Goal: Task Accomplishment & Management: Manage account settings

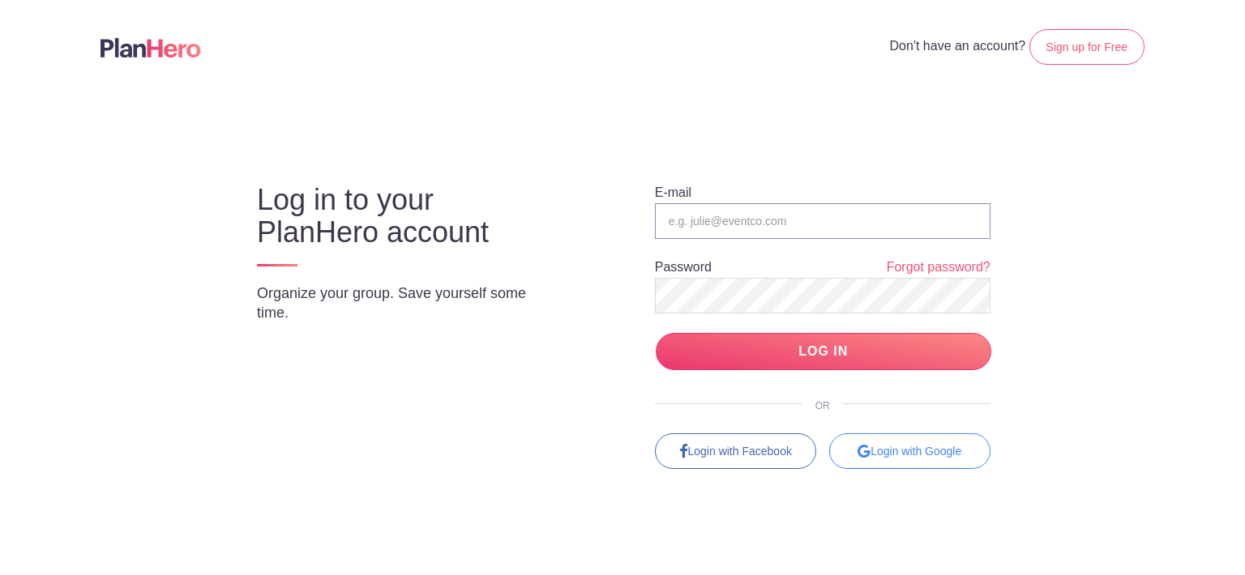
click at [820, 223] on input "email" at bounding box center [823, 221] width 336 height 36
type input "[EMAIL_ADDRESS][DOMAIN_NAME]"
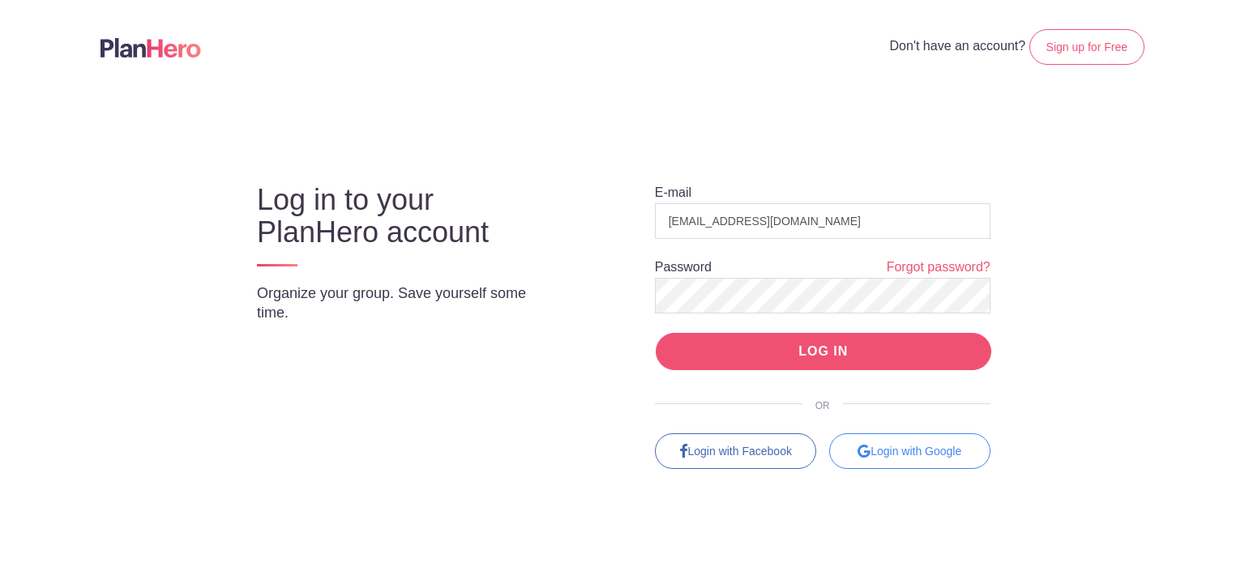
click at [840, 355] on input "LOG IN" at bounding box center [824, 352] width 336 height 38
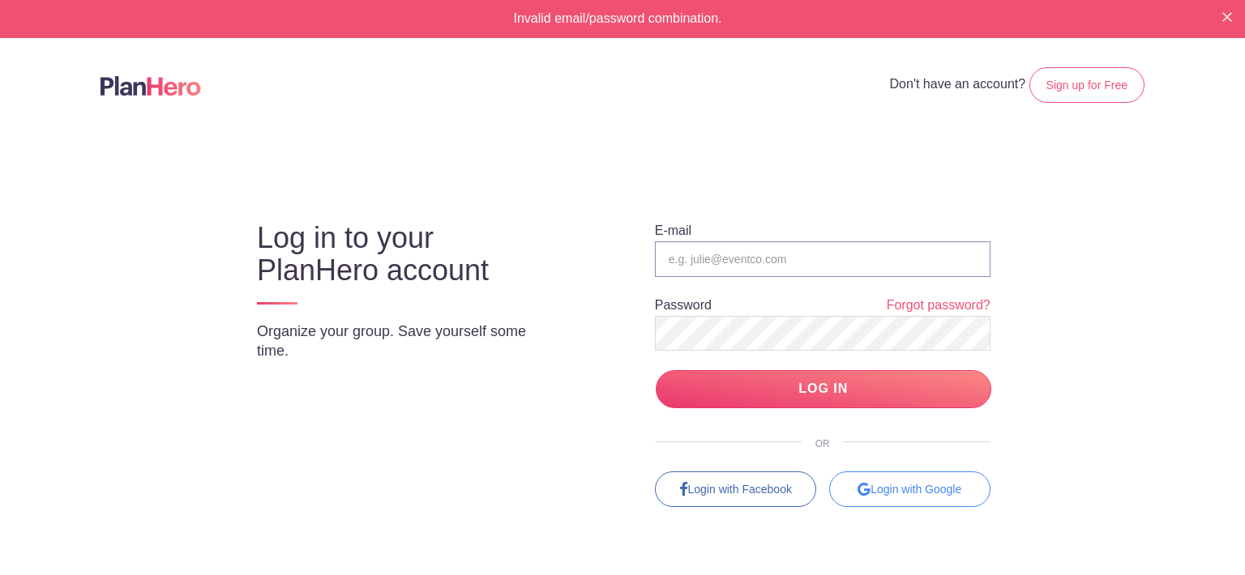
click at [716, 254] on input "email" at bounding box center [823, 260] width 336 height 36
type input "[EMAIL_ADDRESS][DOMAIN_NAME]"
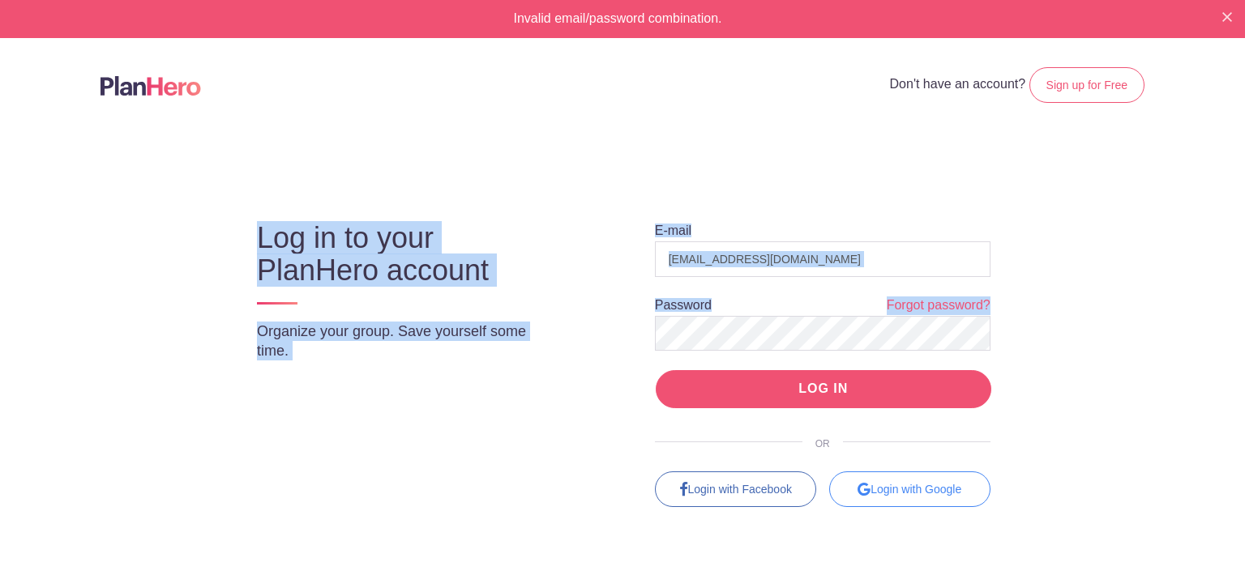
drag, startPoint x: 1050, startPoint y: 406, endPoint x: 870, endPoint y: 393, distance: 180.4
click at [870, 393] on div "Log in to your PlanHero account Organize your group. Save yourself some time. E…" at bounding box center [623, 350] width 882 height 314
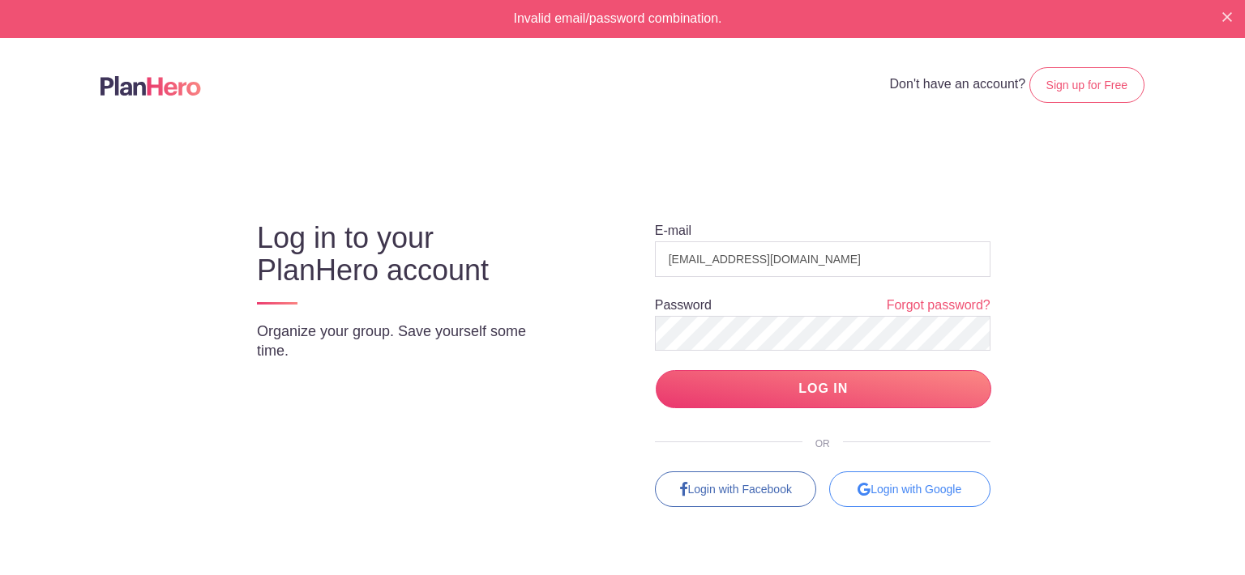
click at [1074, 362] on div "Log in to your PlanHero account Organize your group. Save yourself some time. E…" at bounding box center [622, 350] width 940 height 314
click at [1222, 17] on img "Close" at bounding box center [1227, 17] width 10 height 10
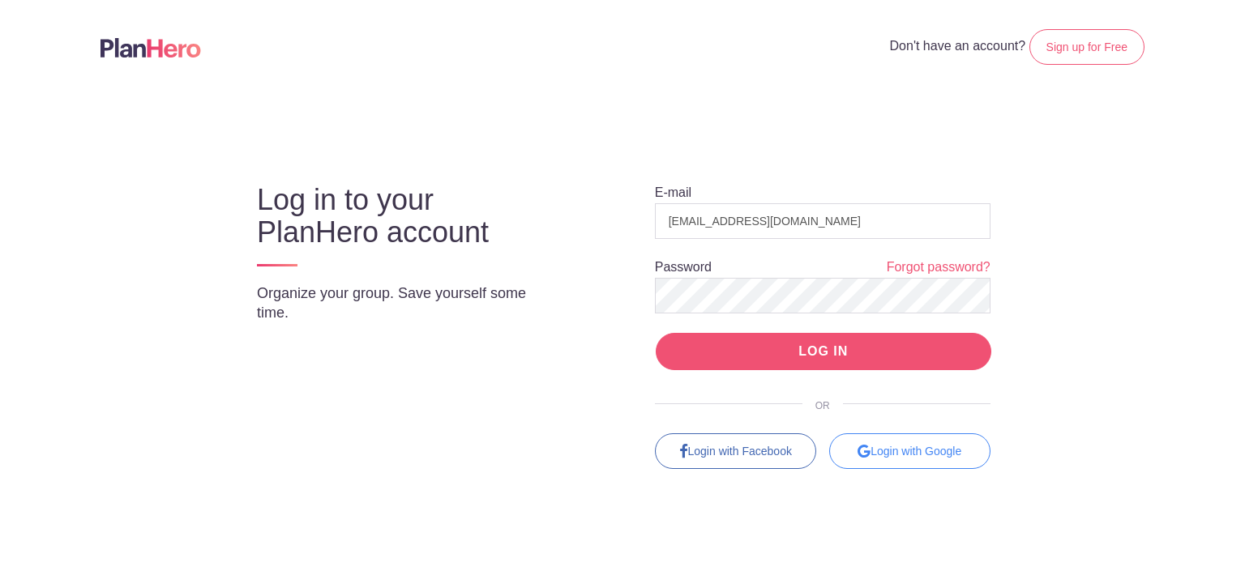
click at [755, 339] on input "LOG IN" at bounding box center [824, 352] width 336 height 38
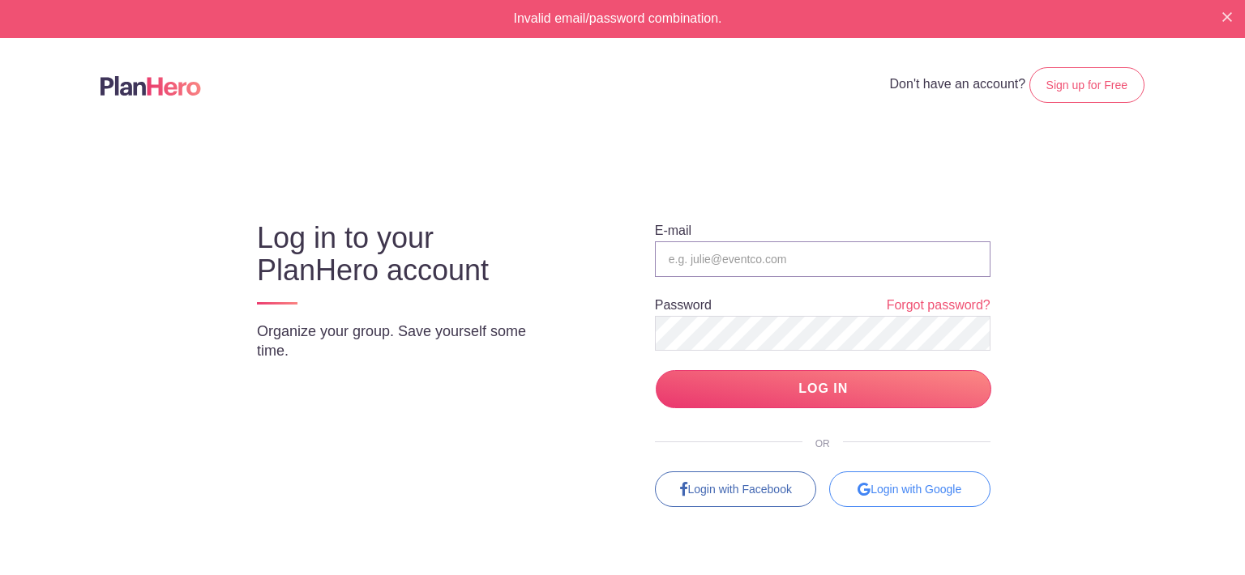
click at [733, 254] on input "email" at bounding box center [823, 260] width 336 height 36
type input "[EMAIL_ADDRESS][DOMAIN_NAME]"
click at [1123, 344] on body "Invalid email/password combination. Don't have an account? Sign up for Free Log…" at bounding box center [622, 287] width 1245 height 575
click at [1122, 384] on body "Invalid email/password combination. Don't have an account? Sign up for Free Log…" at bounding box center [622, 287] width 1245 height 575
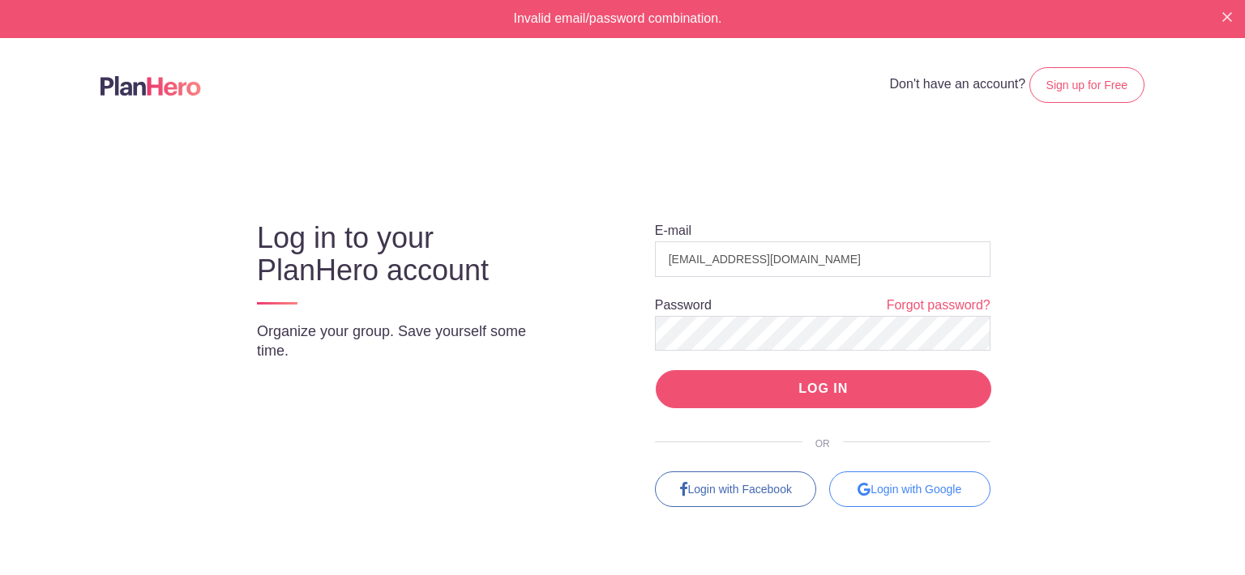
click at [908, 384] on input "LOG IN" at bounding box center [824, 389] width 336 height 38
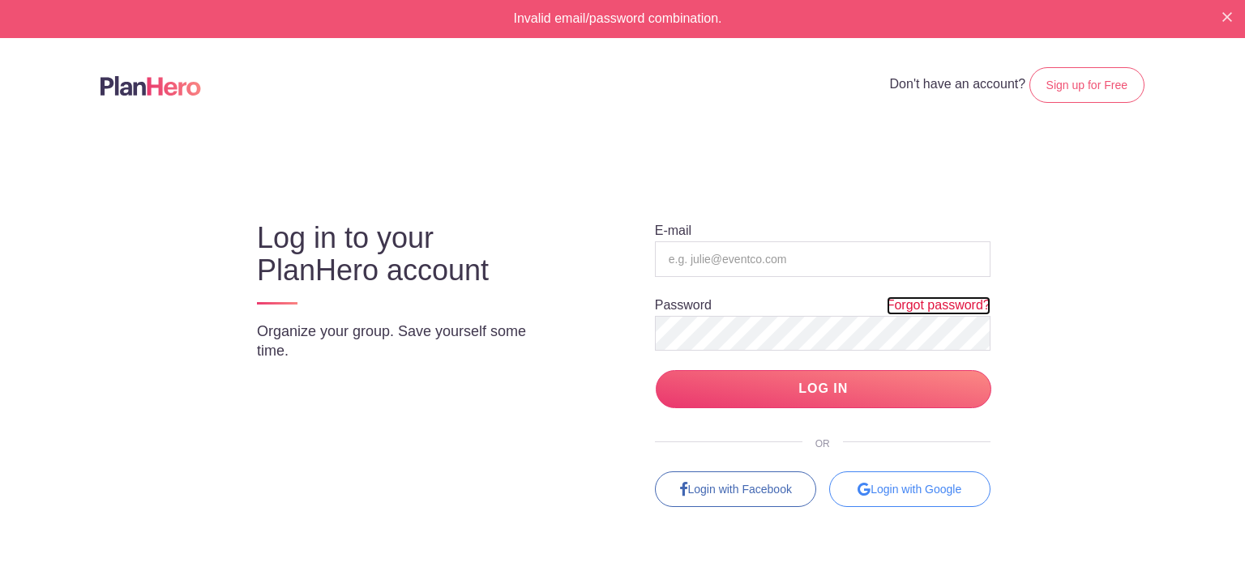
click at [925, 305] on link "Forgot password?" at bounding box center [939, 306] width 104 height 19
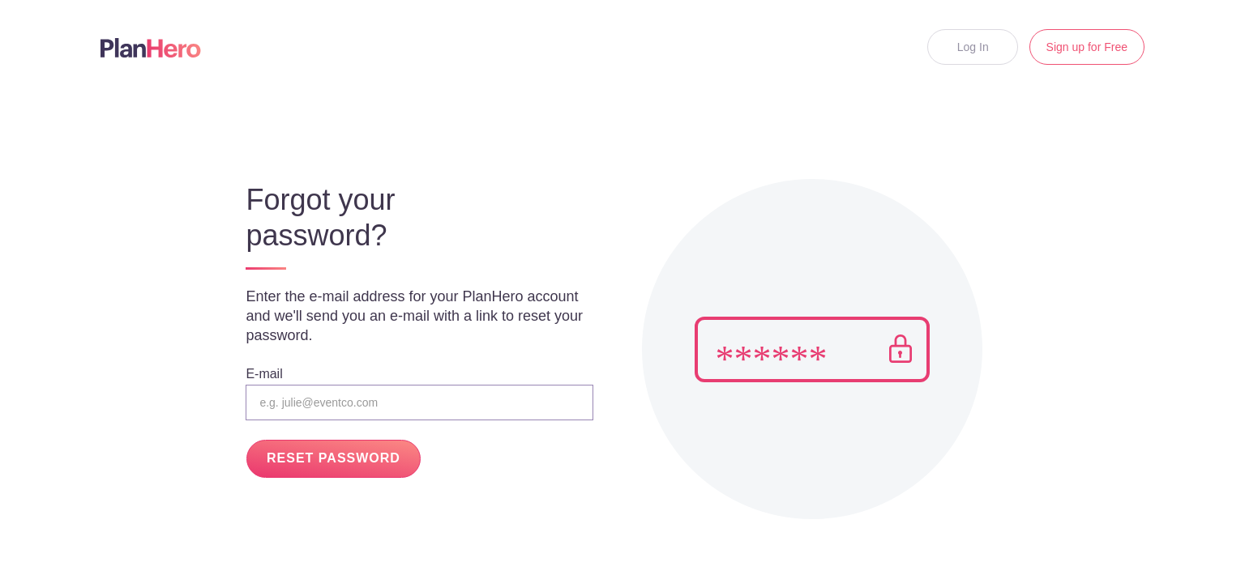
click at [327, 402] on input "email" at bounding box center [419, 403] width 347 height 36
type input "i"
type input "[EMAIL_ADDRESS][DOMAIN_NAME]"
click at [338, 455] on input "RESET PASSWORD" at bounding box center [332, 459] width 173 height 38
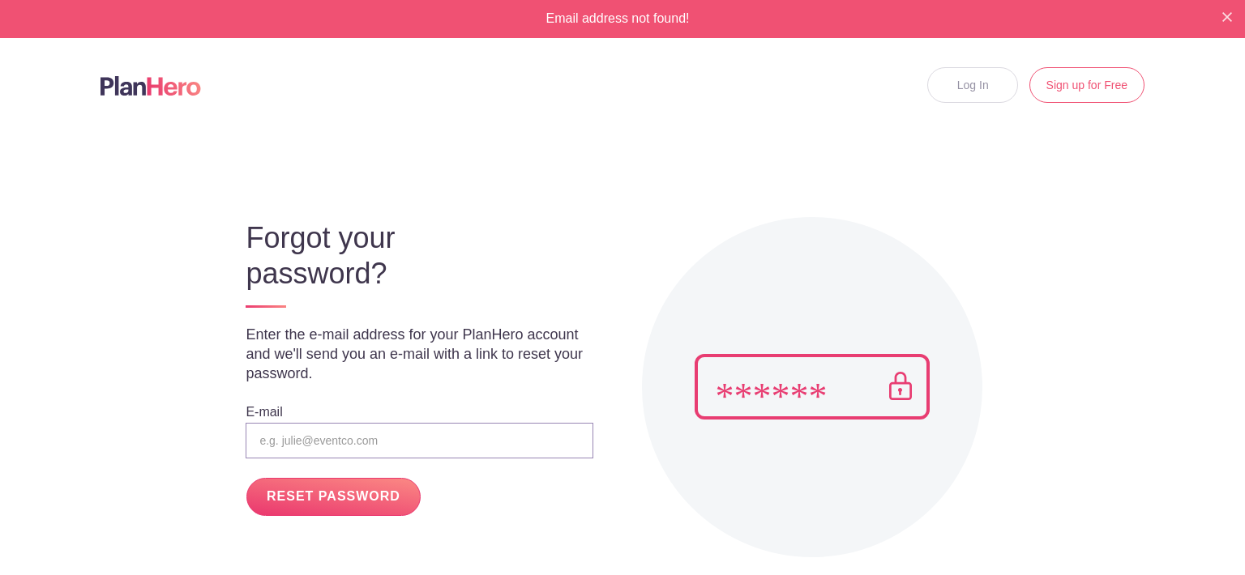
click at [271, 434] on input "email" at bounding box center [419, 441] width 347 height 36
type input "[EMAIL_ADDRESS][DOMAIN_NAME]"
click at [353, 500] on input "RESET PASSWORD" at bounding box center [332, 497] width 173 height 38
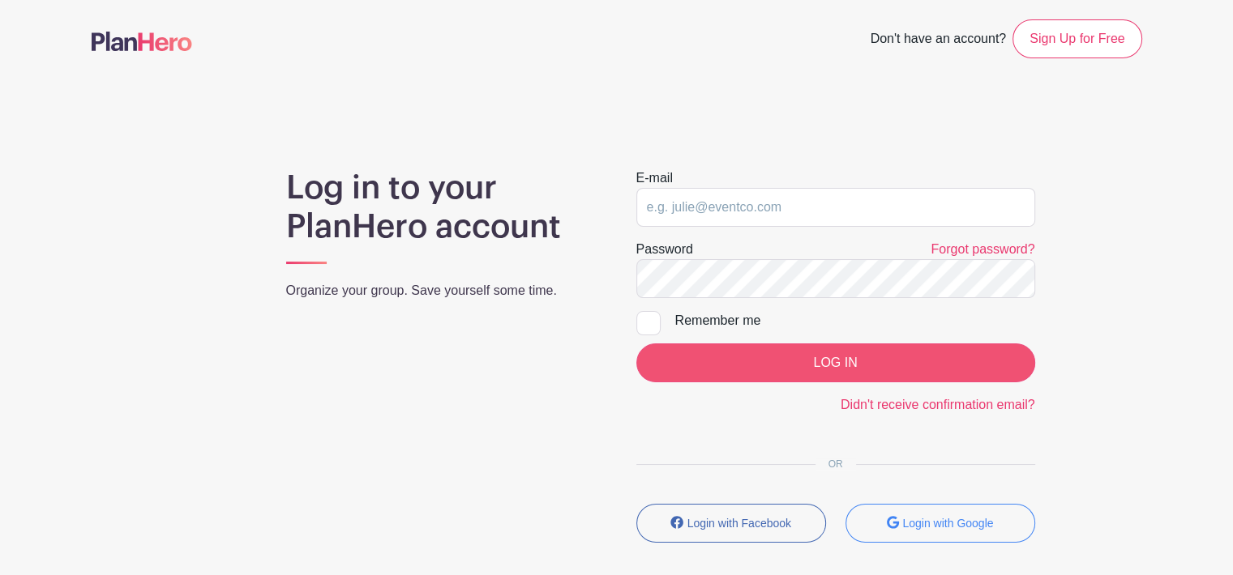
type input "[EMAIL_ADDRESS][DOMAIN_NAME]"
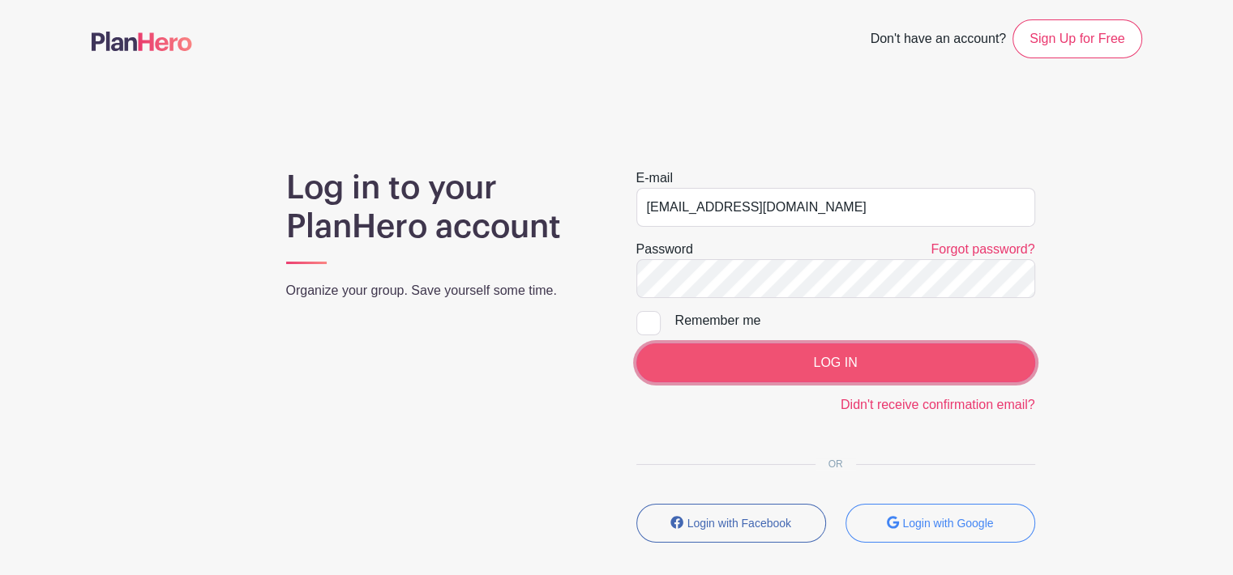
click at [781, 367] on input "LOG IN" at bounding box center [835, 363] width 399 height 39
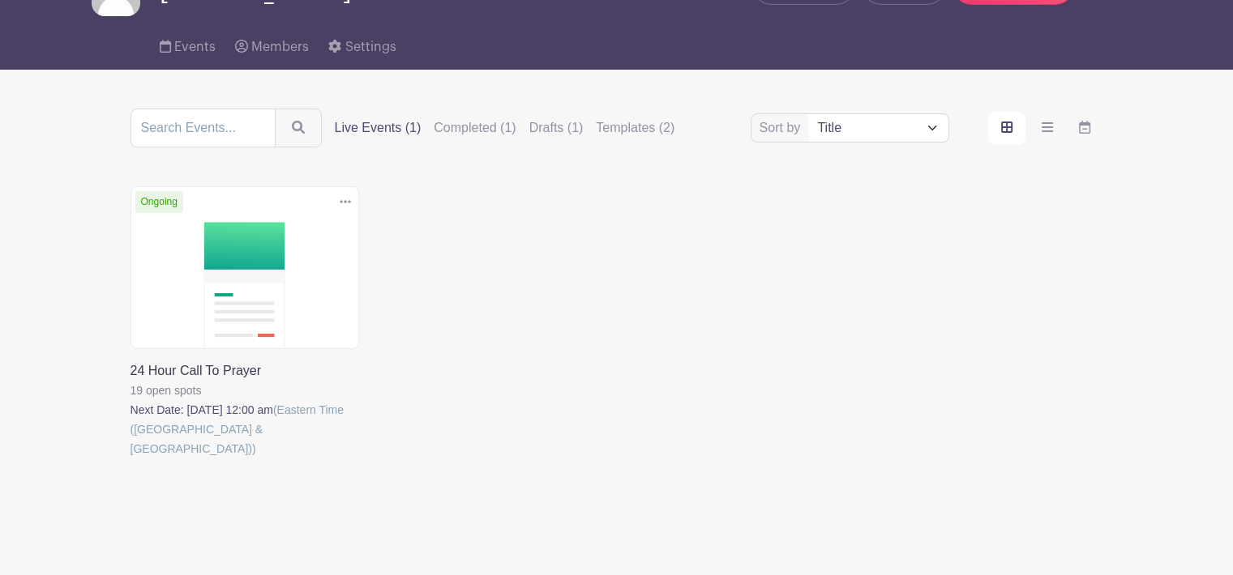
scroll to position [100, 0]
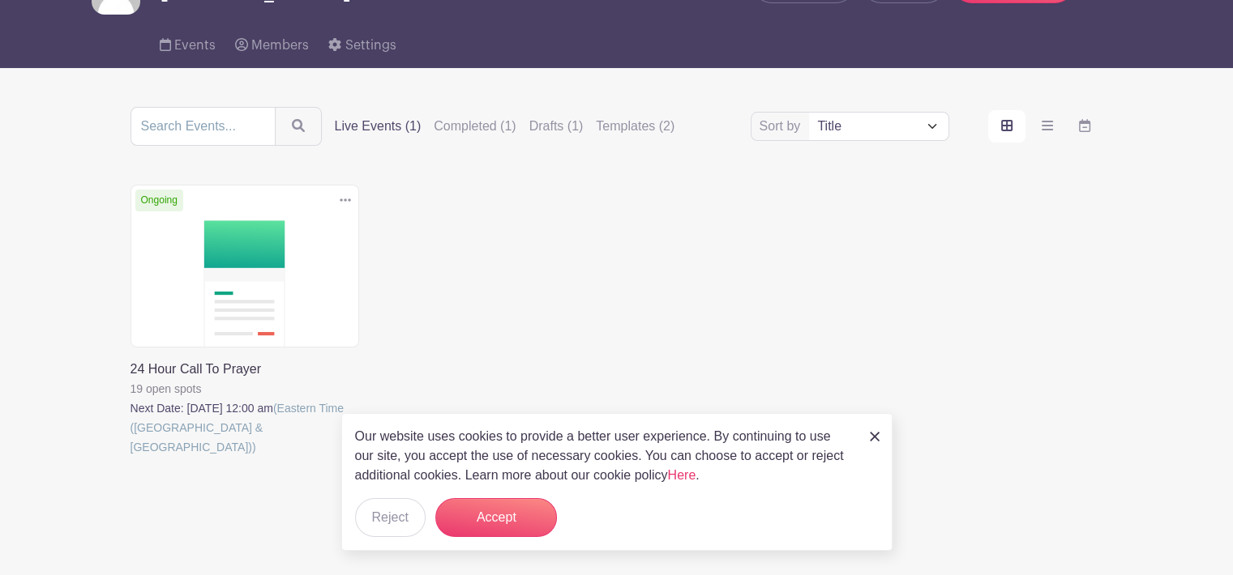
click at [340, 202] on icon at bounding box center [345, 200] width 11 height 3
click at [515, 236] on div "Delete Event Are you sure? This event has signups associated with it. All signu…" at bounding box center [617, 344] width 992 height 318
click at [130, 457] on link at bounding box center [130, 457] width 0 height 0
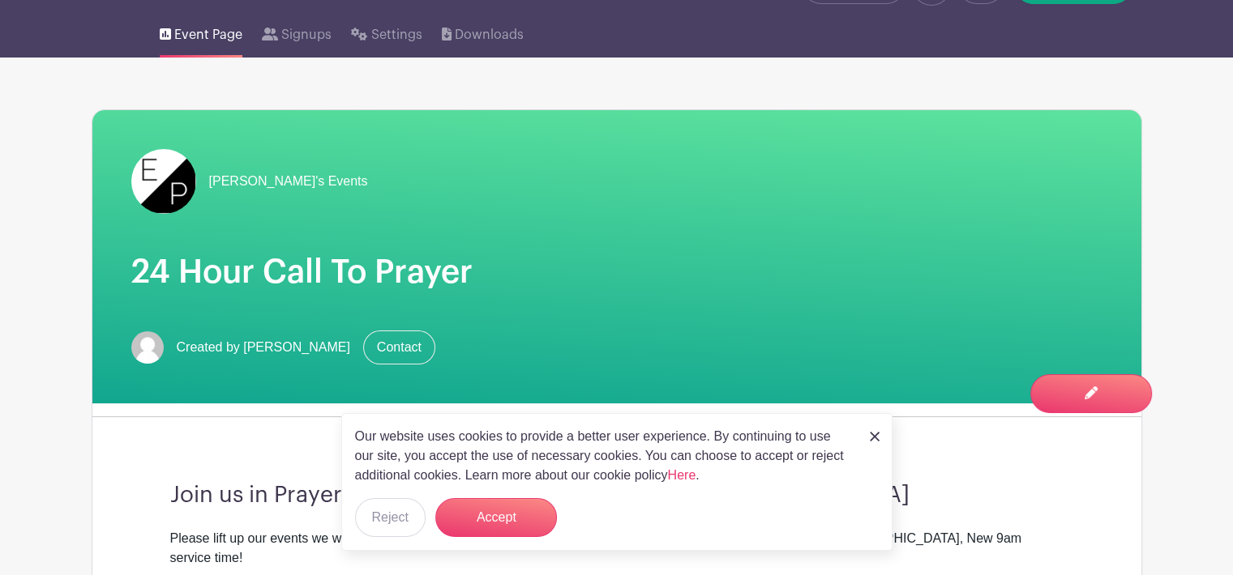
scroll to position [121, 0]
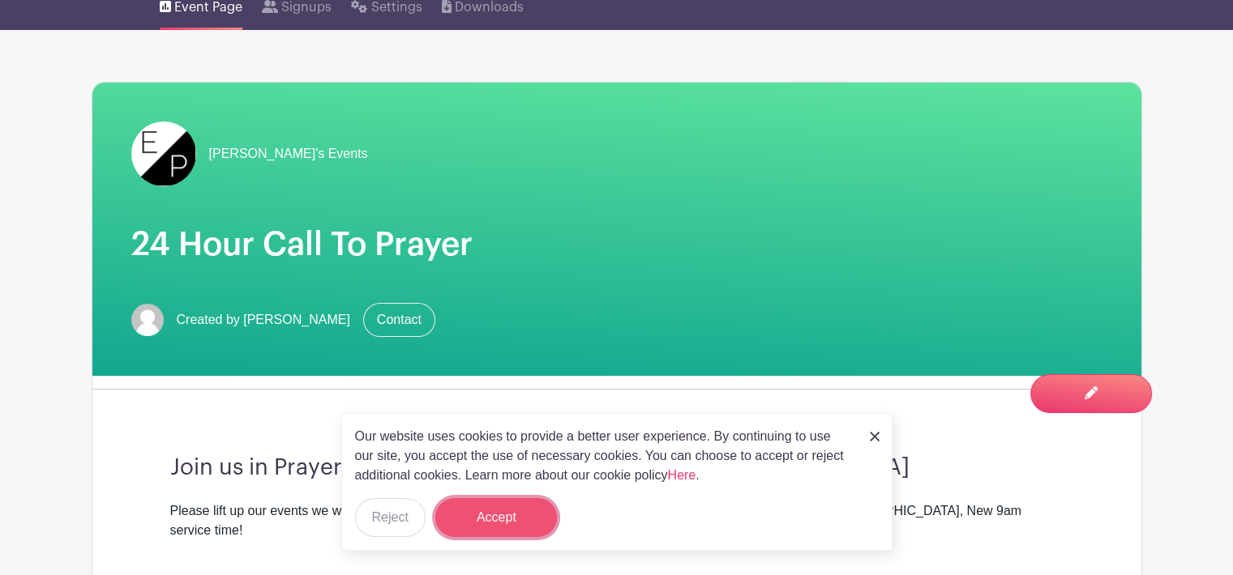
click at [531, 515] on button "Accept" at bounding box center [496, 517] width 122 height 39
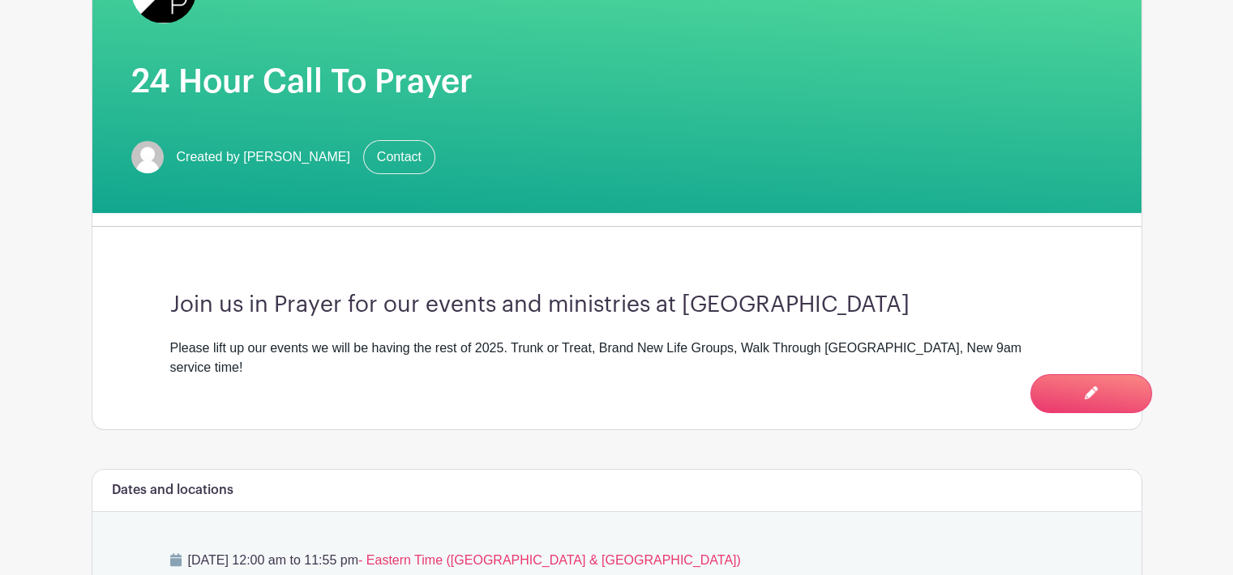
scroll to position [644, 0]
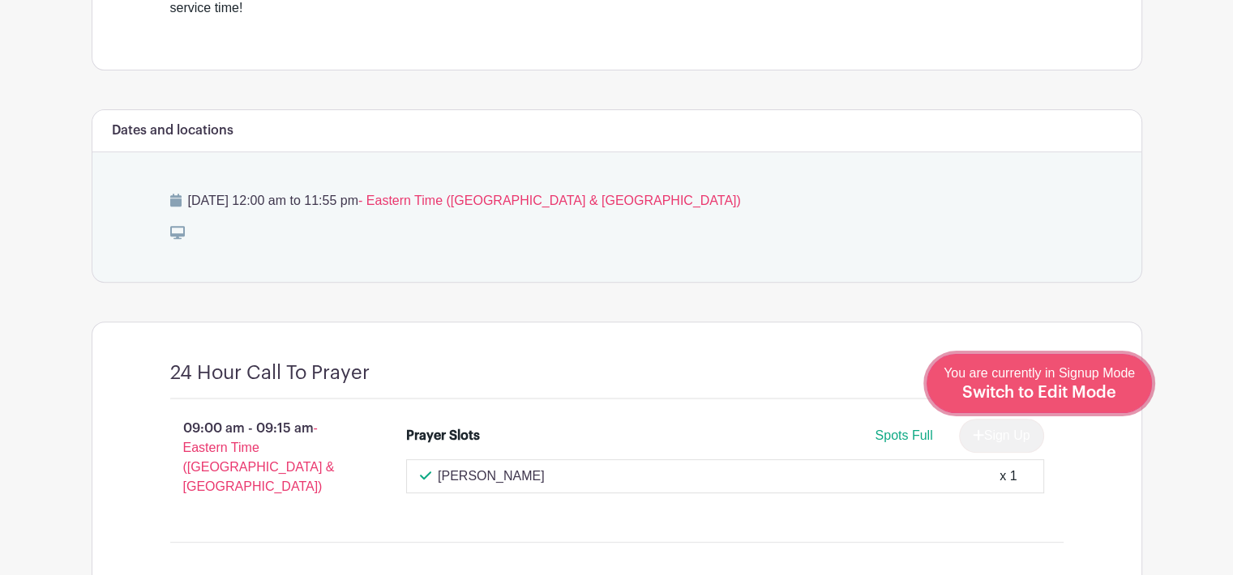
click at [1096, 392] on span "Switch to Edit Mode" at bounding box center [1039, 393] width 154 height 16
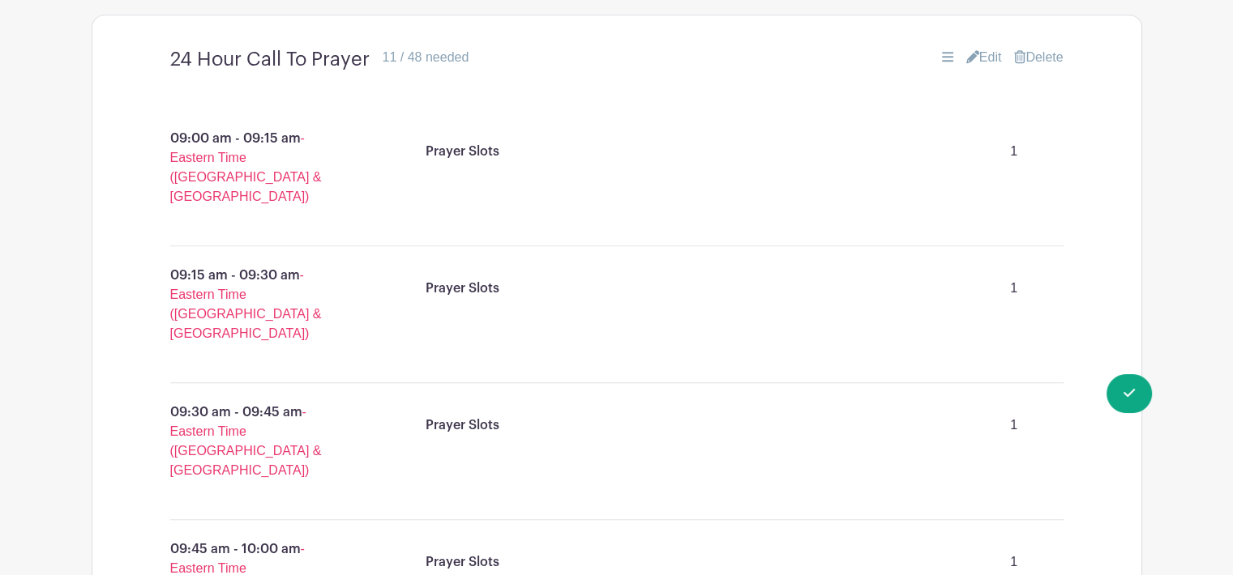
scroll to position [945, 0]
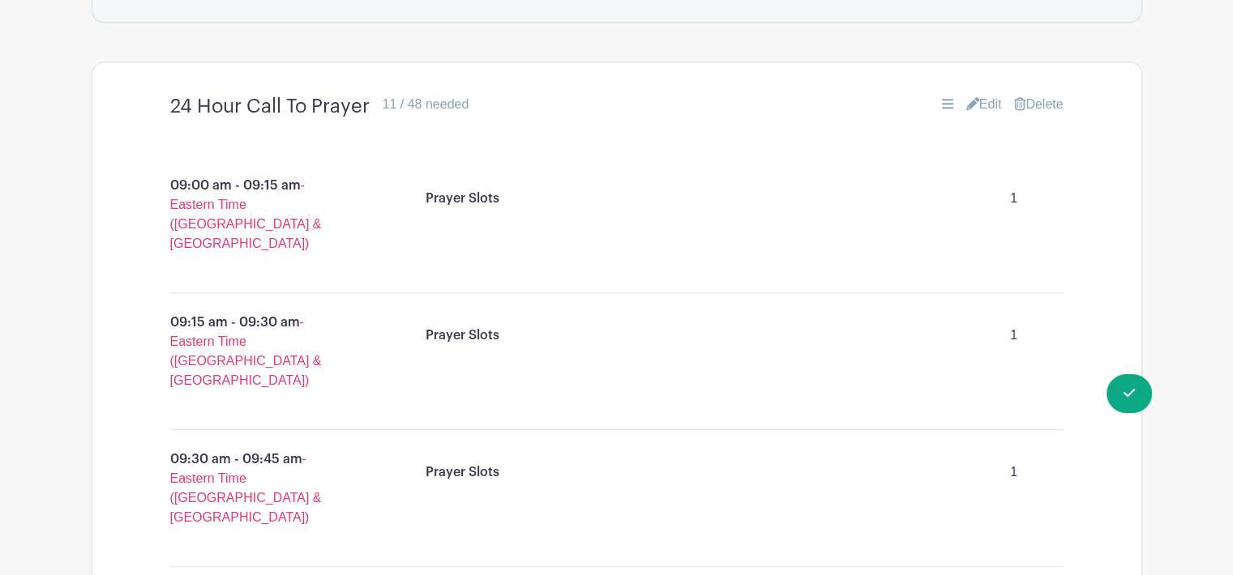
click at [966, 97] on icon at bounding box center [972, 103] width 13 height 13
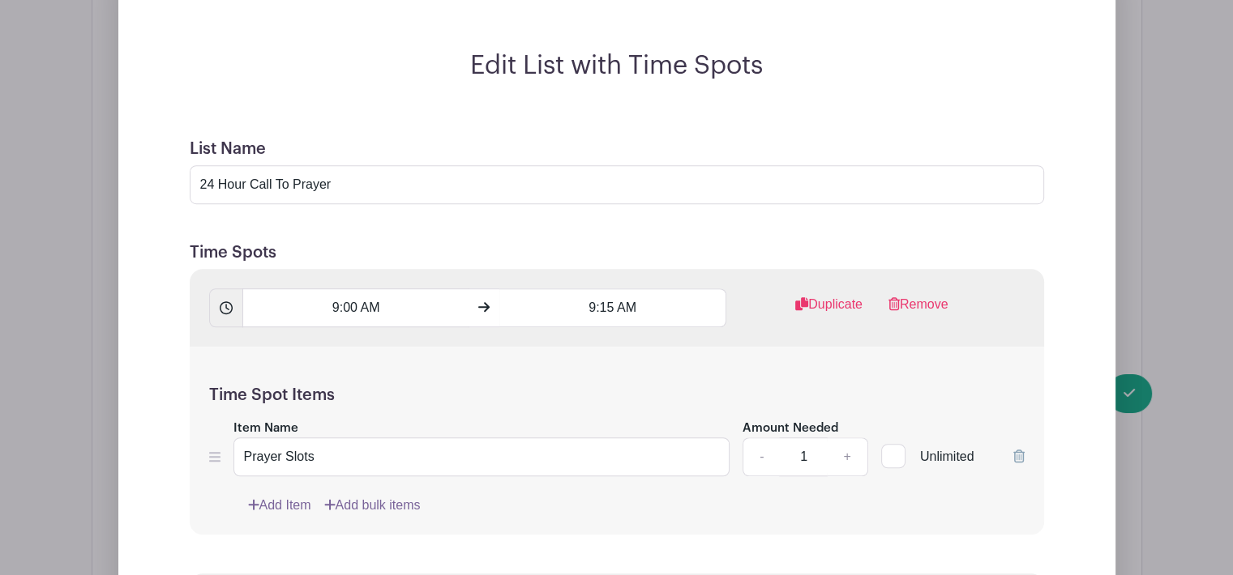
scroll to position [1235, 0]
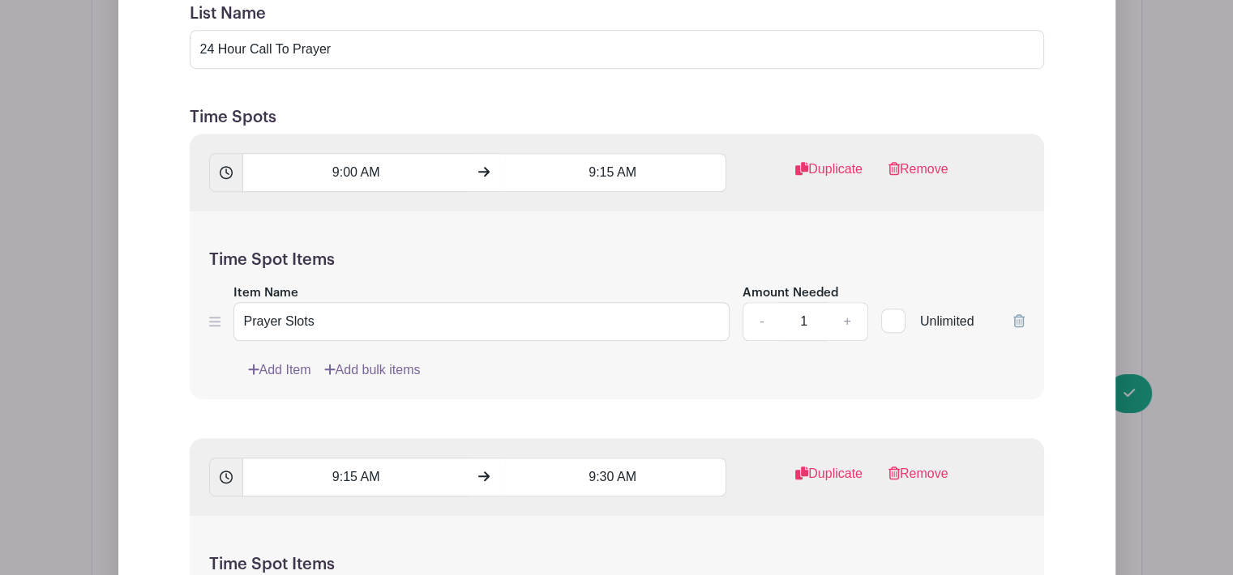
click at [893, 309] on div at bounding box center [893, 321] width 24 height 24
click at [892, 312] on input "Unlimited" at bounding box center [886, 317] width 11 height 11
checkbox input "true"
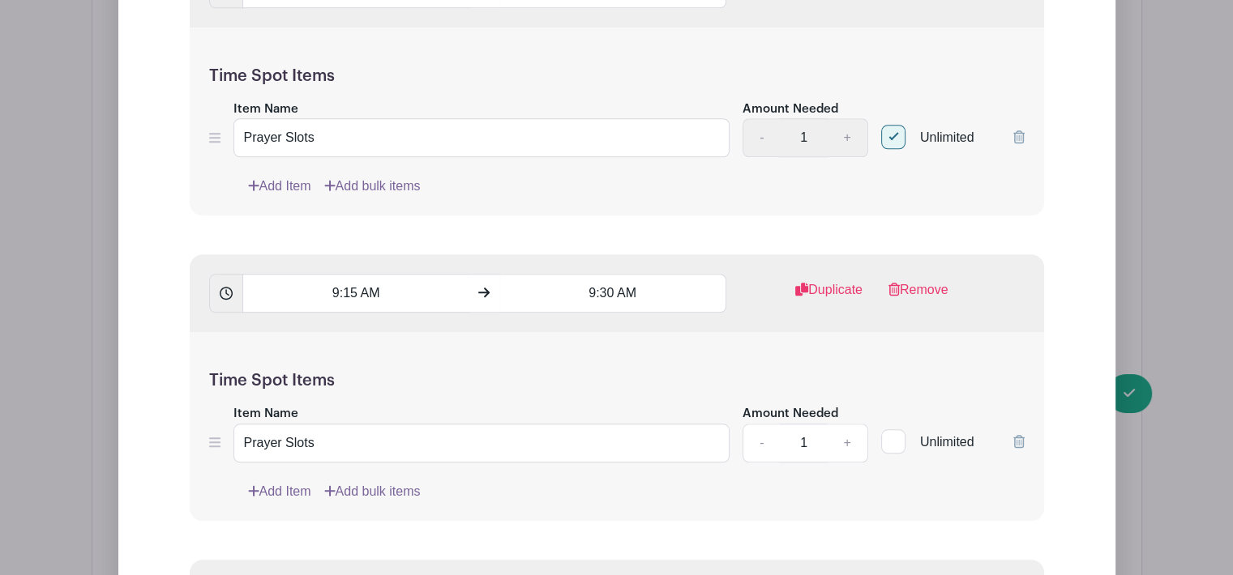
scroll to position [1452, 0]
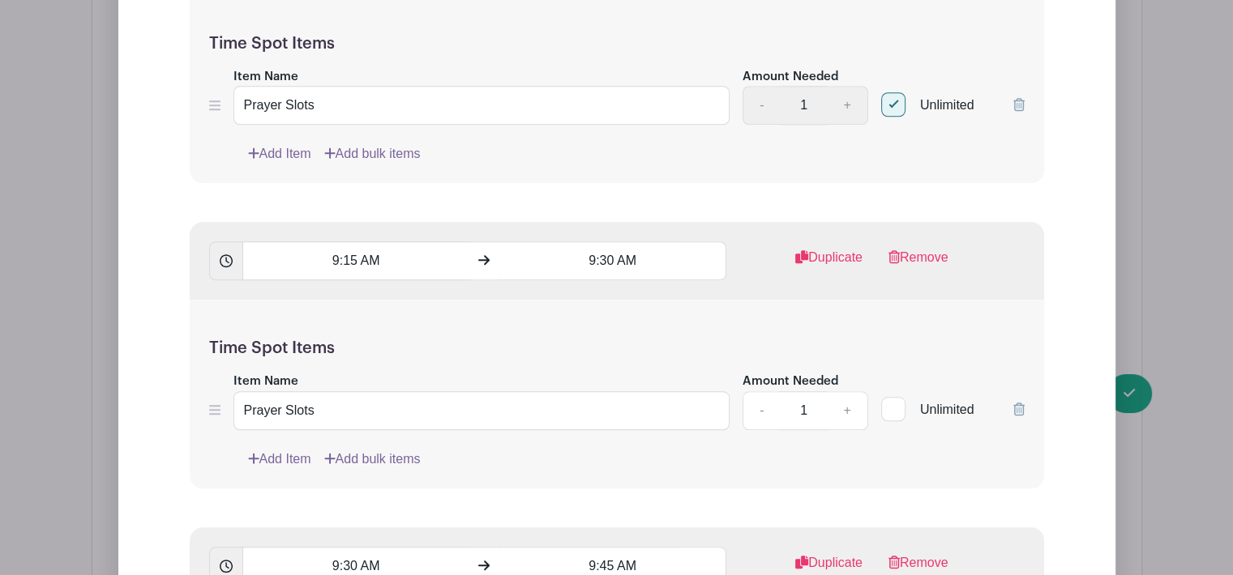
click at [895, 397] on div at bounding box center [893, 409] width 24 height 24
click at [892, 400] on input "Unlimited" at bounding box center [886, 405] width 11 height 11
checkbox input "true"
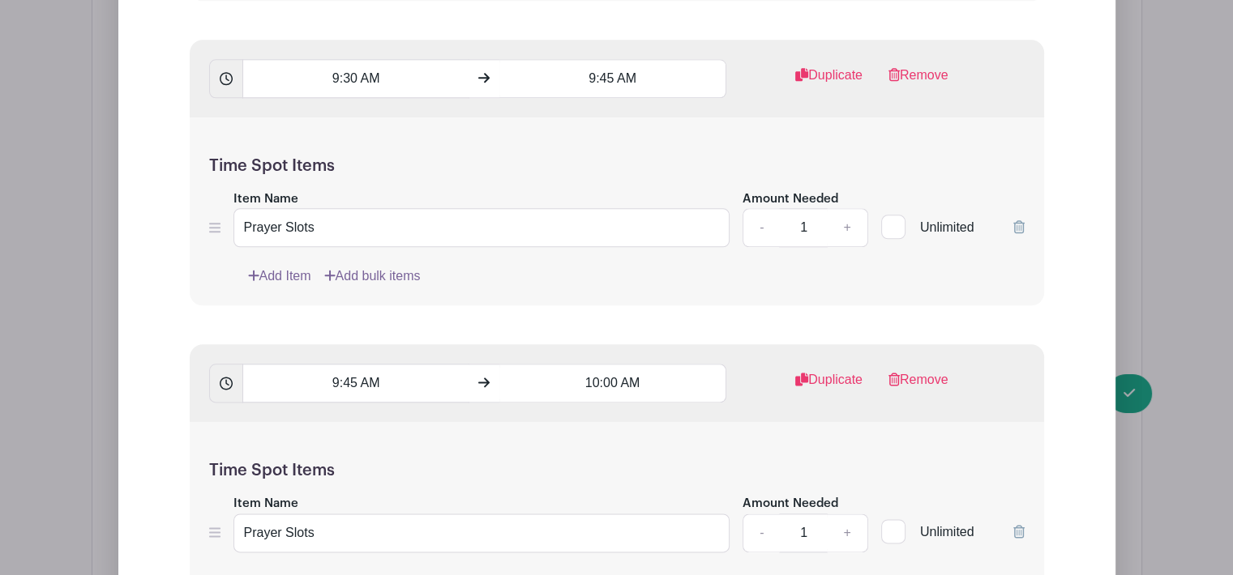
scroll to position [1970, 0]
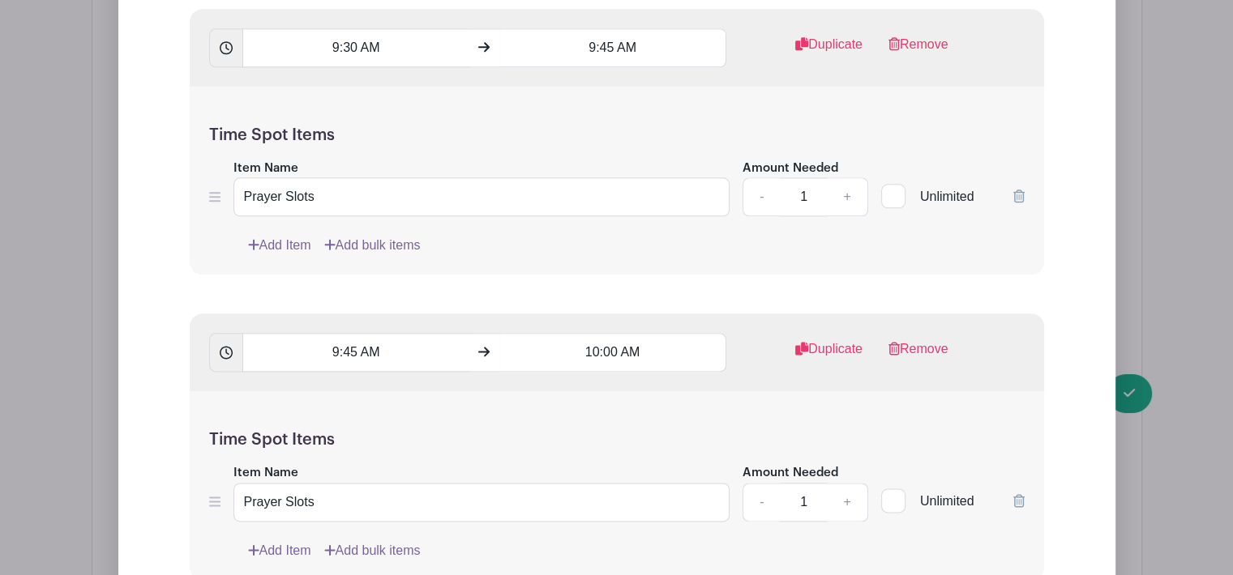
click at [887, 184] on div at bounding box center [893, 196] width 24 height 24
click at [887, 187] on input "Unlimited" at bounding box center [886, 192] width 11 height 11
checkbox input "true"
click at [891, 492] on input "Unlimited" at bounding box center [886, 497] width 11 height 11
checkbox input "true"
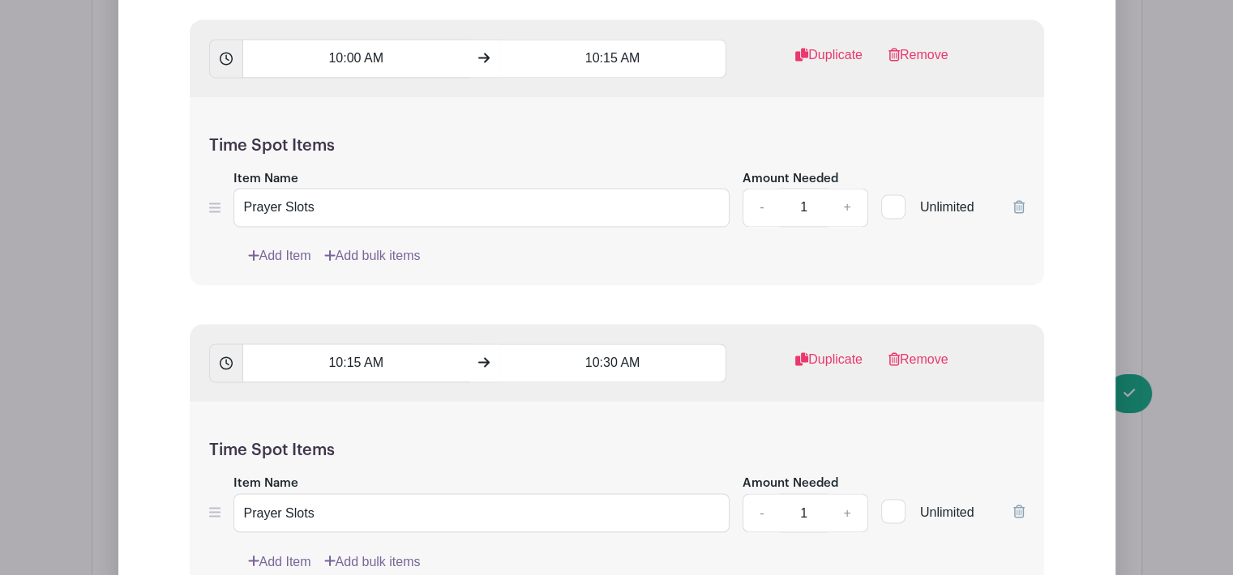
scroll to position [2586, 0]
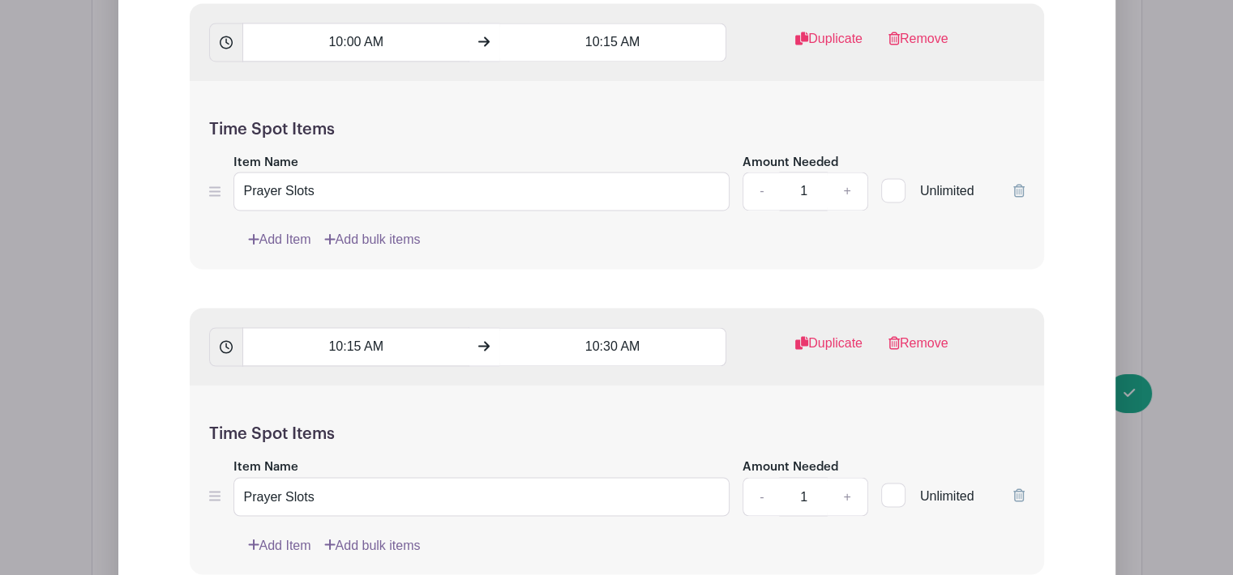
click at [891, 182] on input "Unlimited" at bounding box center [886, 187] width 11 height 11
checkbox input "true"
click at [894, 483] on div at bounding box center [893, 495] width 24 height 24
click at [892, 486] on input "Unlimited" at bounding box center [886, 491] width 11 height 11
checkbox input "true"
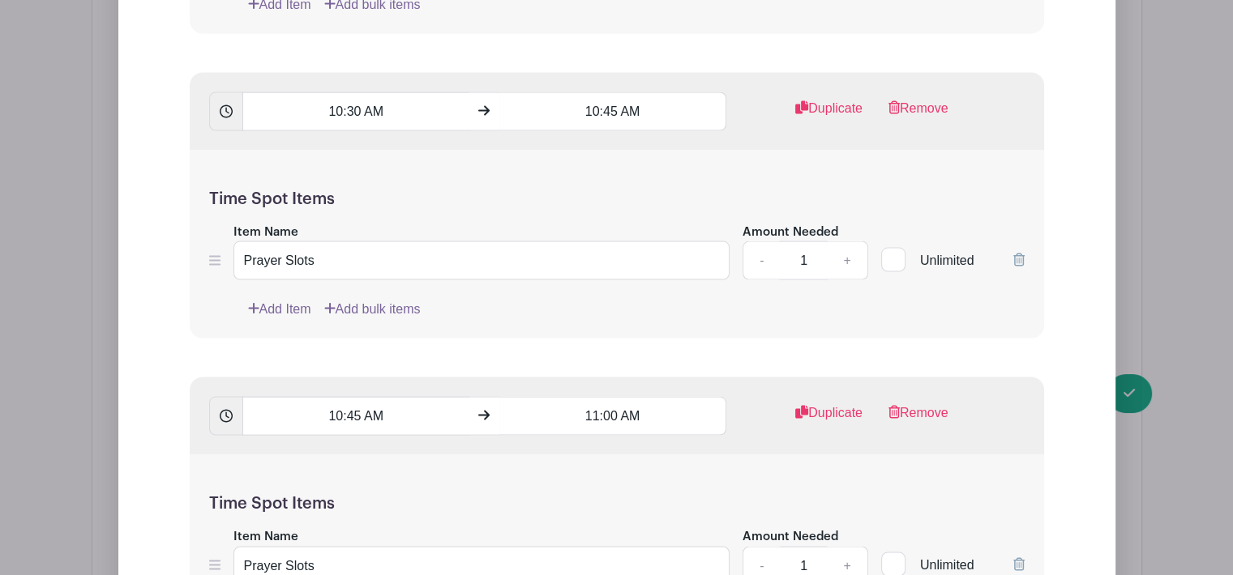
scroll to position [3137, 0]
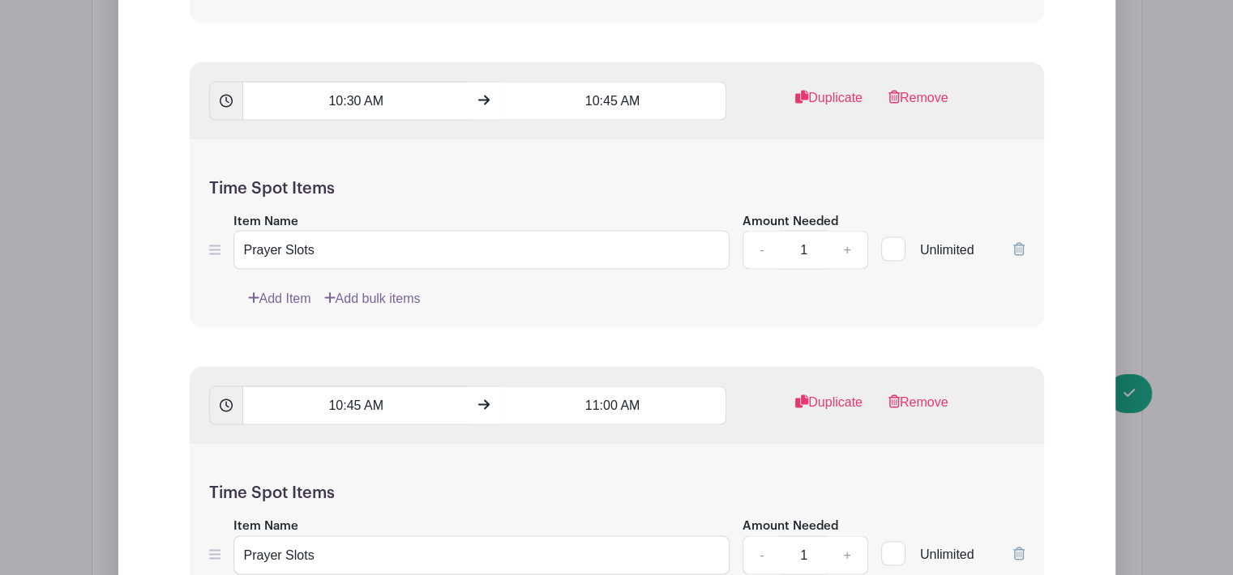
click at [888, 241] on input "Unlimited" at bounding box center [886, 246] width 11 height 11
checkbox input "true"
click at [892, 542] on div at bounding box center [893, 554] width 24 height 24
click at [892, 545] on input "Unlimited" at bounding box center [886, 550] width 11 height 11
checkbox input "true"
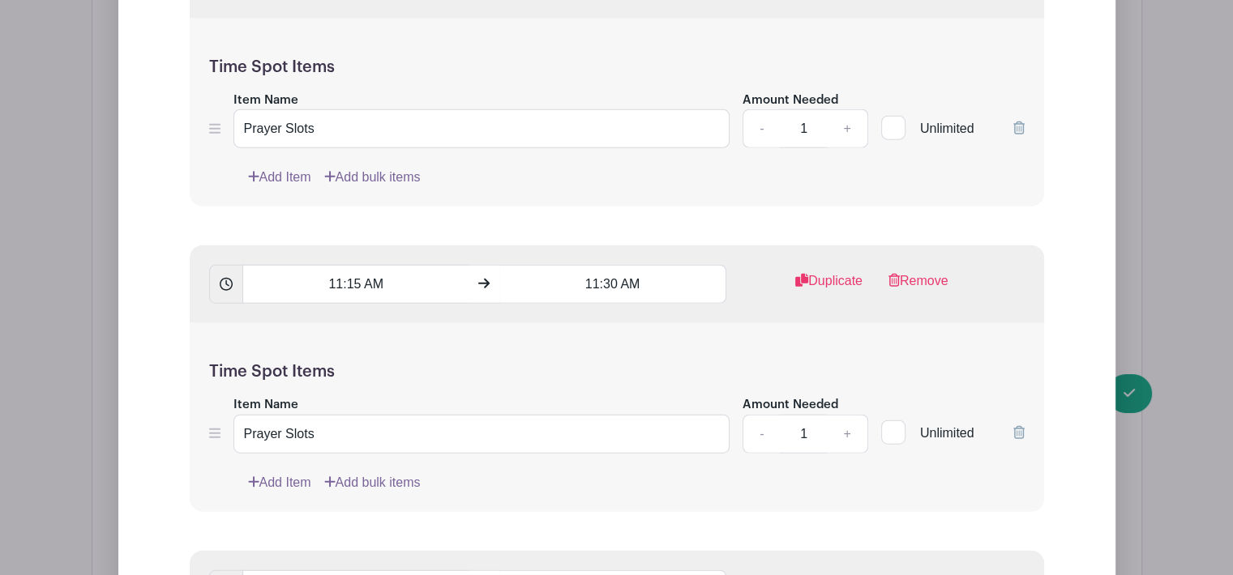
scroll to position [3883, 0]
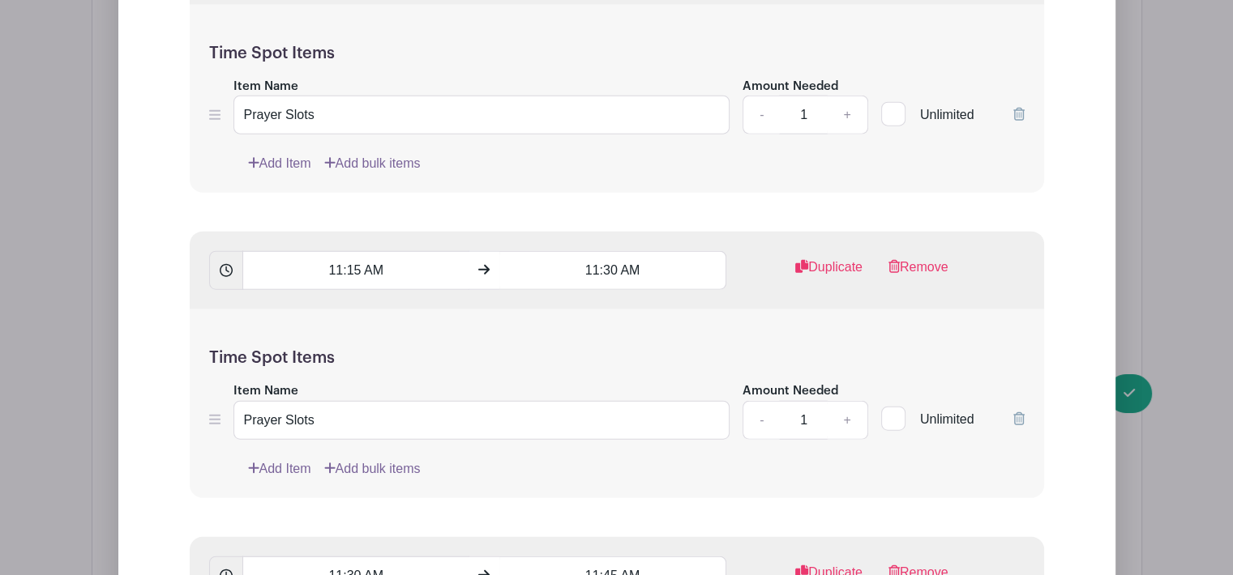
click at [895, 102] on div at bounding box center [893, 114] width 24 height 24
click at [892, 105] on input "Unlimited" at bounding box center [886, 110] width 11 height 11
checkbox input "true"
click at [891, 410] on input "Unlimited" at bounding box center [886, 415] width 11 height 11
checkbox input "true"
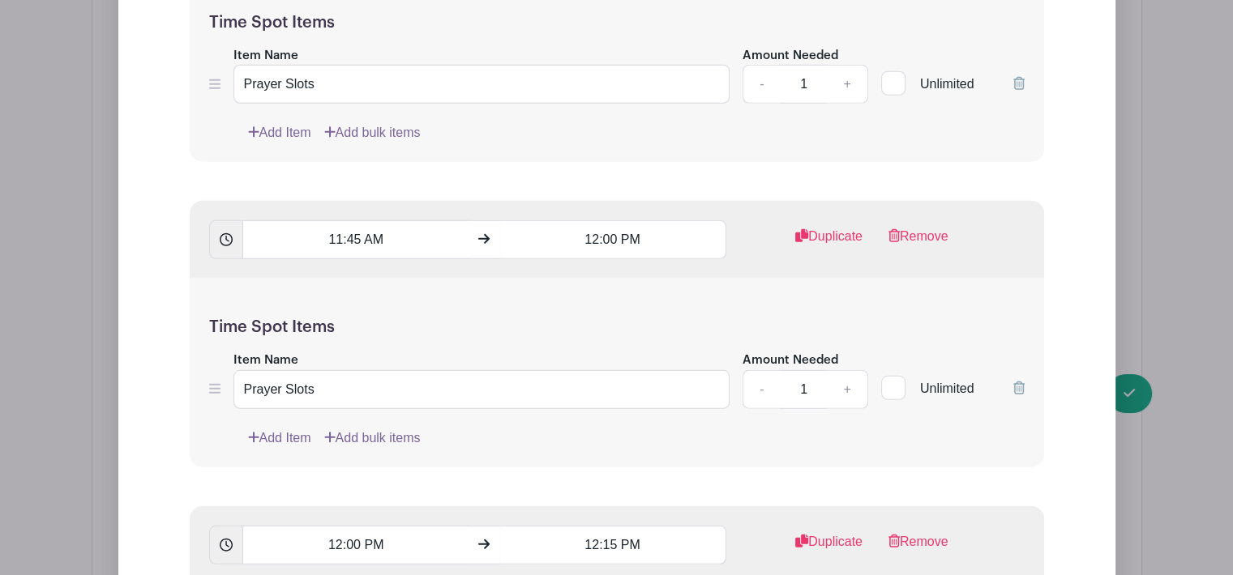
scroll to position [4552, 0]
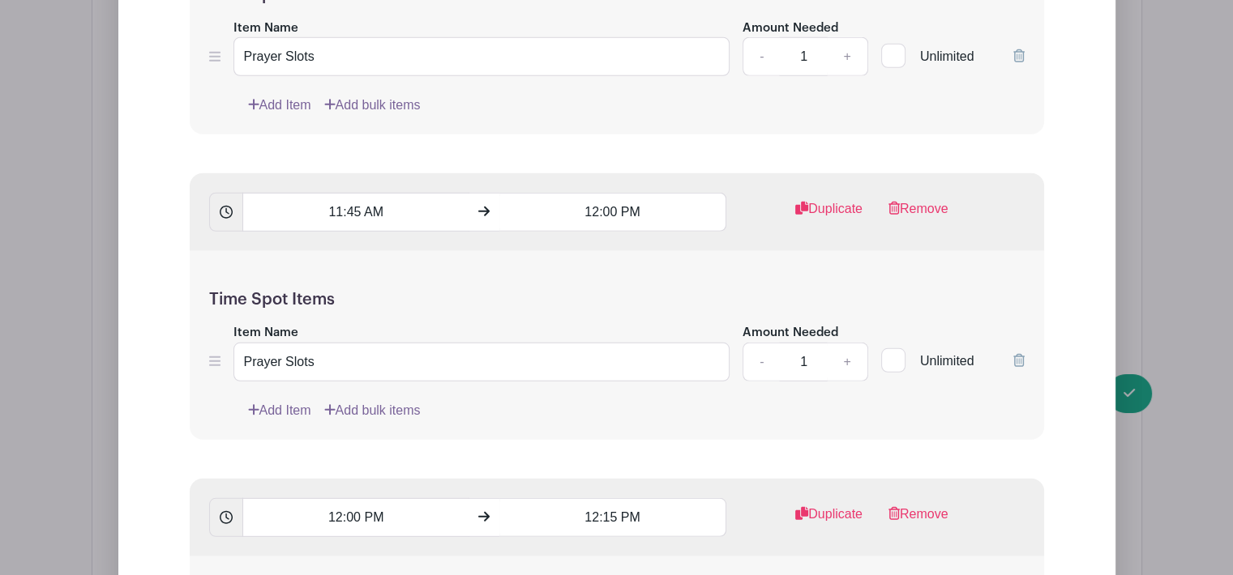
click at [898, 44] on div at bounding box center [893, 56] width 24 height 24
click at [892, 47] on input "Unlimited" at bounding box center [886, 52] width 11 height 11
checkbox input "true"
click at [901, 349] on div at bounding box center [893, 361] width 24 height 24
click at [892, 352] on input "Unlimited" at bounding box center [886, 357] width 11 height 11
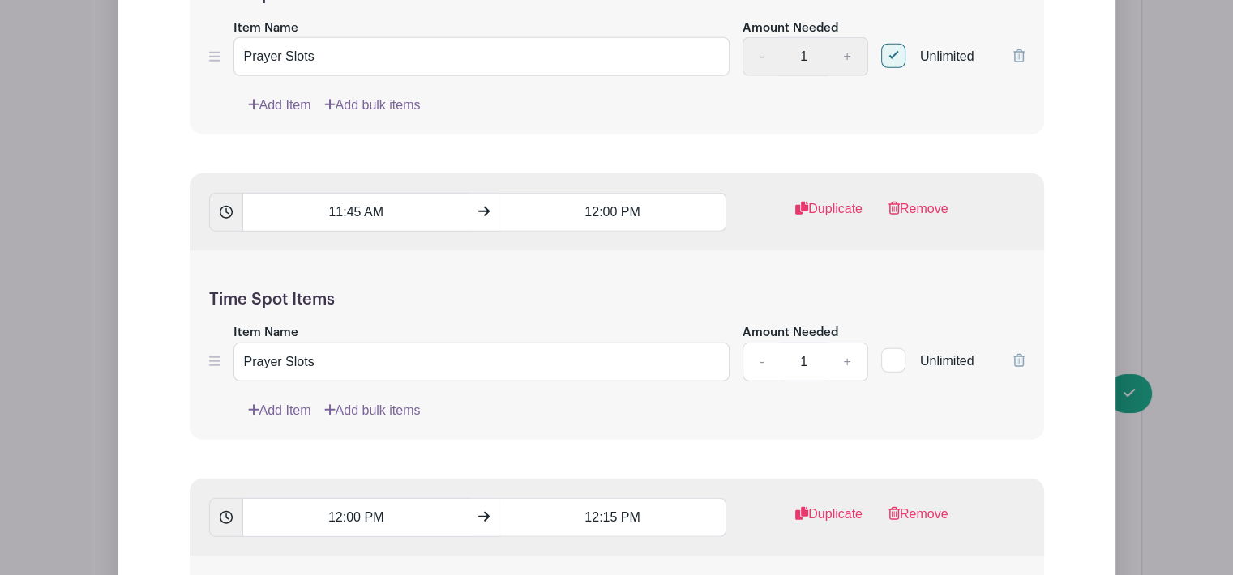
checkbox input "true"
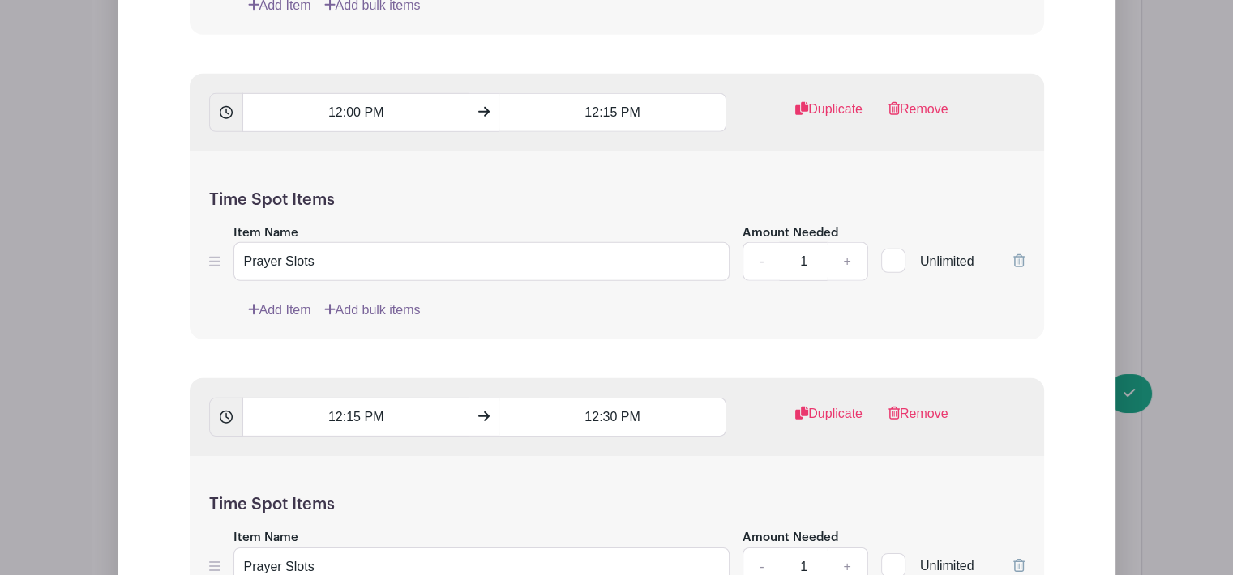
scroll to position [4973, 0]
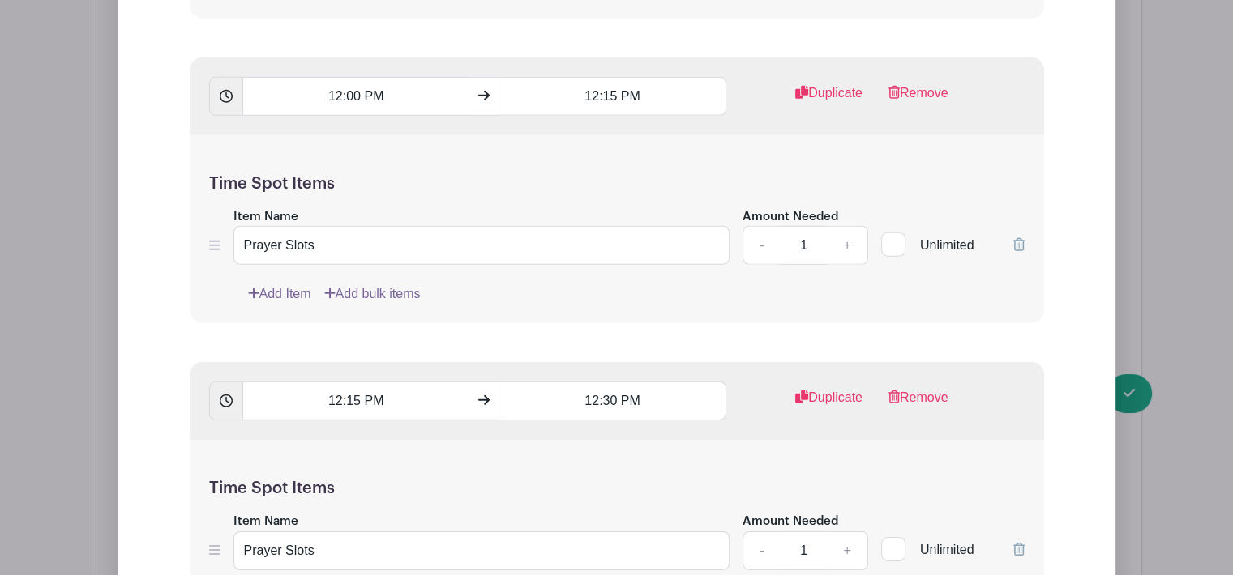
click at [898, 233] on div at bounding box center [893, 245] width 24 height 24
click at [892, 236] on input "Unlimited" at bounding box center [886, 241] width 11 height 11
checkbox input "true"
click at [884, 541] on input "Unlimited" at bounding box center [886, 546] width 11 height 11
checkbox input "true"
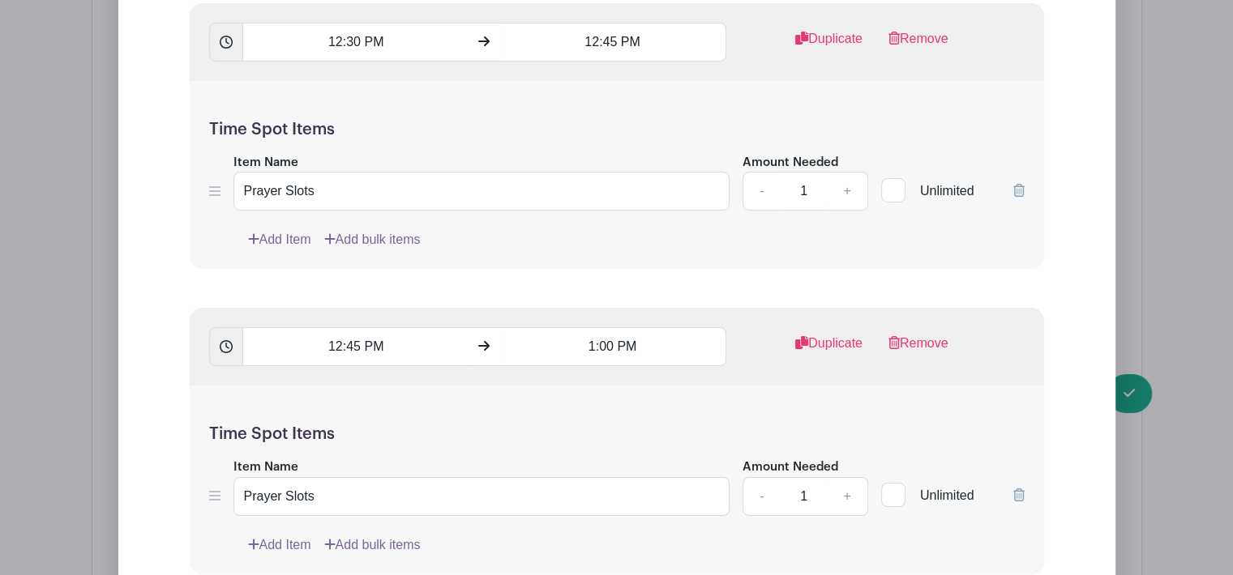
scroll to position [5654, 0]
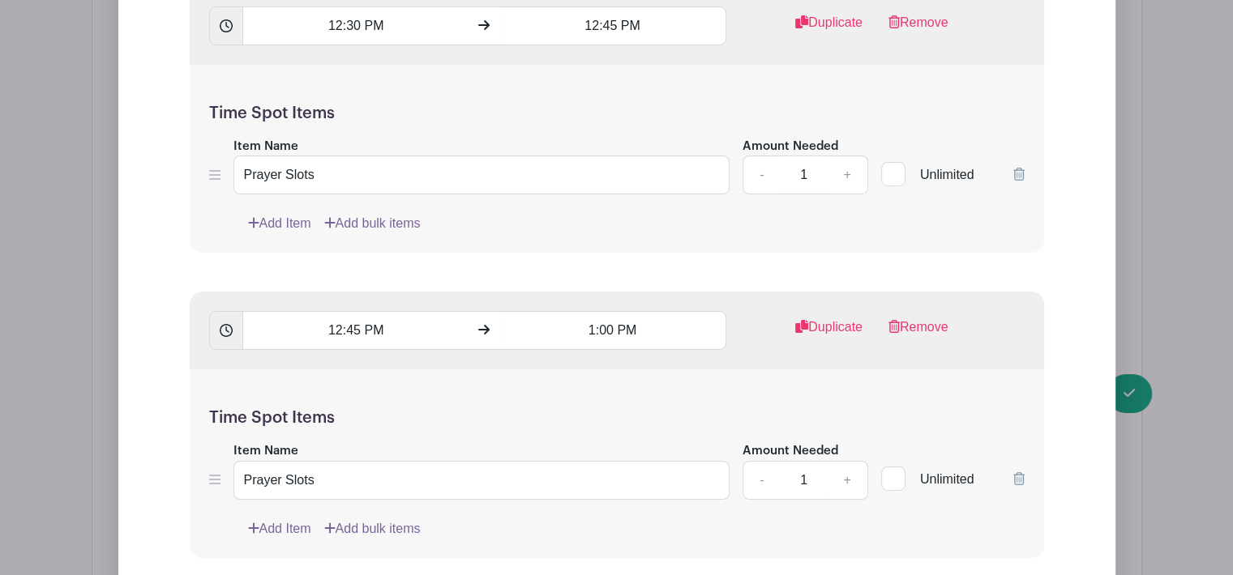
click at [883, 165] on input "Unlimited" at bounding box center [886, 170] width 11 height 11
checkbox input "true"
click at [895, 467] on div at bounding box center [893, 479] width 24 height 24
click at [892, 470] on input "Unlimited" at bounding box center [886, 475] width 11 height 11
checkbox input "true"
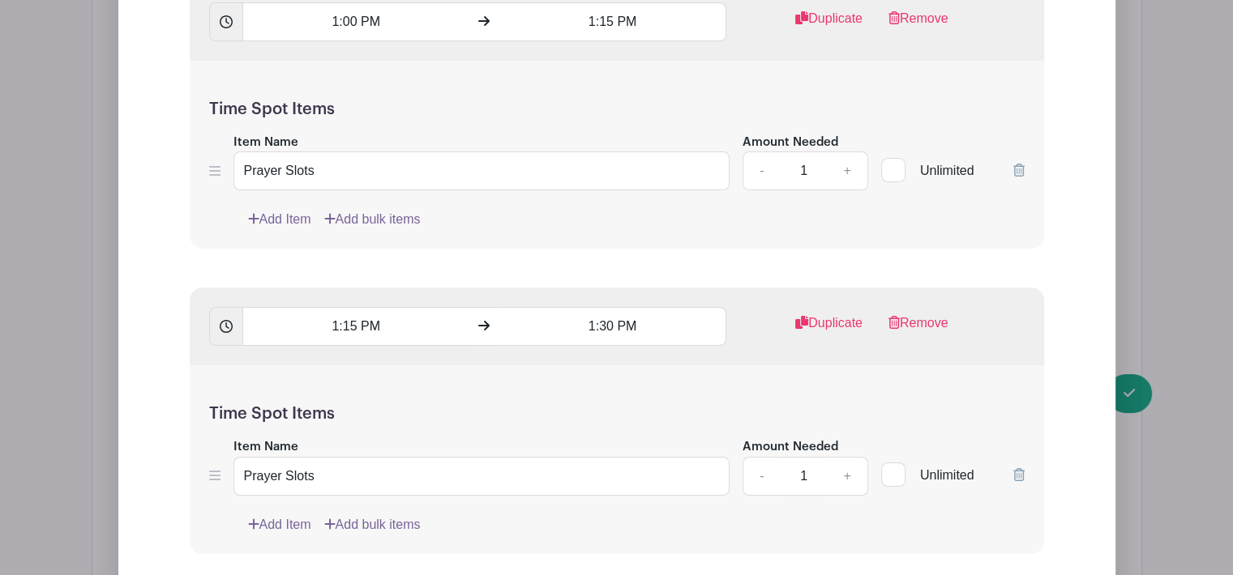
scroll to position [6270, 0]
click at [900, 156] on div at bounding box center [893, 168] width 24 height 24
click at [892, 160] on input "Unlimited" at bounding box center [886, 165] width 11 height 11
checkbox input "true"
click at [893, 461] on div at bounding box center [893, 473] width 24 height 24
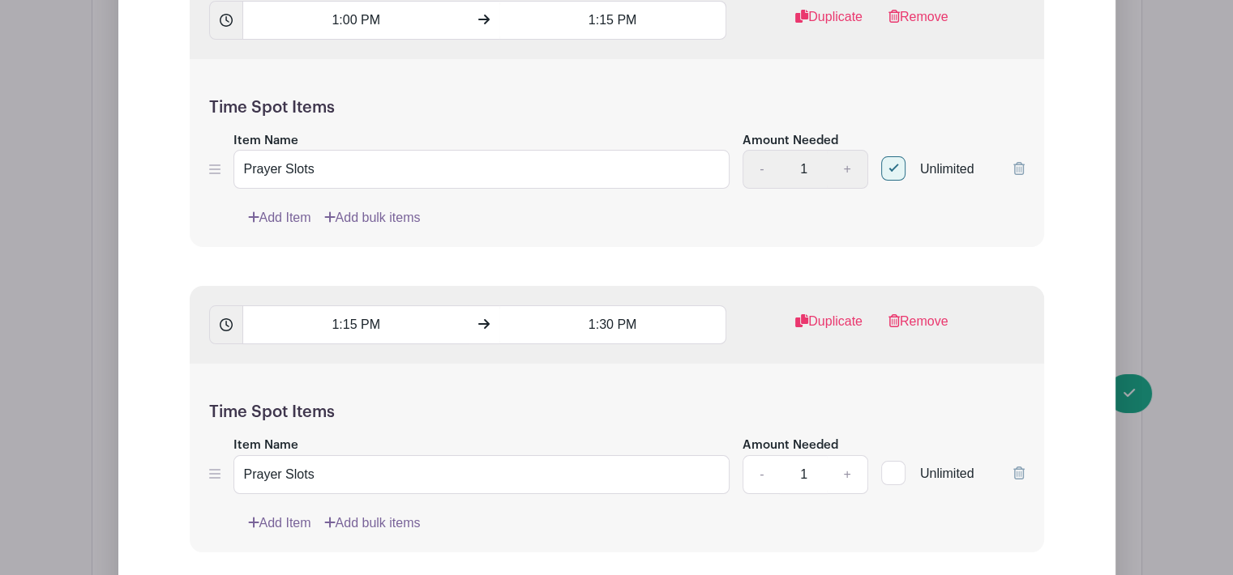
click at [892, 464] on input "Unlimited" at bounding box center [886, 469] width 11 height 11
checkbox input "true"
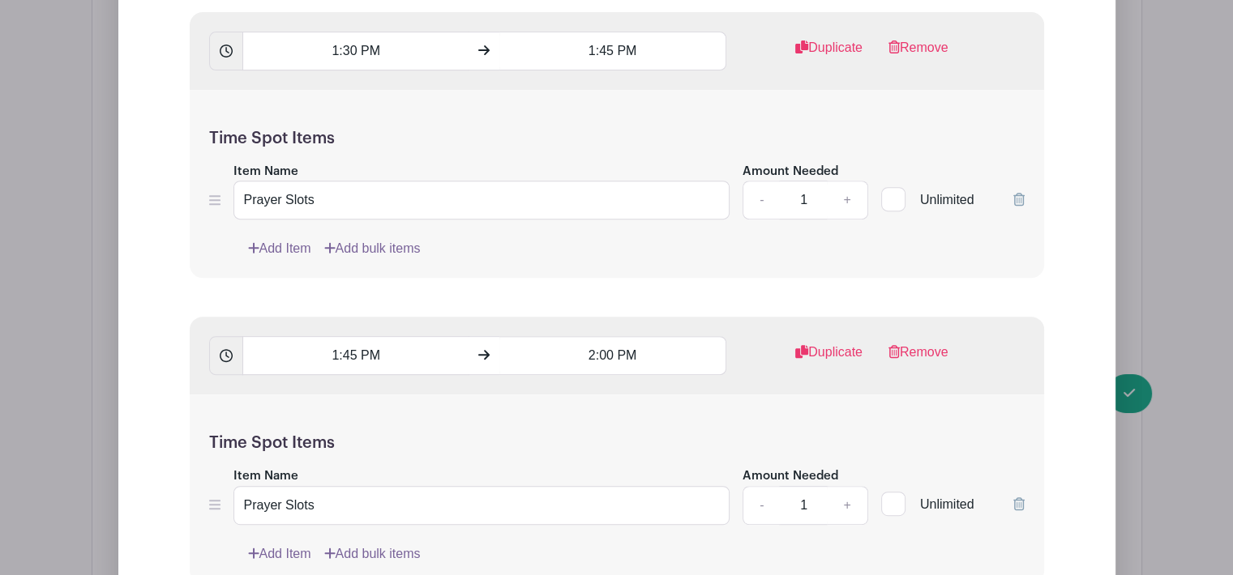
scroll to position [6853, 0]
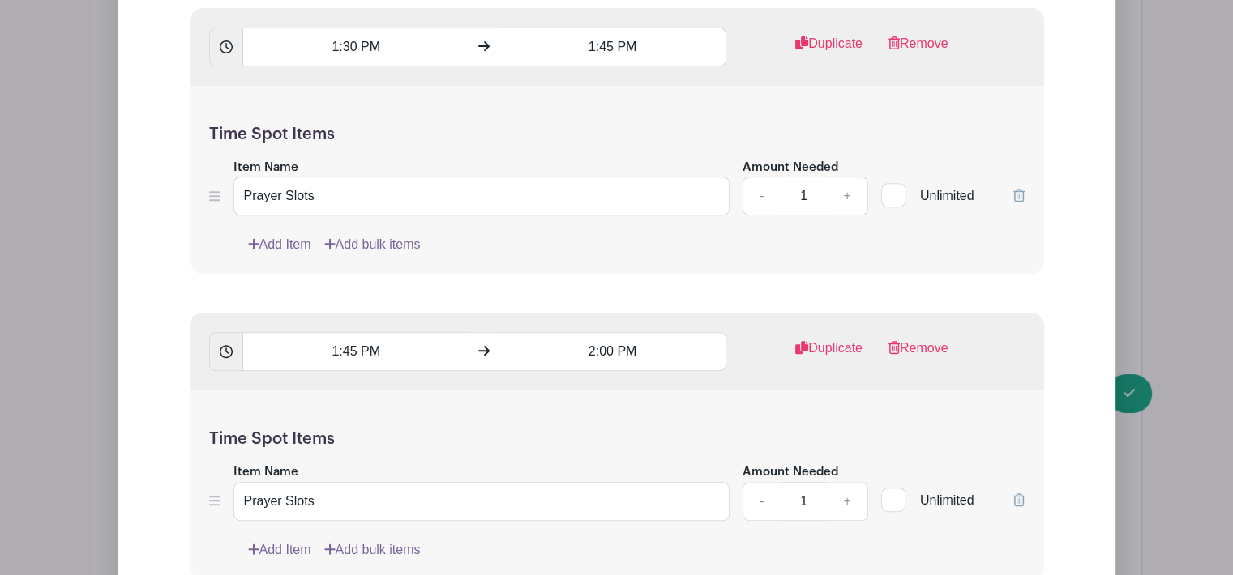
click at [891, 186] on input "Unlimited" at bounding box center [886, 191] width 11 height 11
checkbox input "true"
click at [892, 488] on div at bounding box center [893, 500] width 24 height 24
click at [892, 491] on input "Unlimited" at bounding box center [886, 496] width 11 height 11
checkbox input "true"
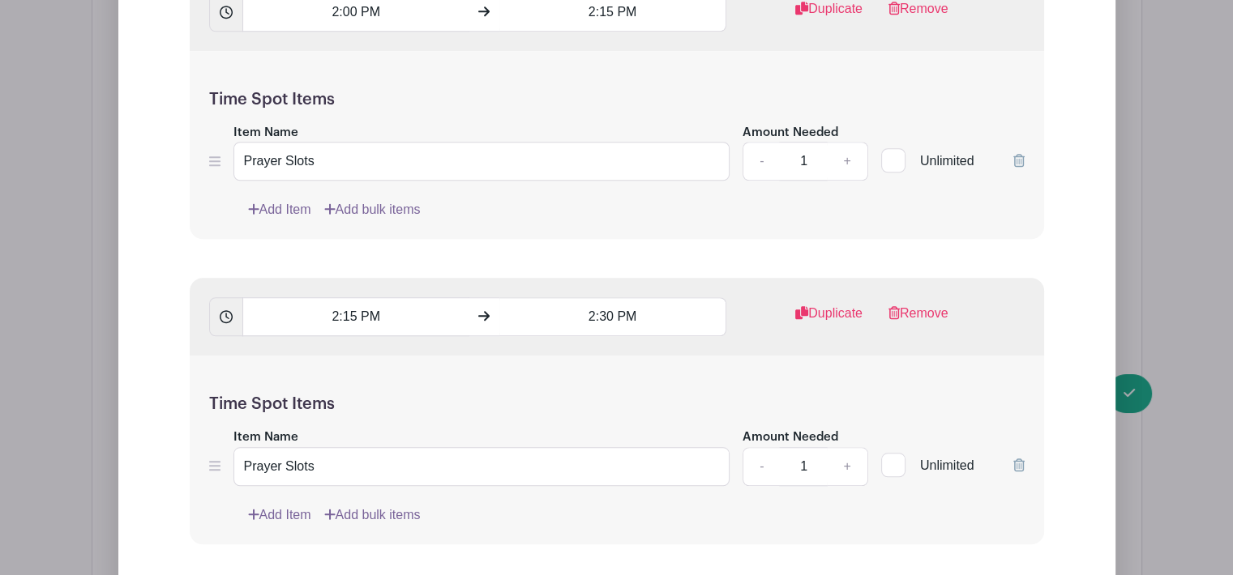
scroll to position [7502, 0]
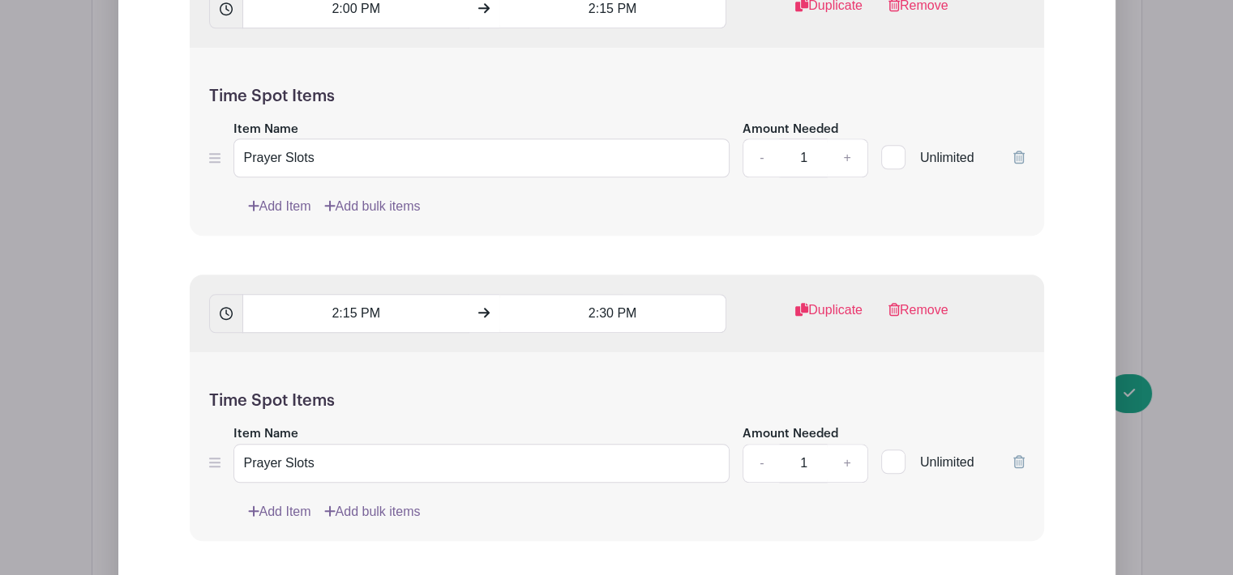
click at [892, 145] on div at bounding box center [893, 157] width 24 height 24
click at [892, 148] on input "Unlimited" at bounding box center [886, 153] width 11 height 11
checkbox input "true"
click at [889, 450] on div at bounding box center [893, 462] width 24 height 24
click at [889, 453] on input "Unlimited" at bounding box center [886, 458] width 11 height 11
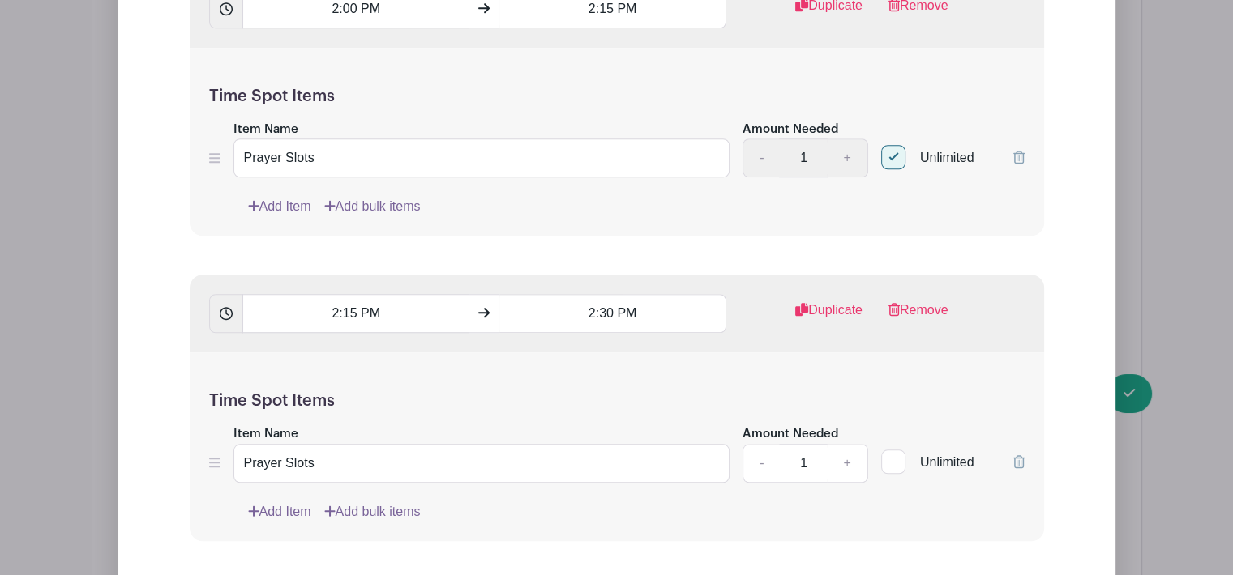
checkbox input "true"
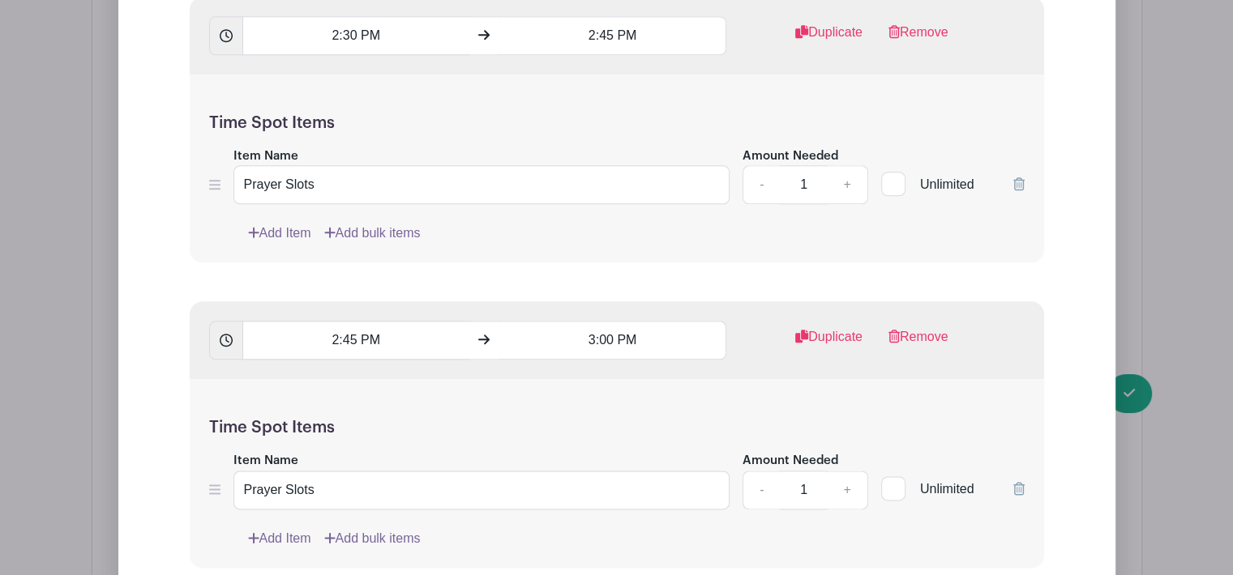
scroll to position [8118, 0]
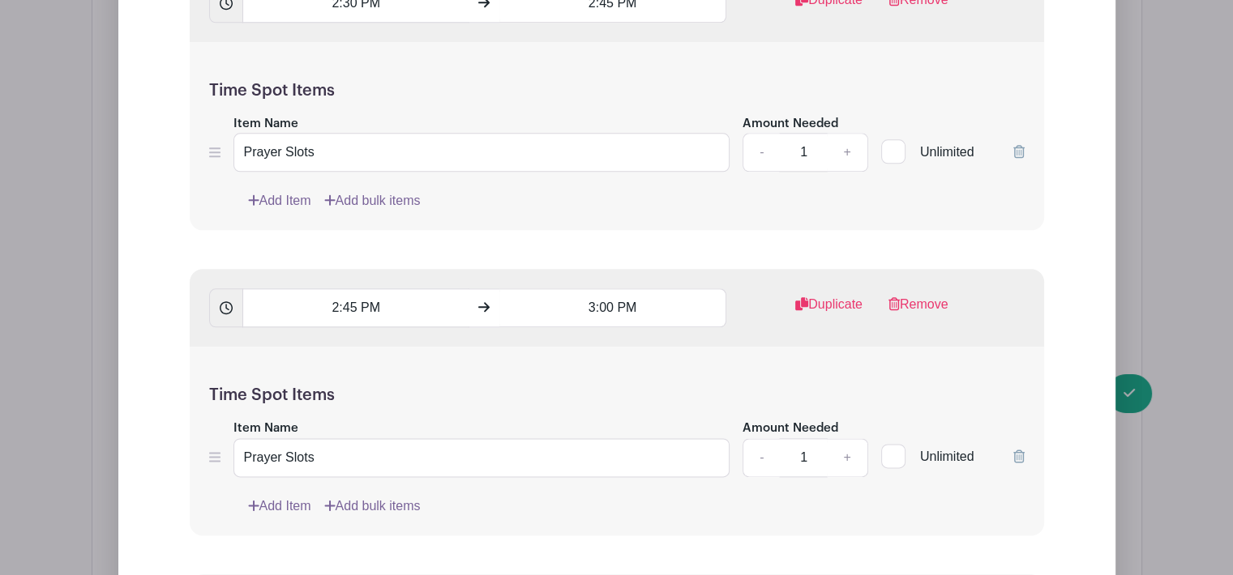
click at [892, 139] on div at bounding box center [893, 151] width 24 height 24
click at [892, 143] on input "Unlimited" at bounding box center [886, 148] width 11 height 11
checkbox input "true"
click at [898, 444] on div at bounding box center [893, 456] width 24 height 24
click at [892, 447] on input "Unlimited" at bounding box center [886, 452] width 11 height 11
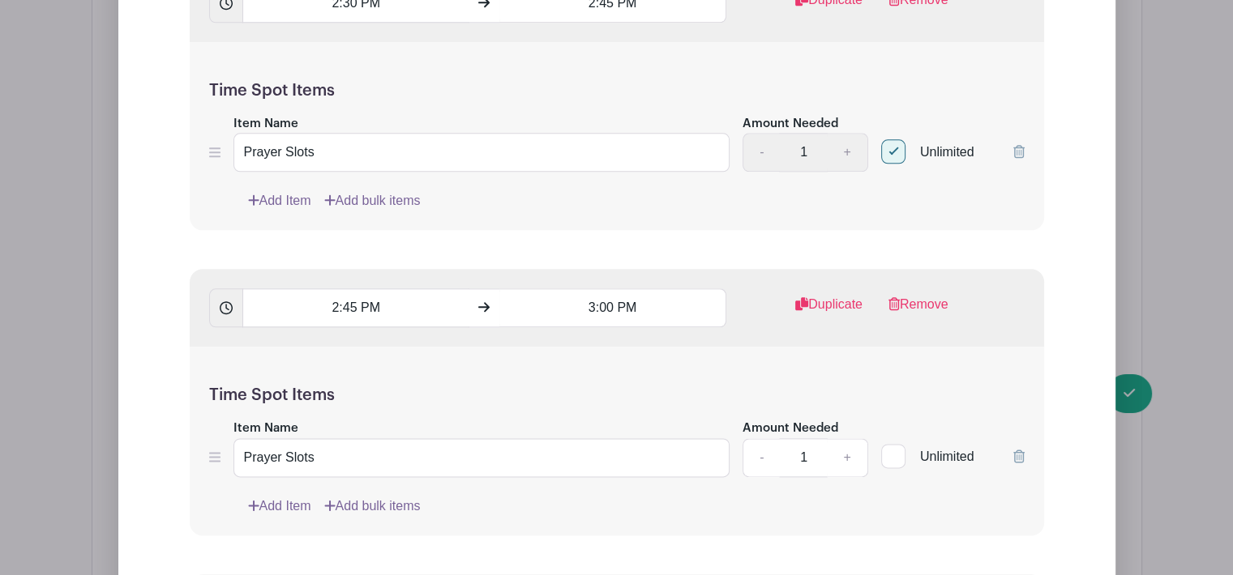
checkbox input "true"
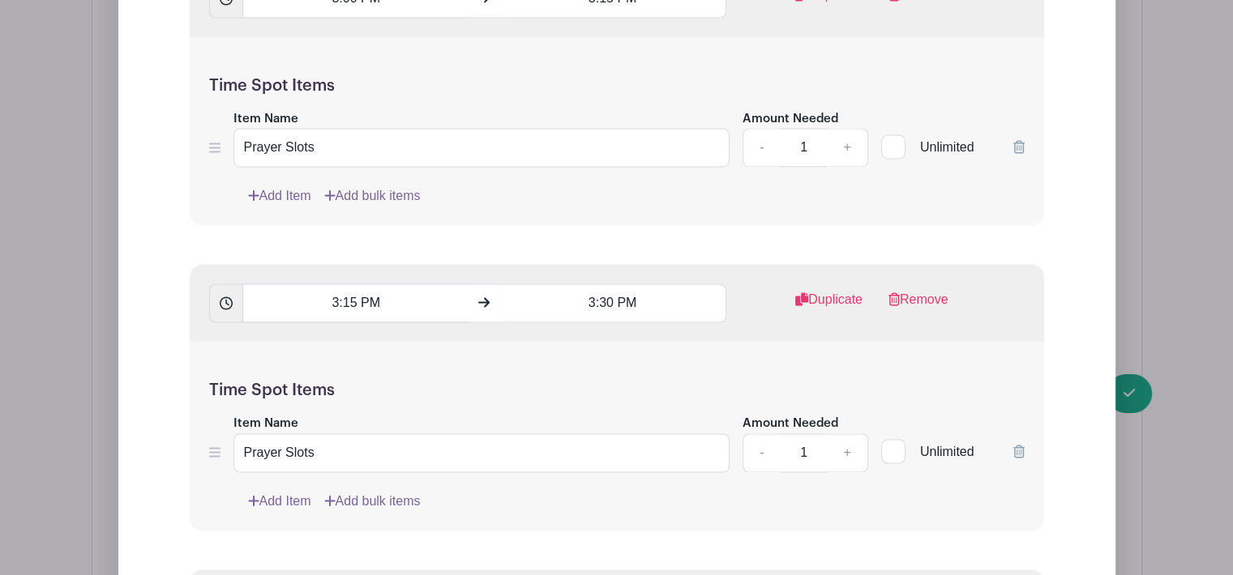
scroll to position [8734, 0]
click at [895, 134] on div at bounding box center [893, 146] width 24 height 24
click at [892, 137] on input "Unlimited" at bounding box center [886, 142] width 11 height 11
checkbox input "true"
click at [891, 442] on input "Unlimited" at bounding box center [886, 447] width 11 height 11
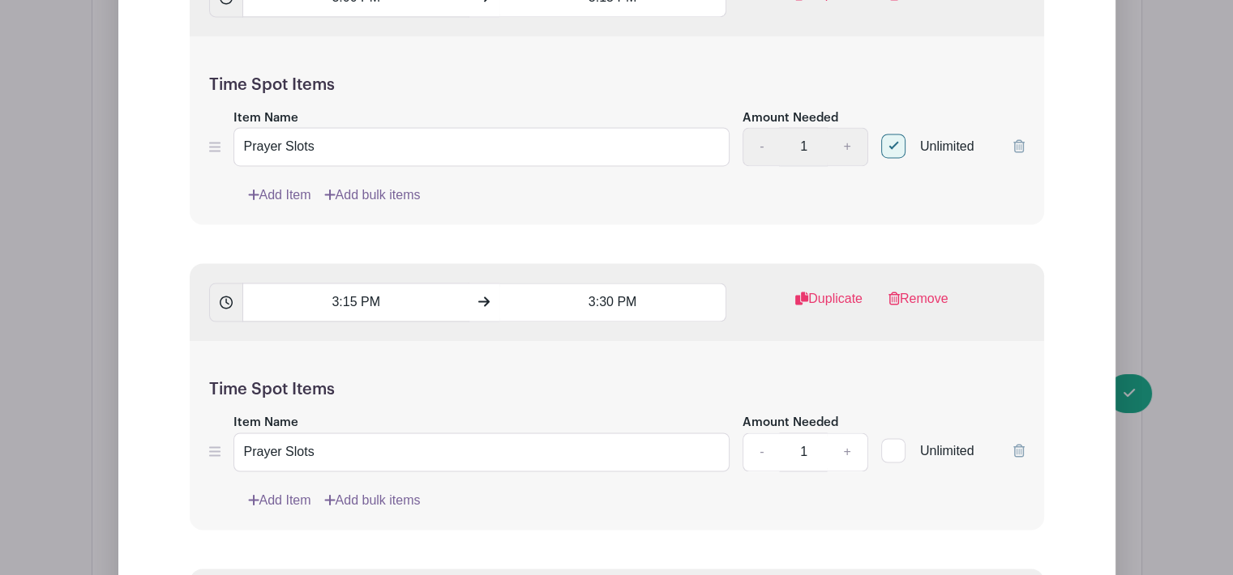
checkbox input "true"
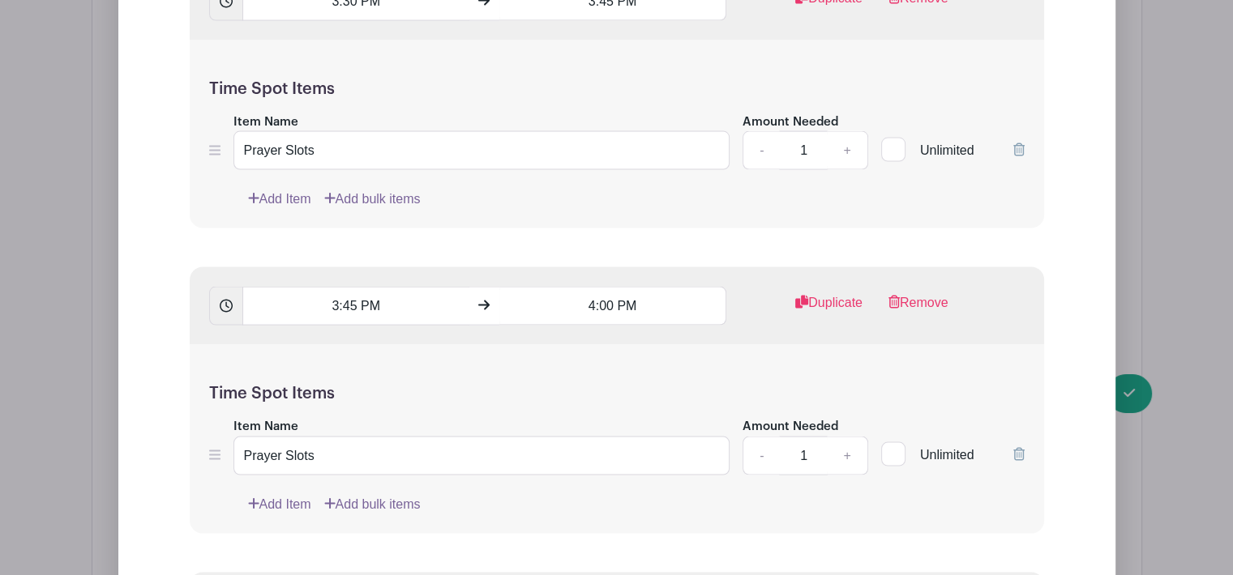
scroll to position [9350, 0]
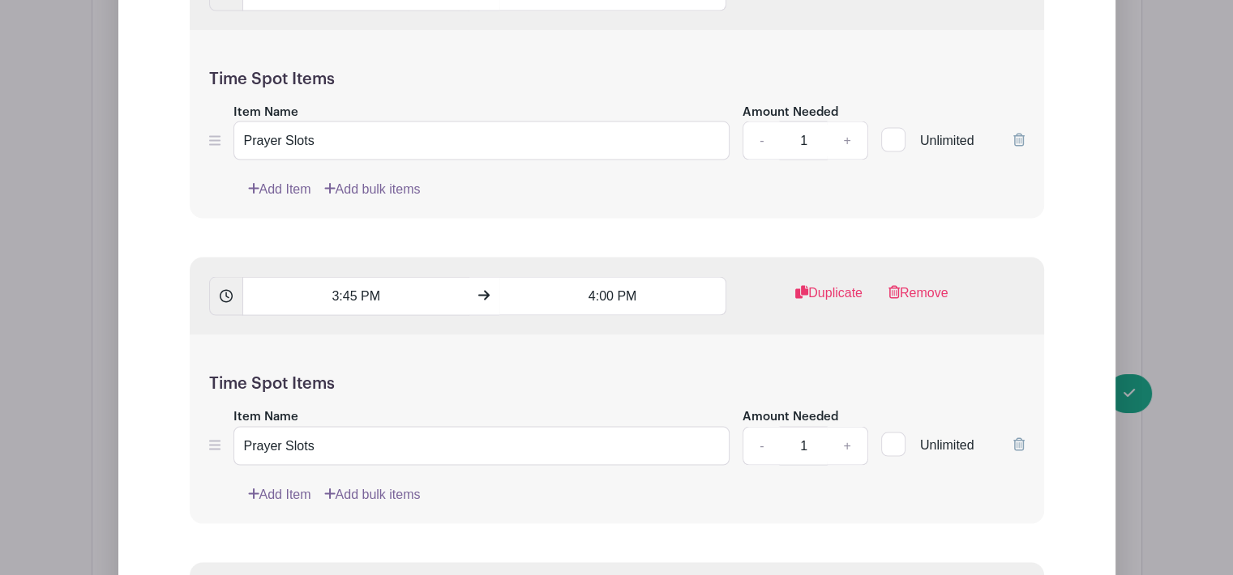
click at [887, 131] on input "Unlimited" at bounding box center [886, 136] width 11 height 11
checkbox input "true"
click at [892, 433] on div at bounding box center [893, 445] width 24 height 24
click at [892, 436] on input "Unlimited" at bounding box center [886, 441] width 11 height 11
checkbox input "true"
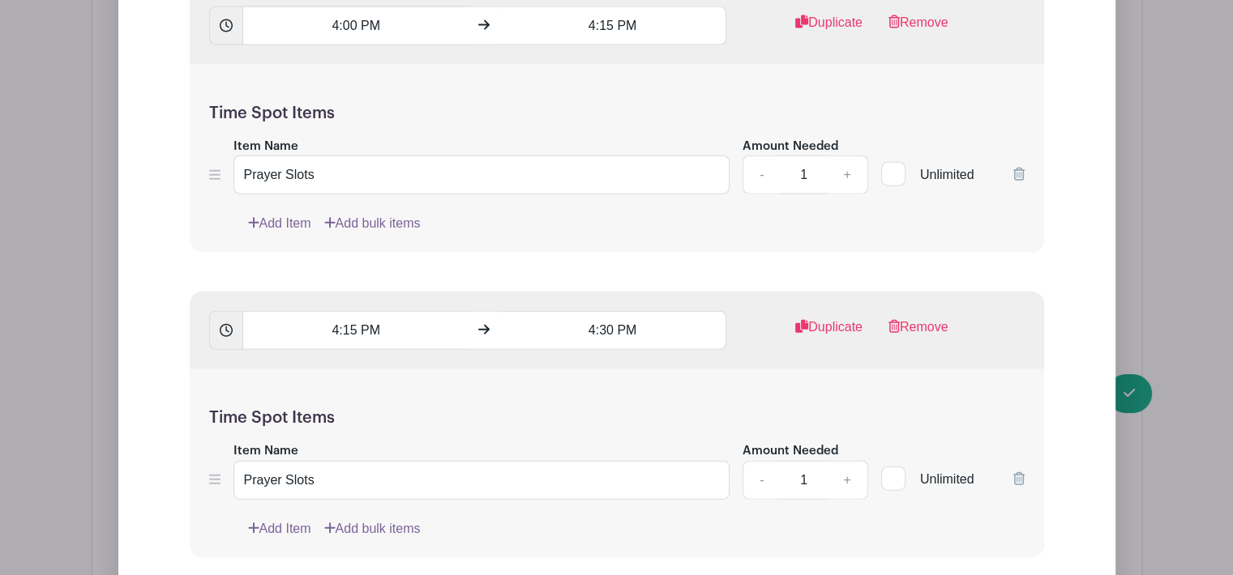
scroll to position [9933, 0]
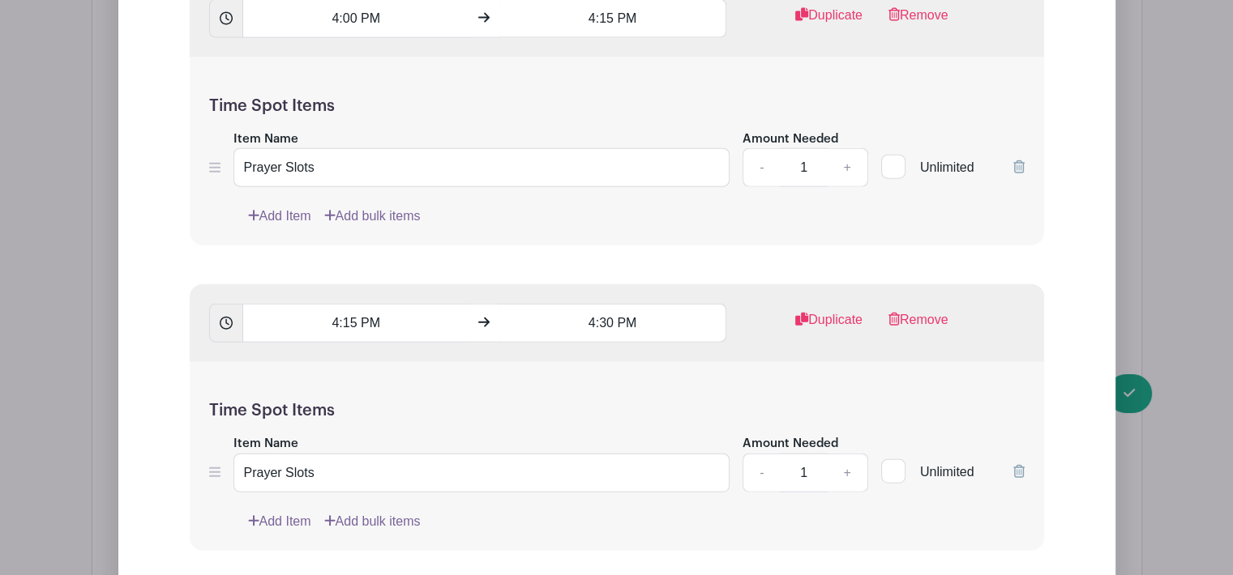
click at [894, 155] on div at bounding box center [893, 167] width 24 height 24
click at [892, 158] on input "Unlimited" at bounding box center [886, 163] width 11 height 11
checkbox input "true"
click at [888, 460] on div at bounding box center [893, 472] width 24 height 24
click at [888, 463] on input "Unlimited" at bounding box center [886, 468] width 11 height 11
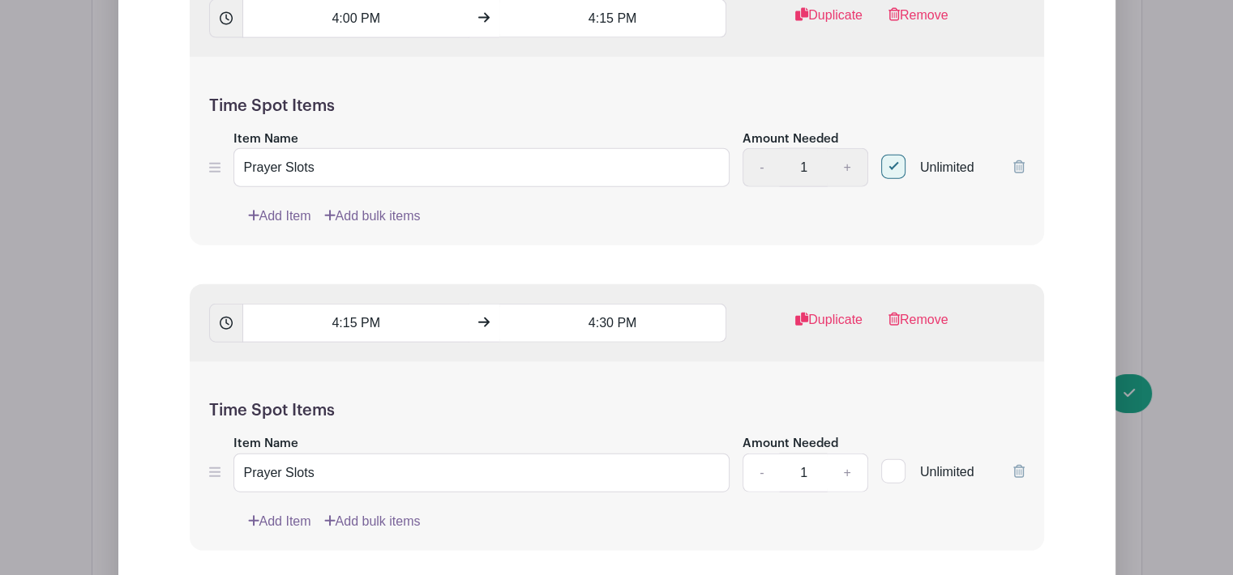
checkbox input "true"
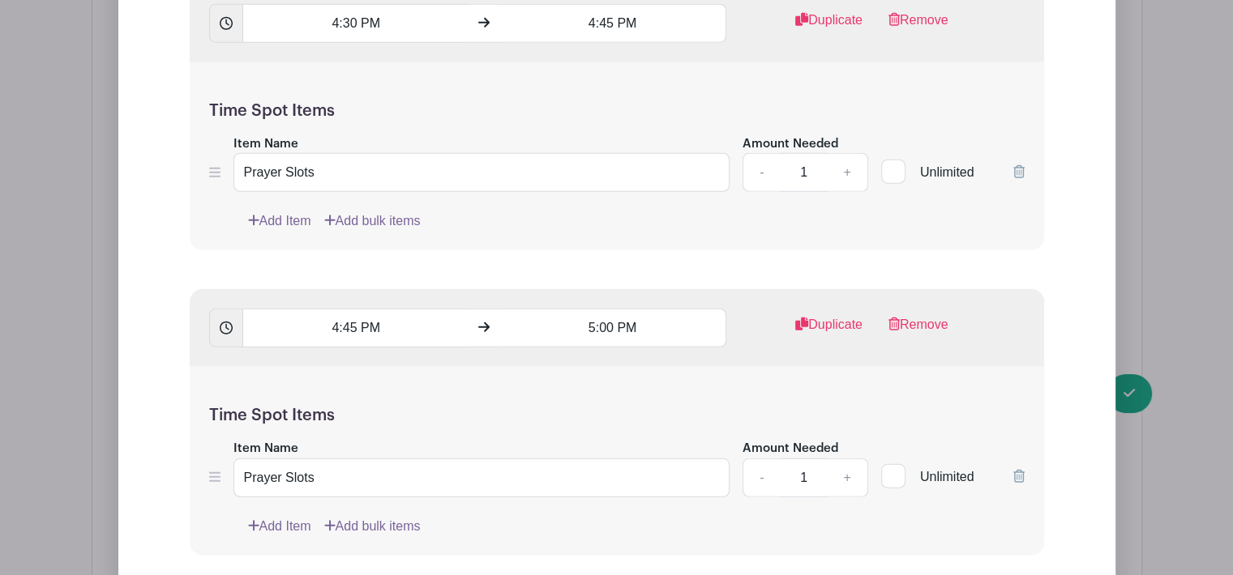
scroll to position [10549, 0]
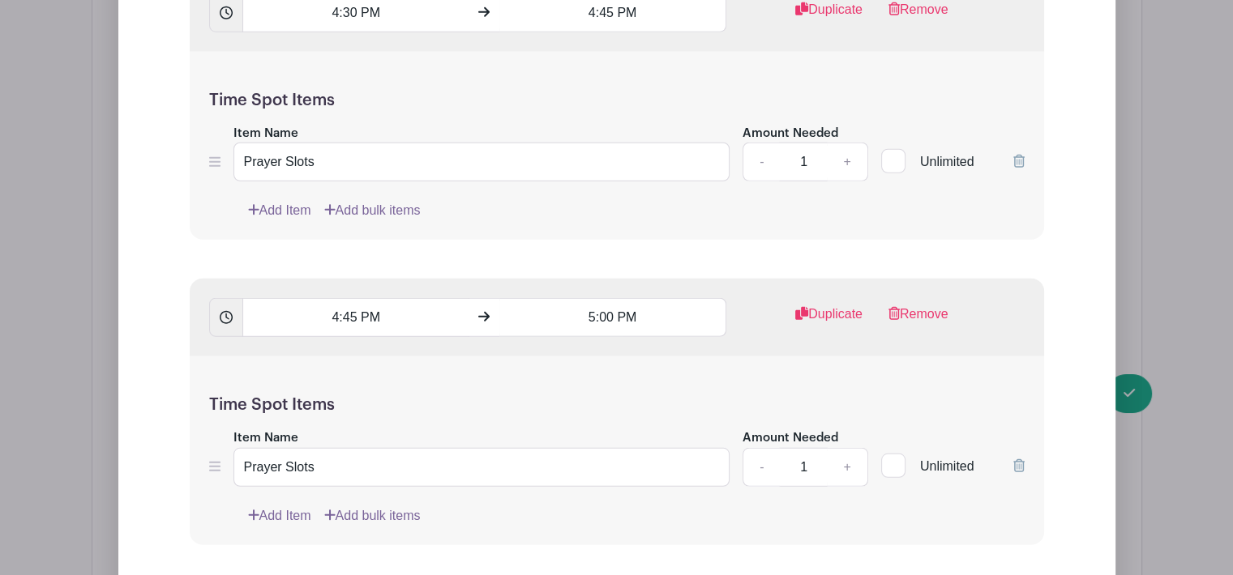
click at [893, 149] on div at bounding box center [893, 161] width 24 height 24
click at [892, 152] on input "Unlimited" at bounding box center [886, 157] width 11 height 11
checkbox input "true"
click at [898, 454] on div at bounding box center [893, 466] width 24 height 24
click at [892, 457] on input "Unlimited" at bounding box center [886, 462] width 11 height 11
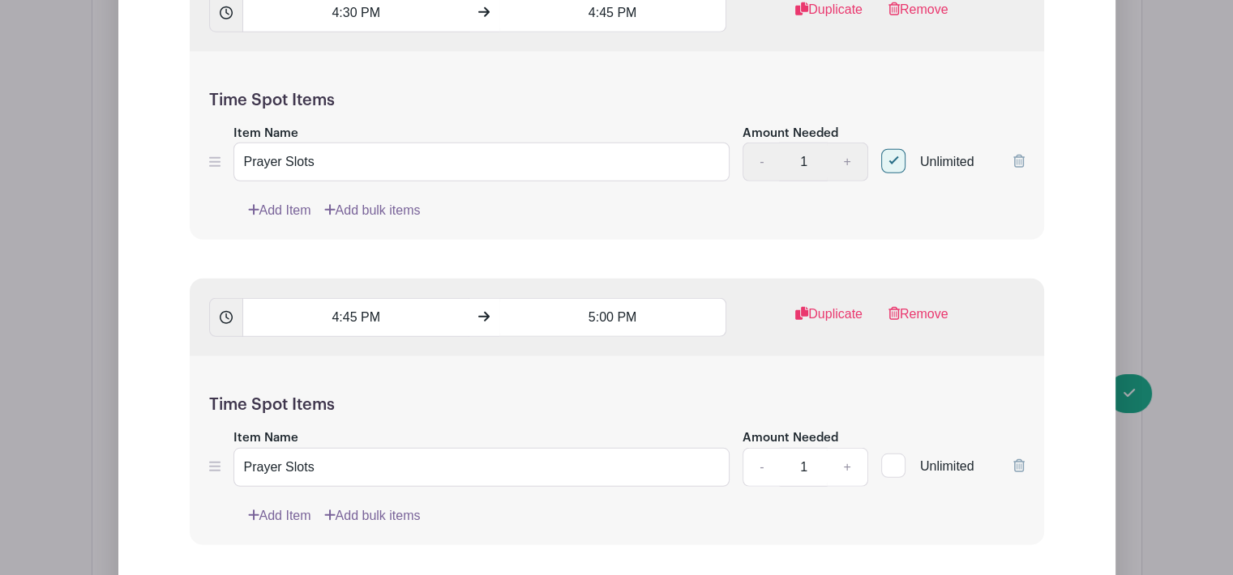
checkbox input "true"
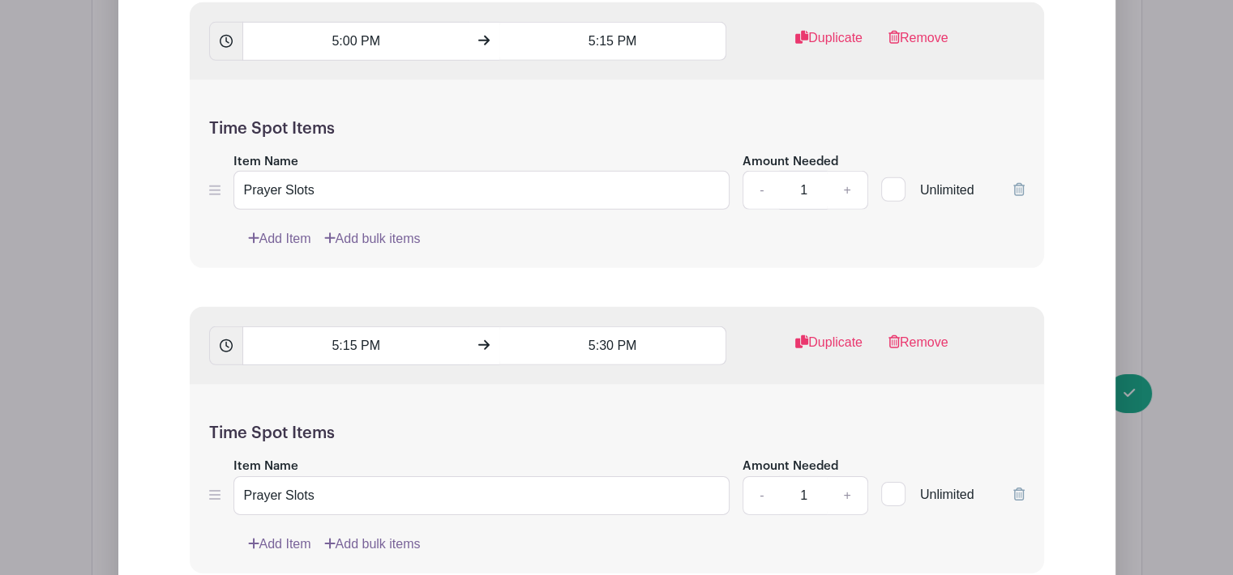
scroll to position [11133, 0]
click at [892, 176] on div at bounding box center [893, 188] width 24 height 24
click at [892, 179] on input "Unlimited" at bounding box center [886, 184] width 11 height 11
checkbox input "true"
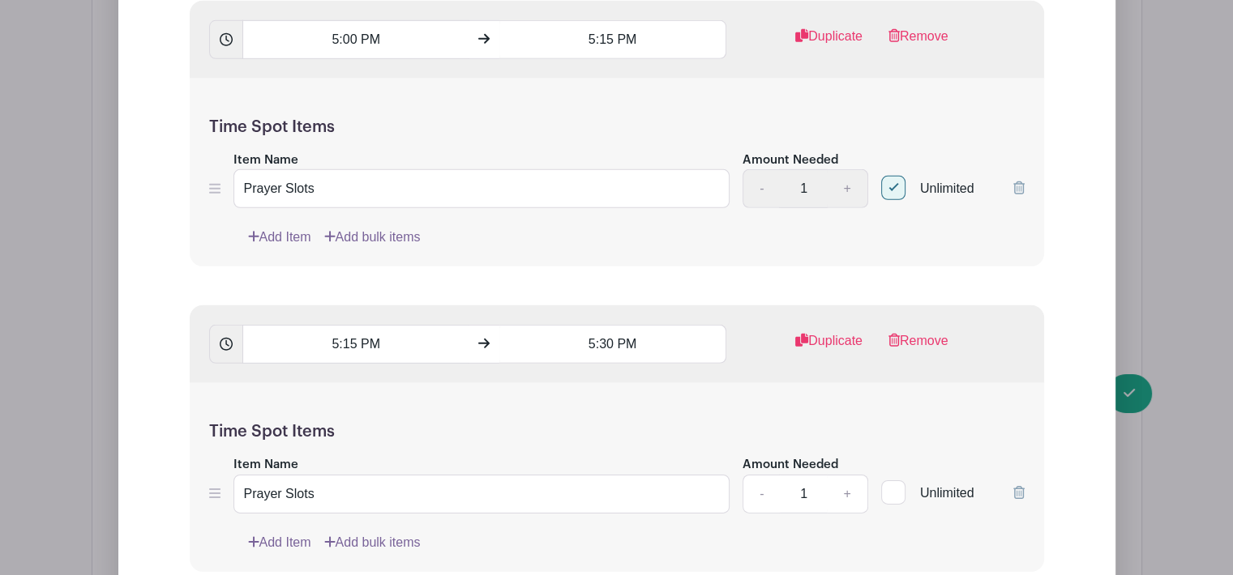
click at [895, 481] on div at bounding box center [893, 493] width 24 height 24
click at [892, 484] on input "Unlimited" at bounding box center [886, 489] width 11 height 11
checkbox input "true"
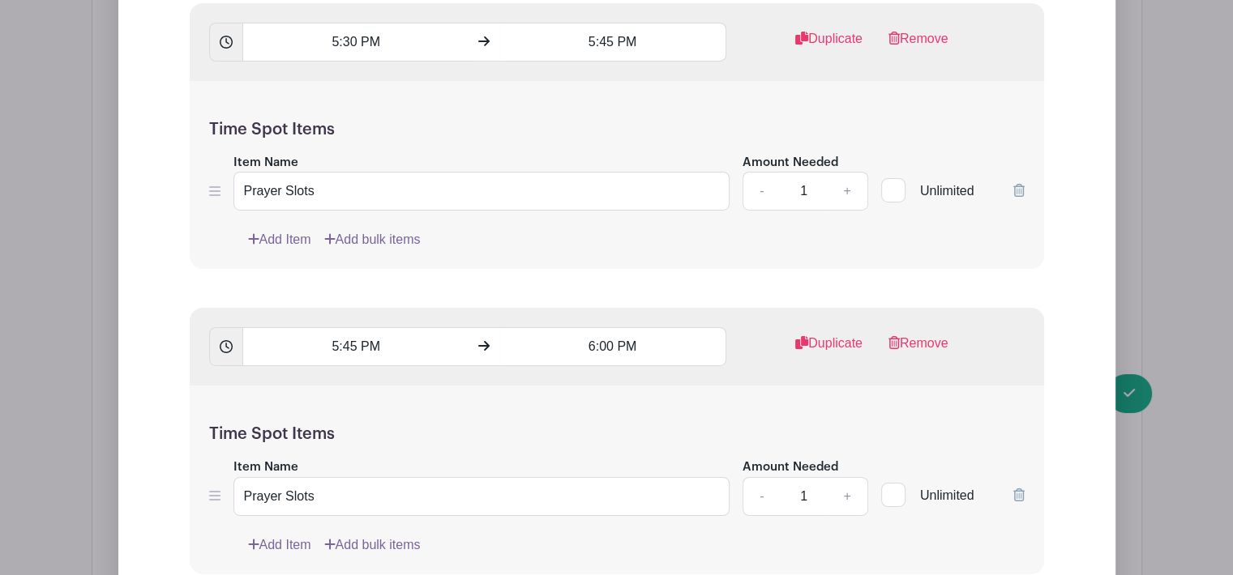
scroll to position [11749, 0]
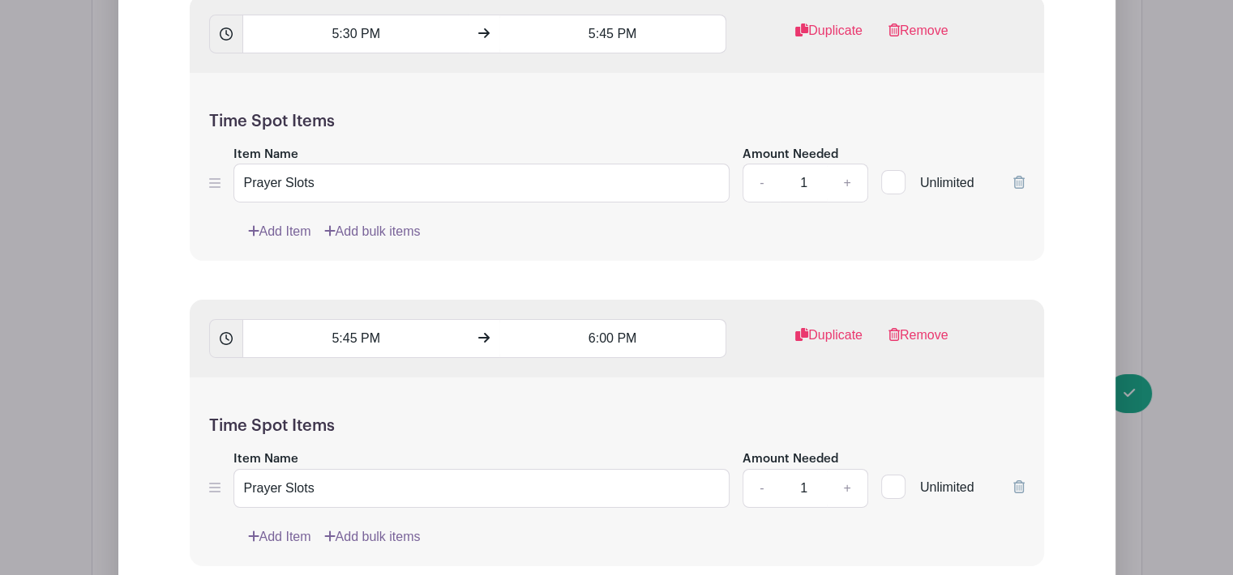
click at [888, 173] on input "Unlimited" at bounding box center [886, 178] width 11 height 11
checkbox input "true"
click at [896, 475] on div at bounding box center [893, 487] width 24 height 24
click at [892, 478] on input "Unlimited" at bounding box center [886, 483] width 11 height 11
checkbox input "true"
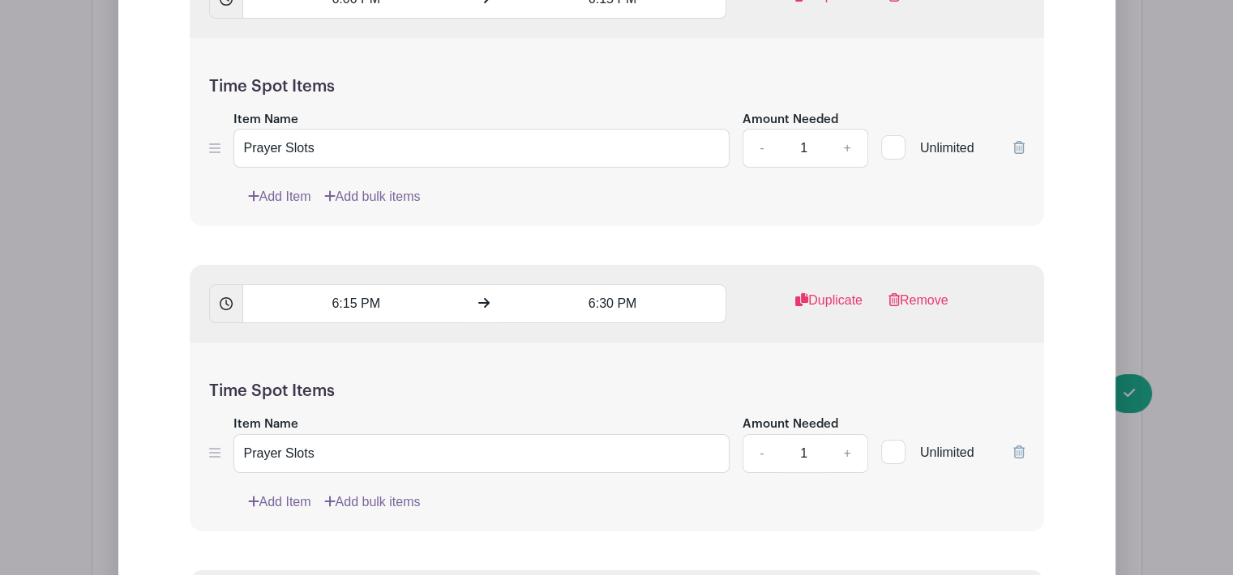
scroll to position [12397, 0]
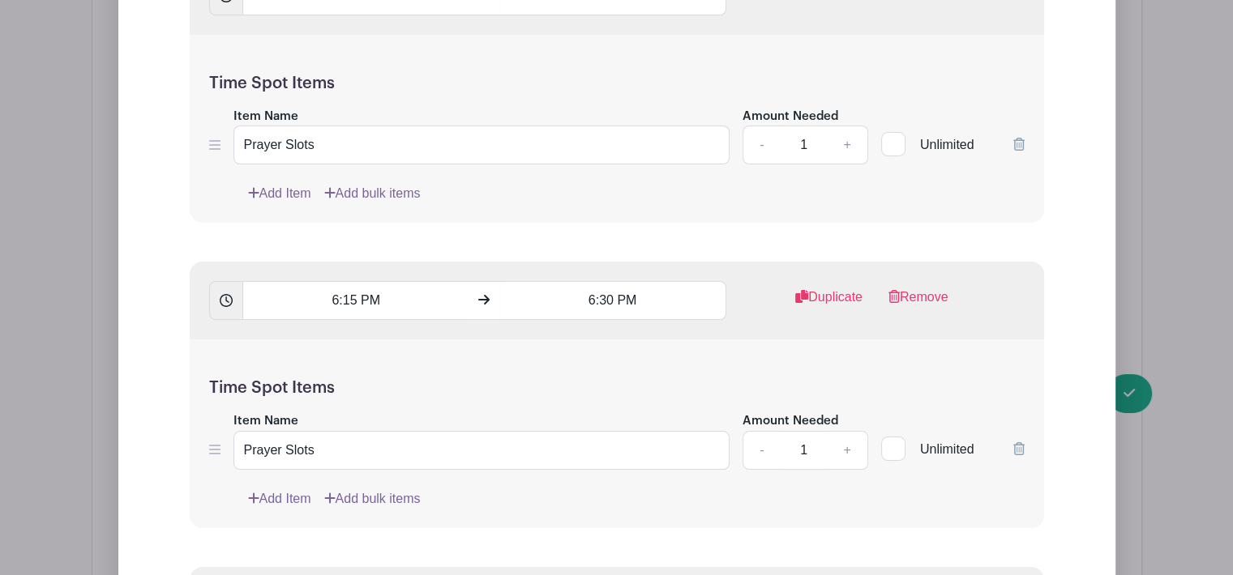
click at [892, 132] on div at bounding box center [893, 144] width 24 height 24
click at [892, 135] on input "Unlimited" at bounding box center [886, 140] width 11 height 11
checkbox input "true"
click at [883, 440] on input "Unlimited" at bounding box center [886, 445] width 11 height 11
checkbox input "true"
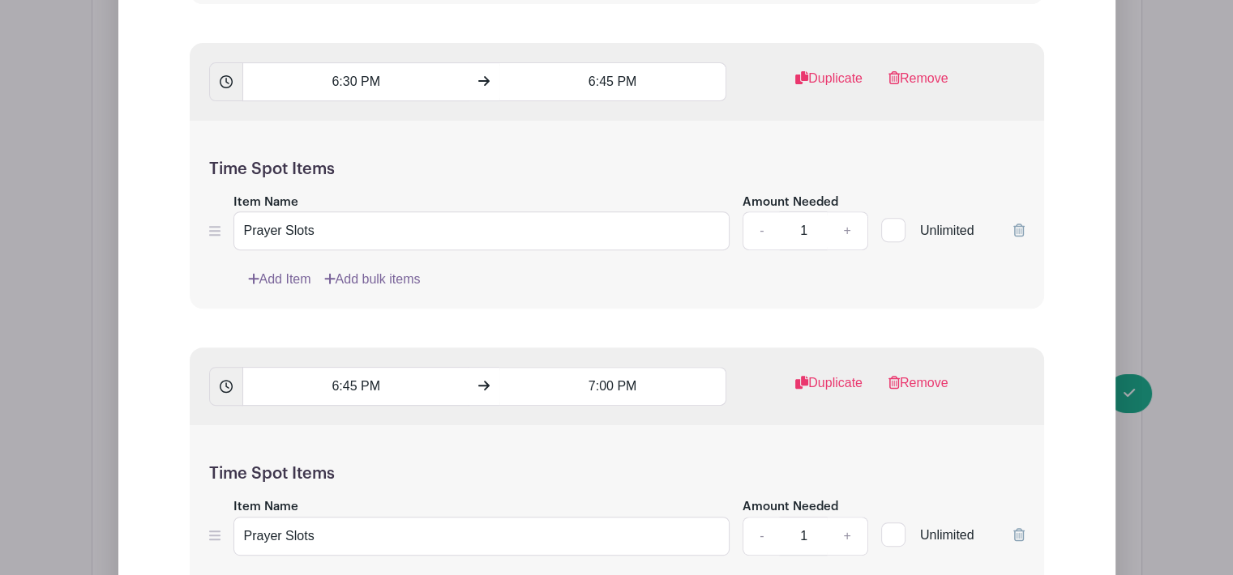
scroll to position [12948, 0]
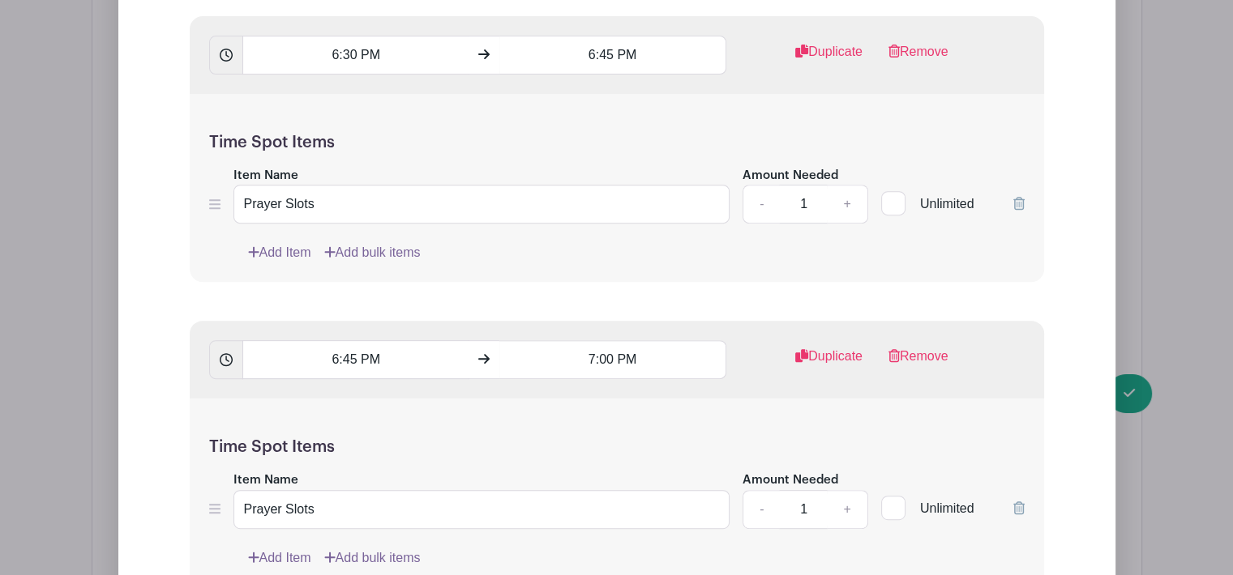
click at [898, 191] on div at bounding box center [893, 203] width 24 height 24
click at [892, 195] on input "Unlimited" at bounding box center [886, 200] width 11 height 11
checkbox input "true"
click at [895, 496] on div at bounding box center [893, 508] width 24 height 24
click at [892, 499] on input "Unlimited" at bounding box center [886, 504] width 11 height 11
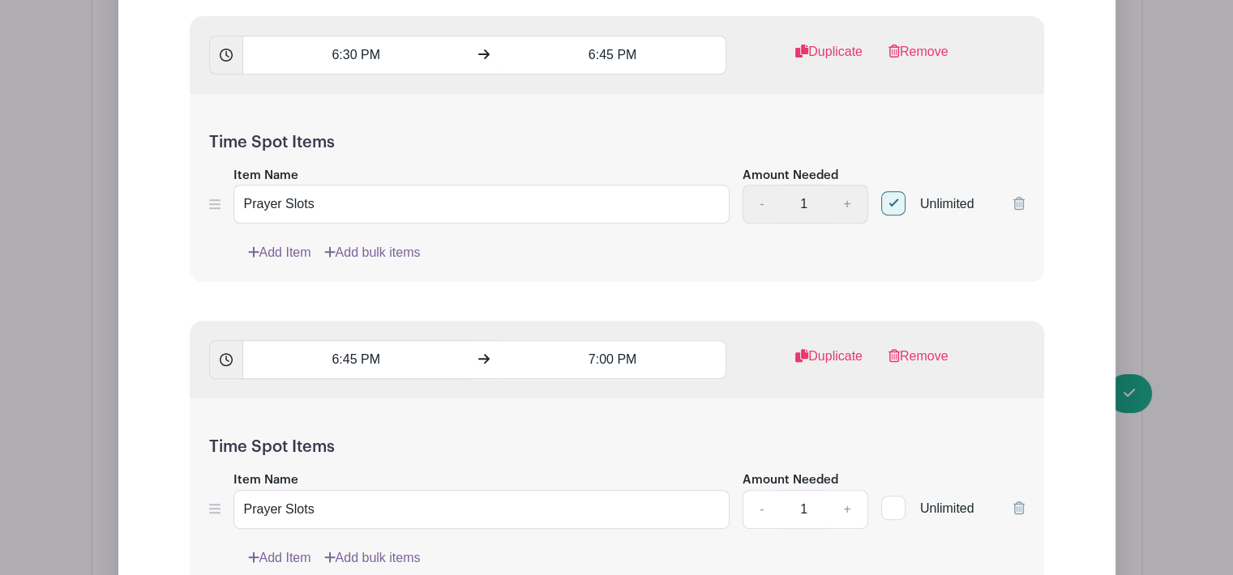
checkbox input "true"
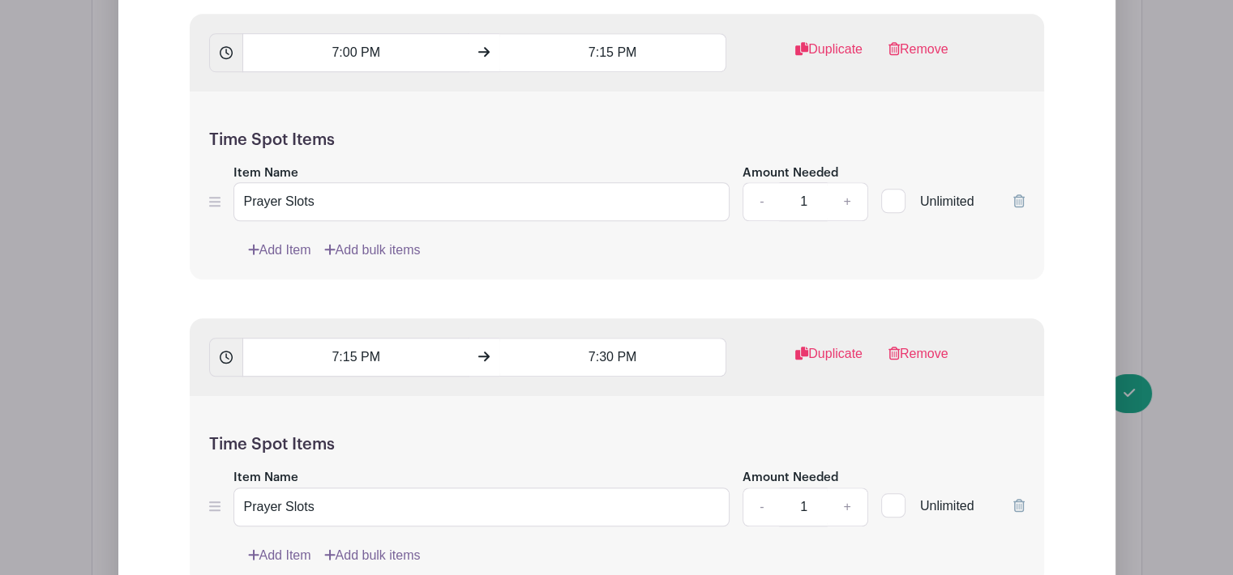
scroll to position [13564, 0]
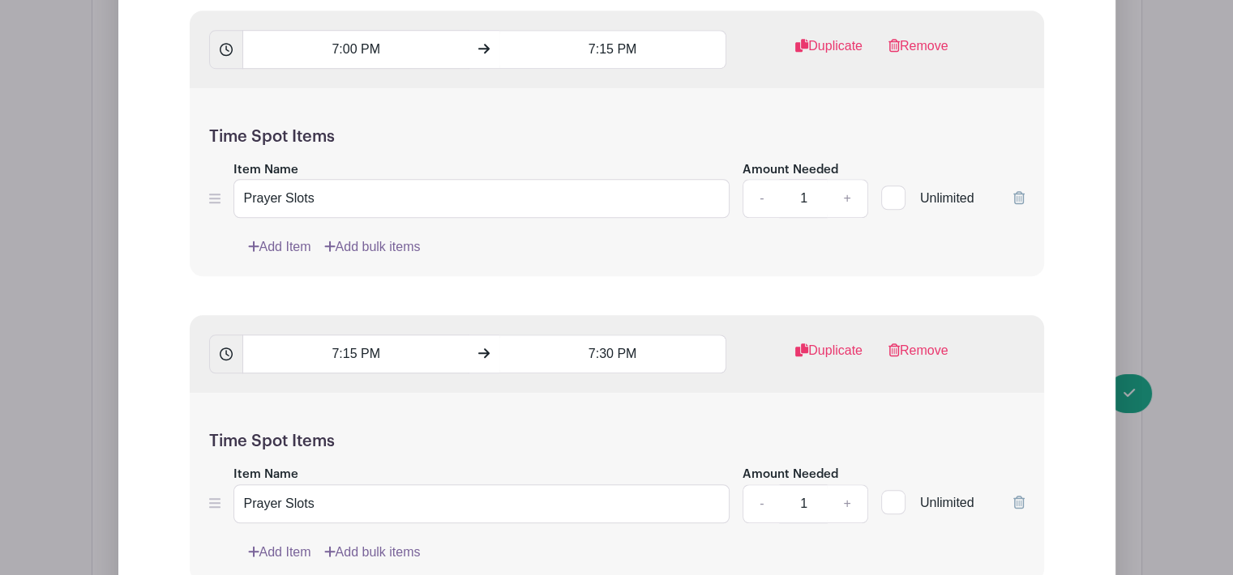
click at [893, 186] on div at bounding box center [893, 198] width 24 height 24
click at [892, 189] on input "Unlimited" at bounding box center [886, 194] width 11 height 11
checkbox input "true"
click at [887, 490] on div at bounding box center [893, 502] width 24 height 24
click at [887, 494] on input "Unlimited" at bounding box center [886, 499] width 11 height 11
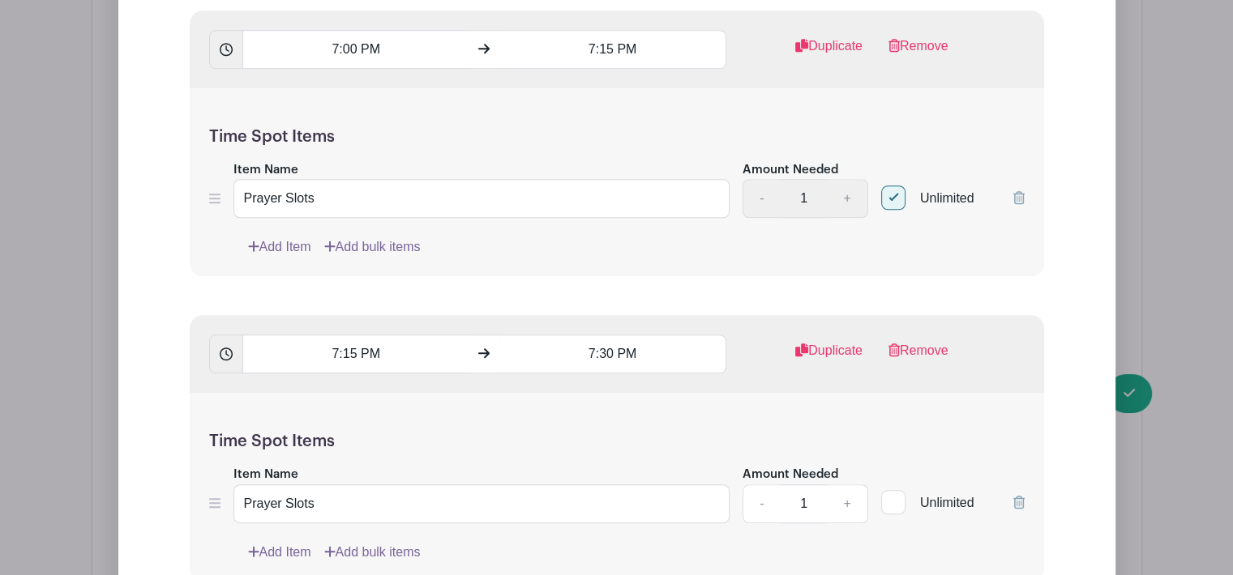
checkbox input "true"
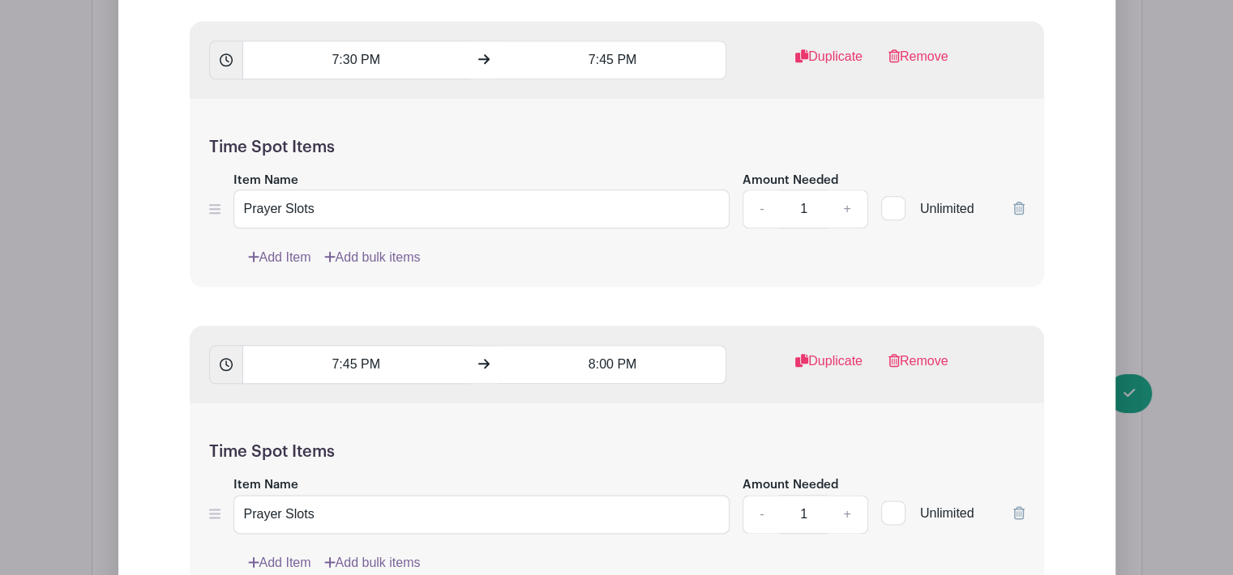
scroll to position [14180, 0]
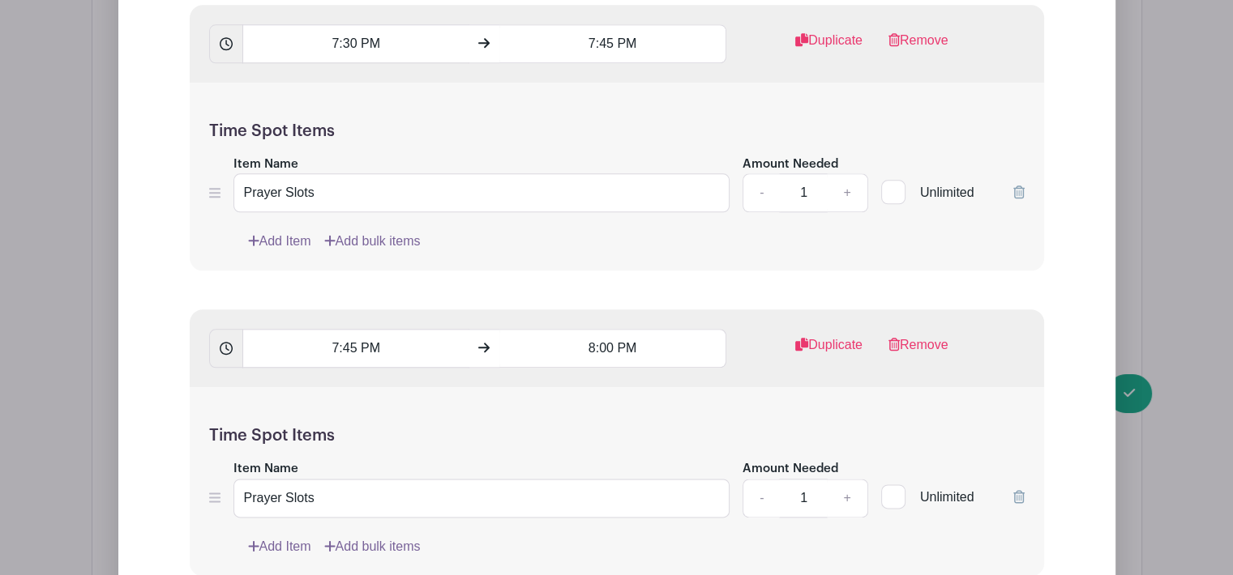
click at [894, 180] on div at bounding box center [893, 192] width 24 height 24
click at [892, 183] on input "Unlimited" at bounding box center [886, 188] width 11 height 11
checkbox input "true"
click at [901, 485] on div at bounding box center [893, 497] width 24 height 24
click at [892, 488] on input "Unlimited" at bounding box center [886, 493] width 11 height 11
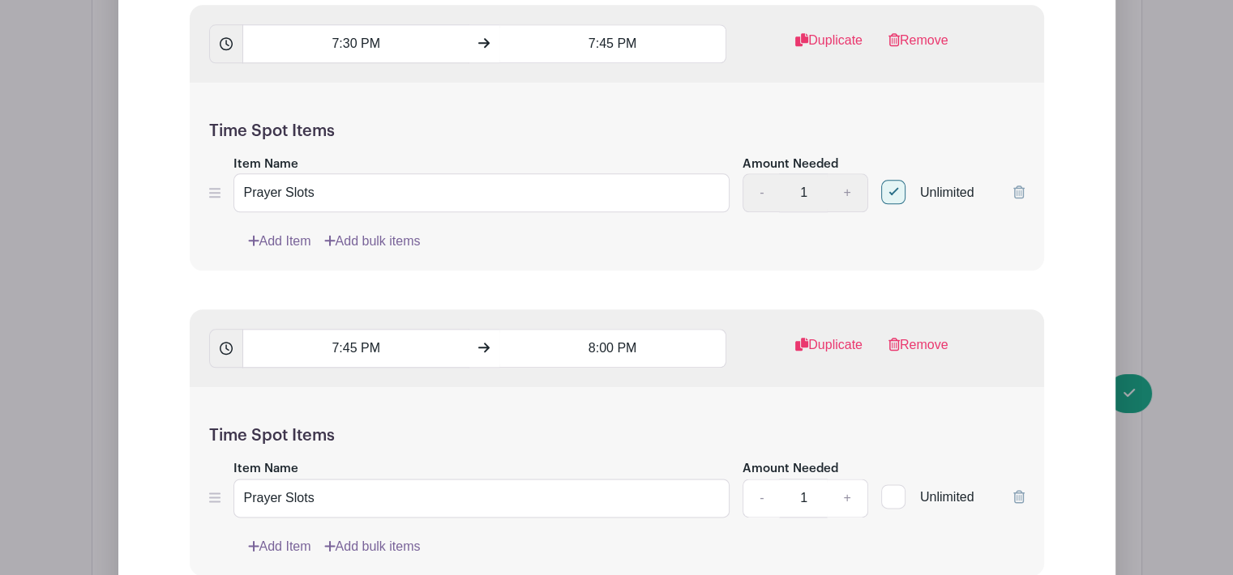
checkbox input "true"
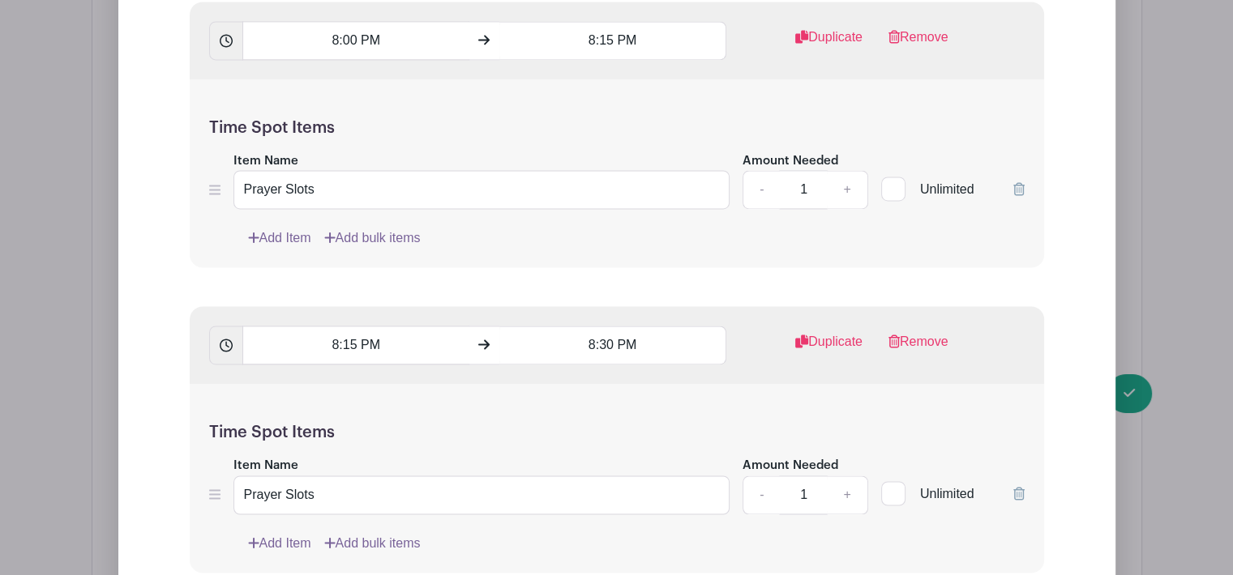
scroll to position [14796, 0]
click at [891, 177] on input "Unlimited" at bounding box center [886, 182] width 11 height 11
checkbox input "true"
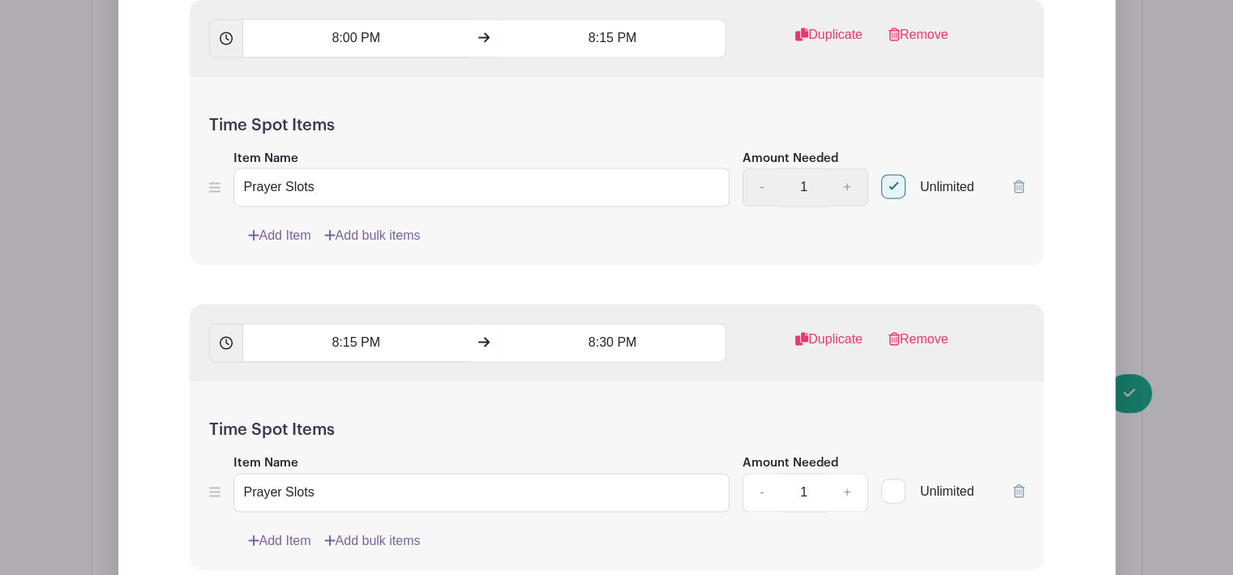
click at [892, 479] on div at bounding box center [893, 491] width 24 height 24
click at [892, 482] on input "Unlimited" at bounding box center [886, 487] width 11 height 11
checkbox input "true"
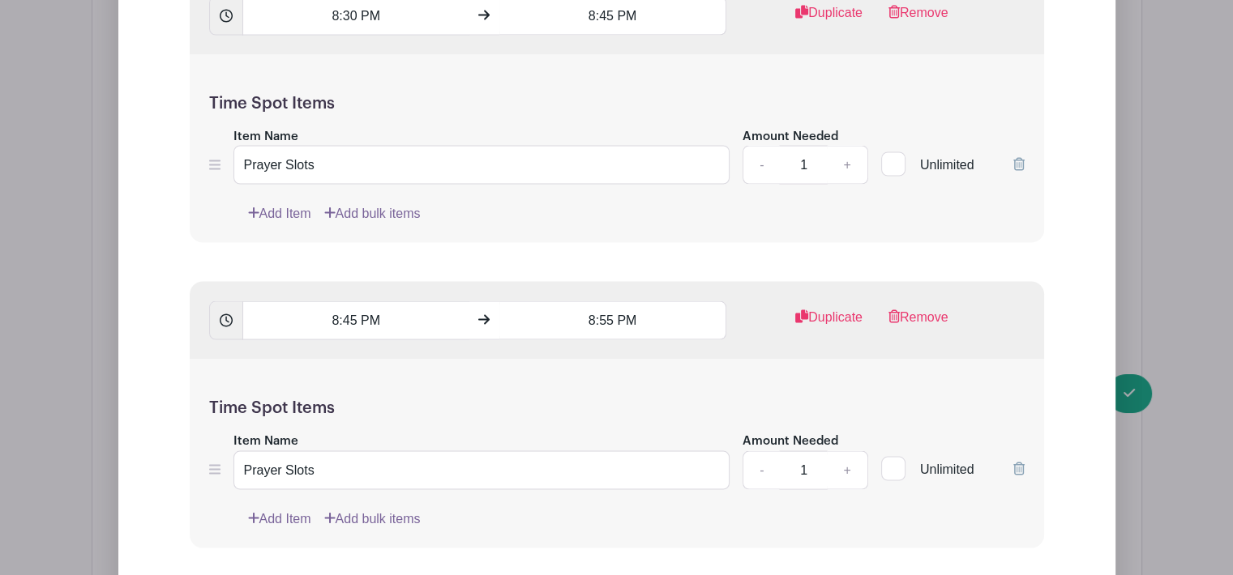
scroll to position [15444, 0]
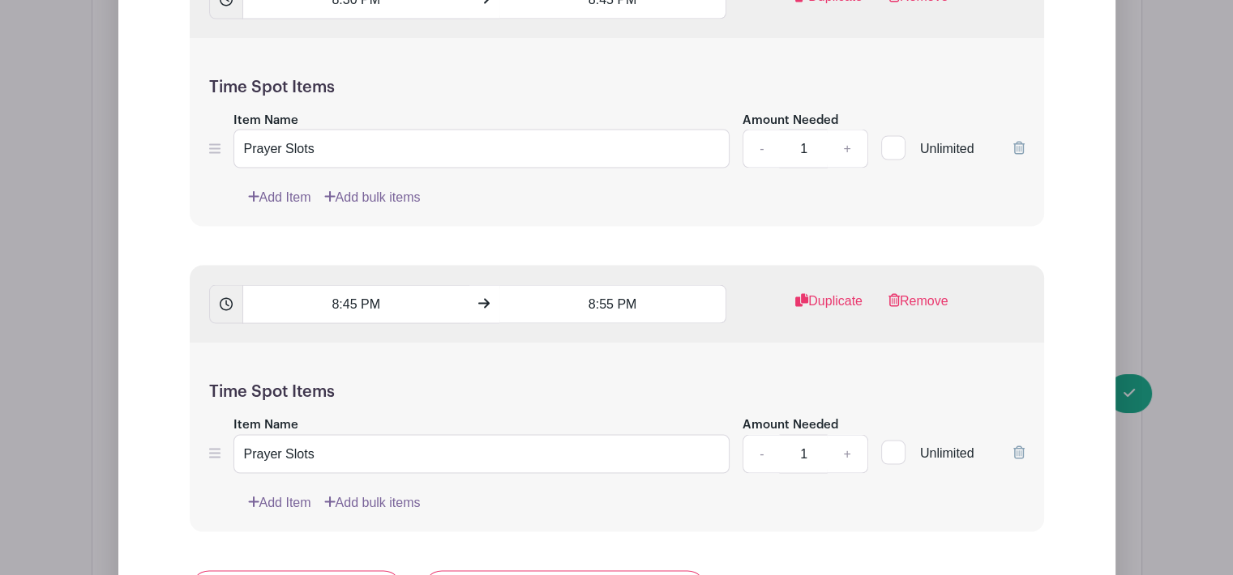
click at [896, 136] on div at bounding box center [893, 148] width 24 height 24
click at [892, 139] on input "Unlimited" at bounding box center [886, 144] width 11 height 11
checkbox input "true"
click at [893, 441] on div at bounding box center [893, 453] width 24 height 24
click at [892, 444] on input "Unlimited" at bounding box center [886, 449] width 11 height 11
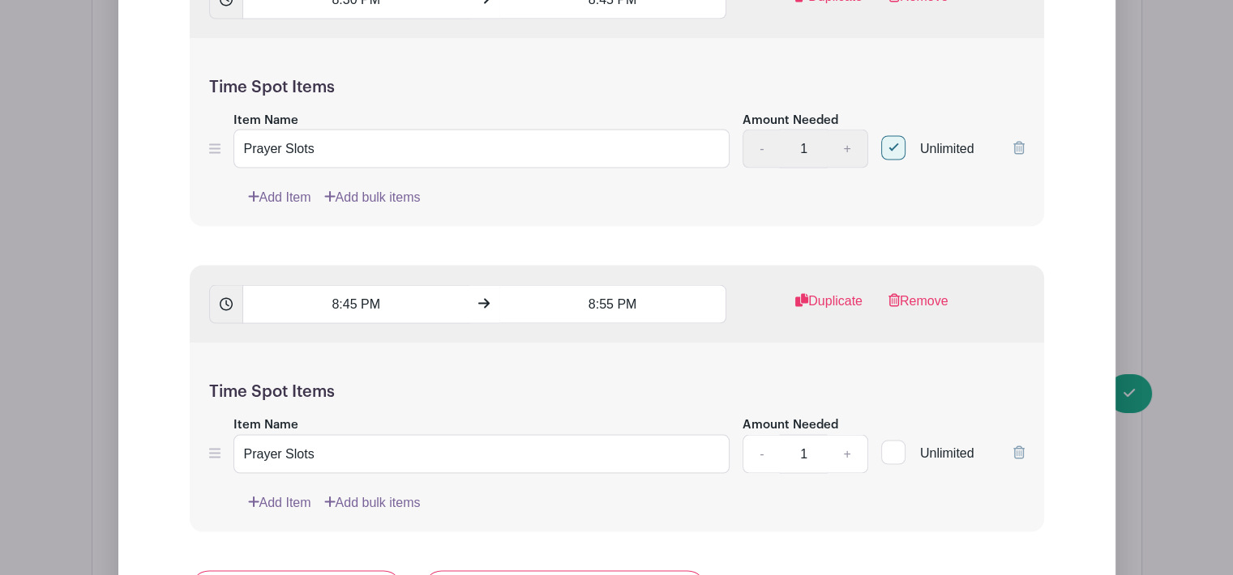
checkbox input "true"
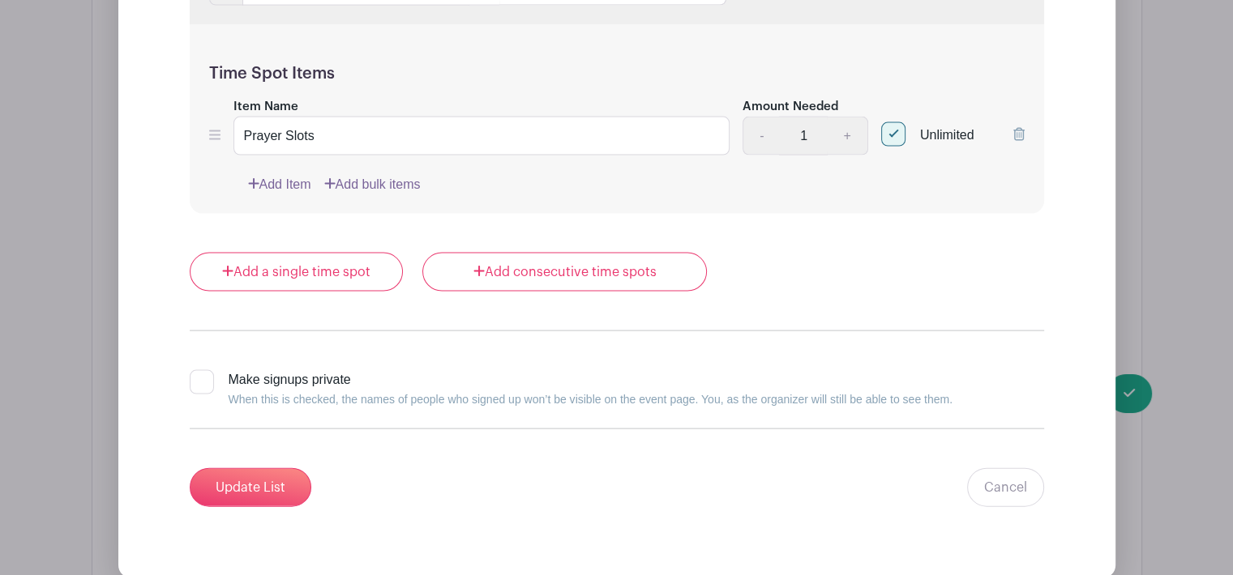
scroll to position [15769, 0]
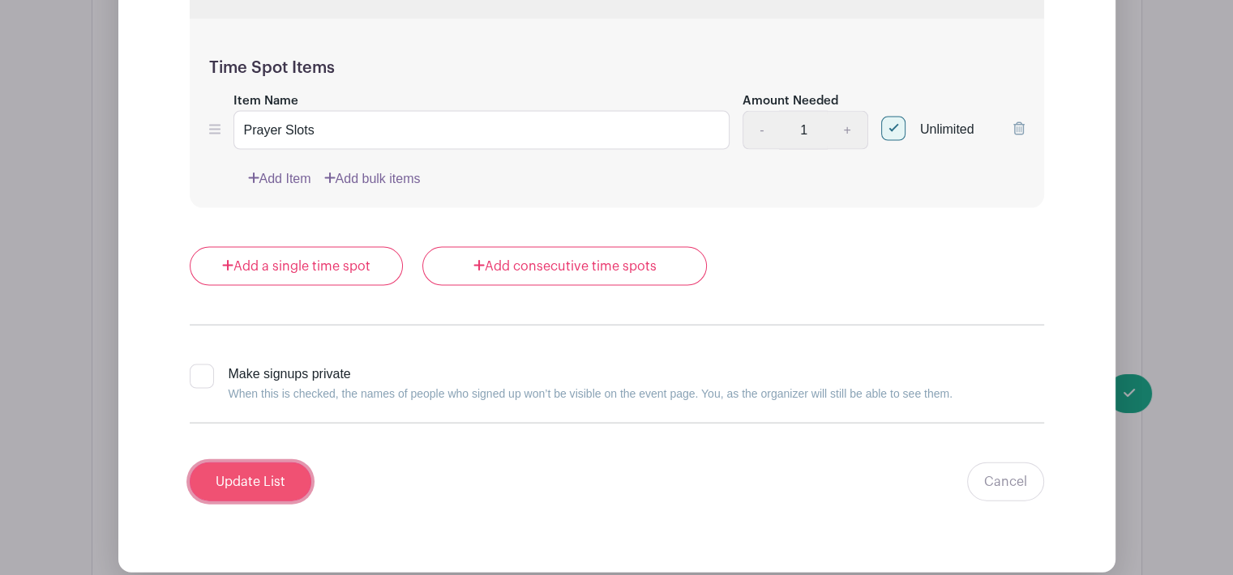
click at [252, 463] on input "Update List" at bounding box center [251, 482] width 122 height 39
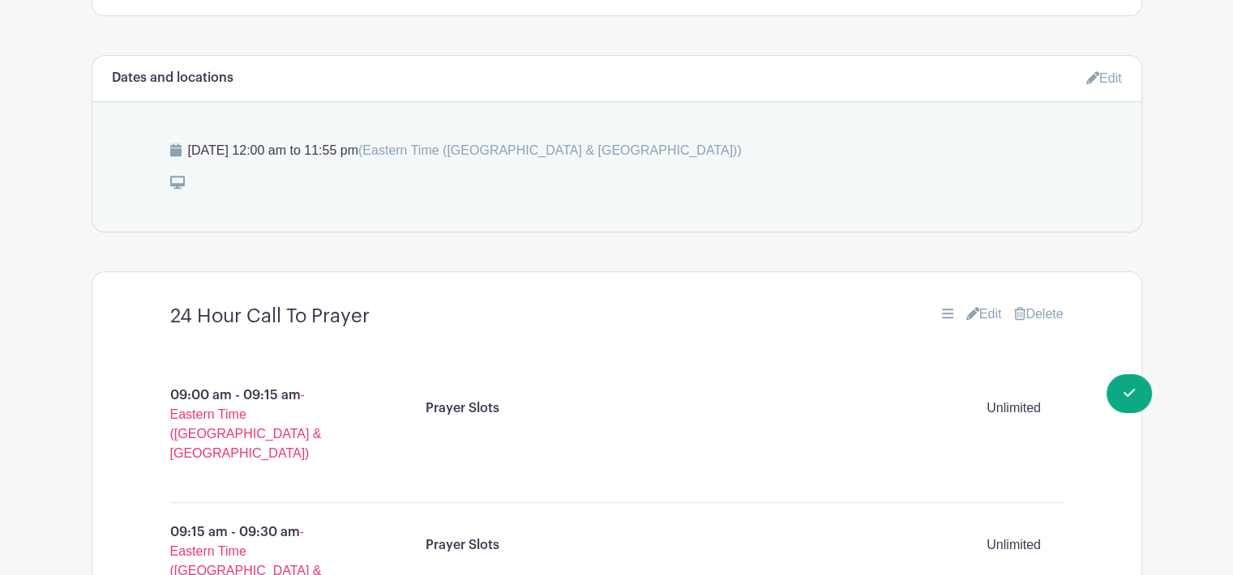
scroll to position [720, 0]
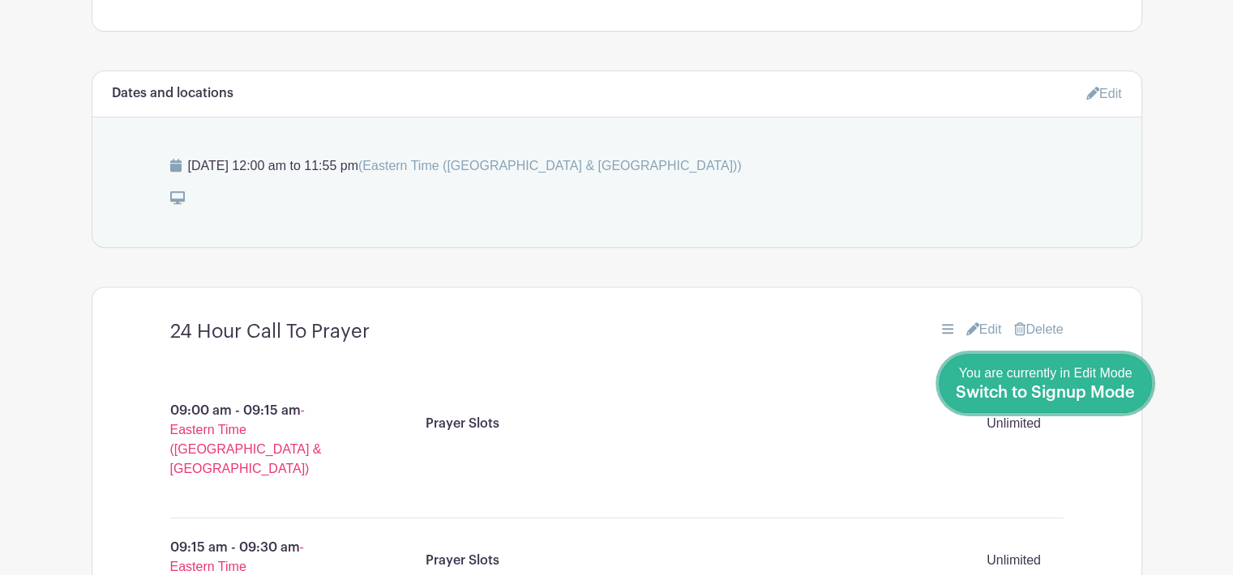
click at [1054, 380] on div "You are currently in Edit Mode Switch to Signup Mode" at bounding box center [1045, 384] width 179 height 40
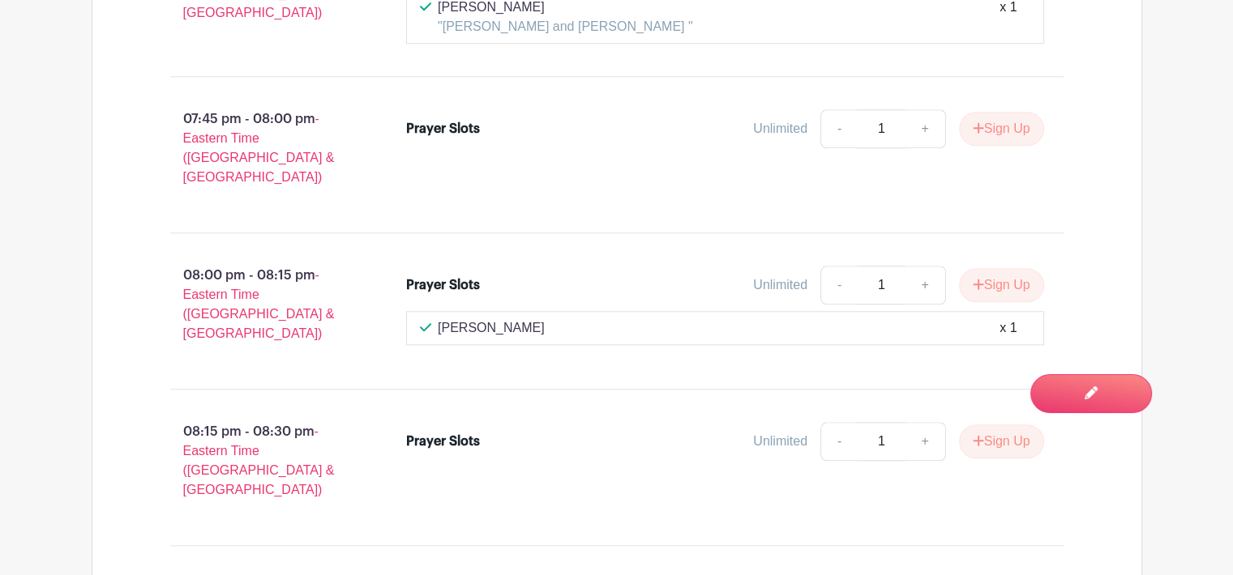
scroll to position [8062, 0]
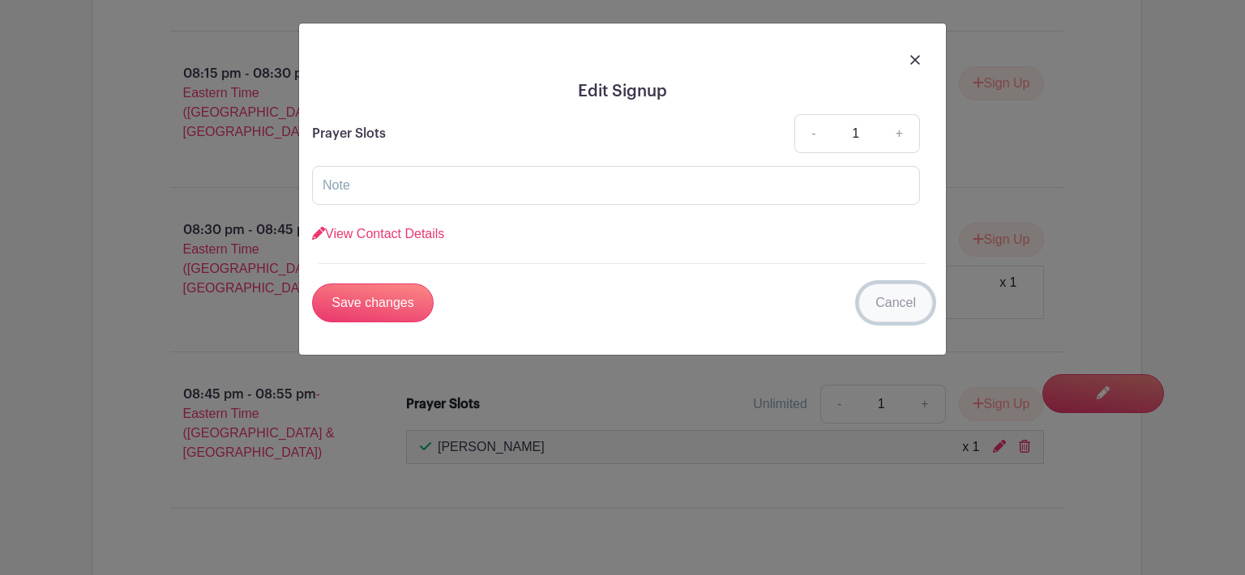
click at [897, 296] on link "Cancel" at bounding box center [895, 303] width 75 height 39
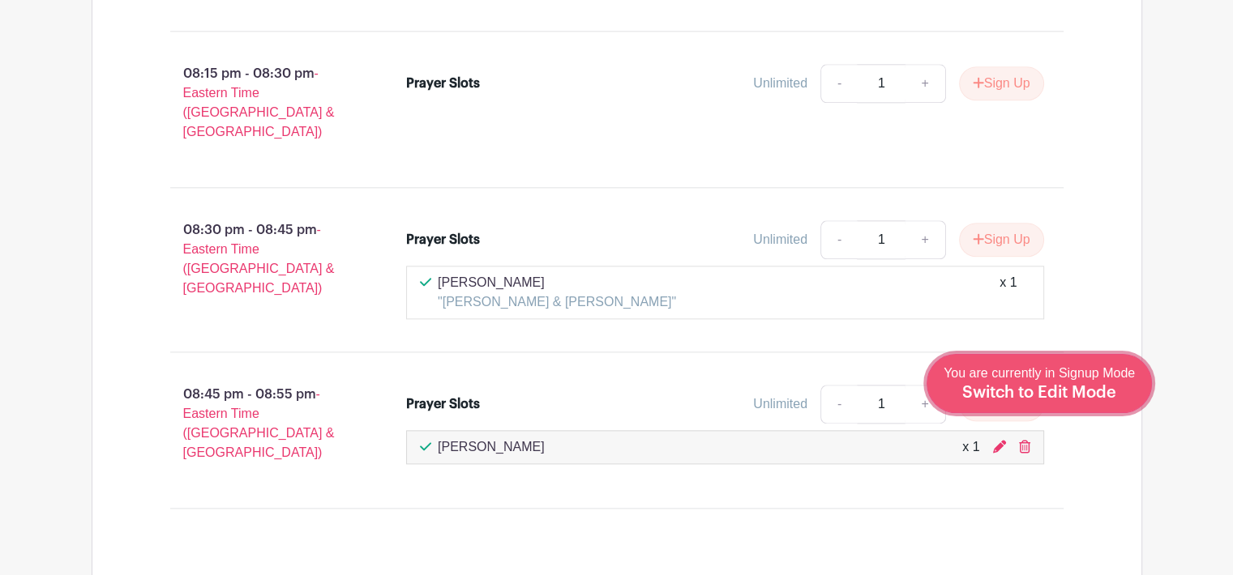
click at [1099, 395] on span "Switch to Edit Mode" at bounding box center [1039, 393] width 154 height 16
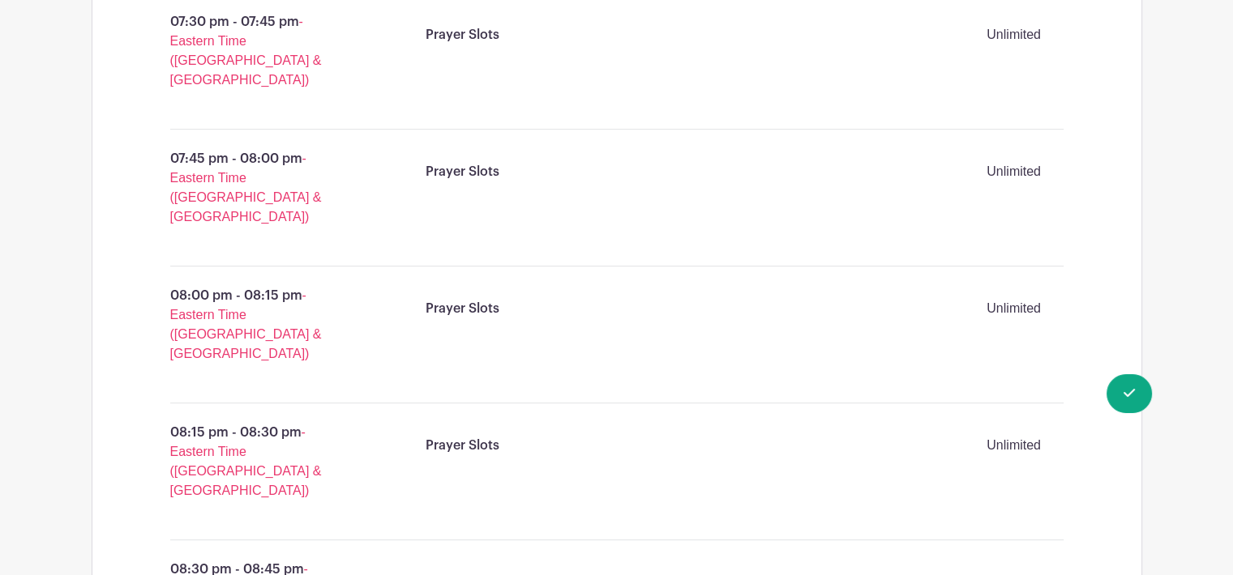
scroll to position [6672, 0]
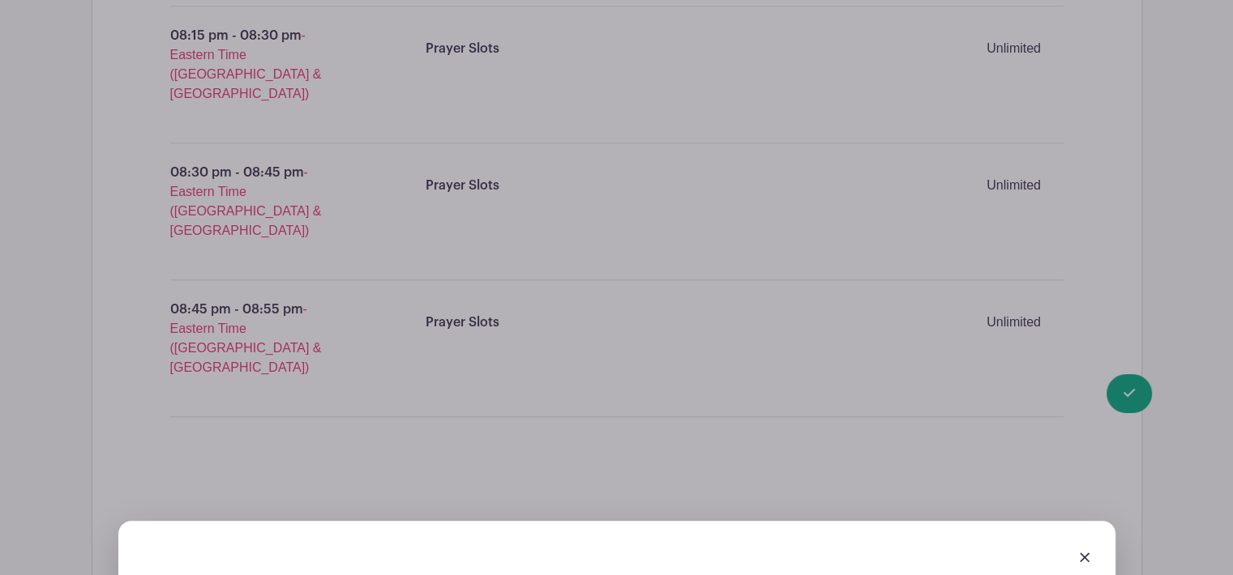
scroll to position [7221, 0]
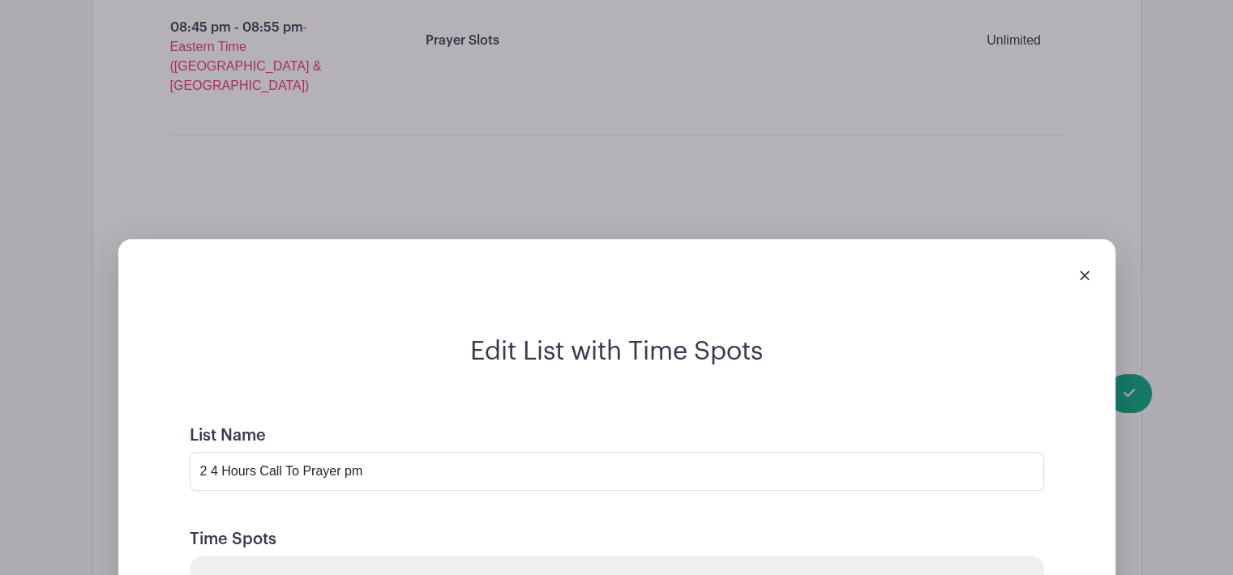
scroll to position [7426, 0]
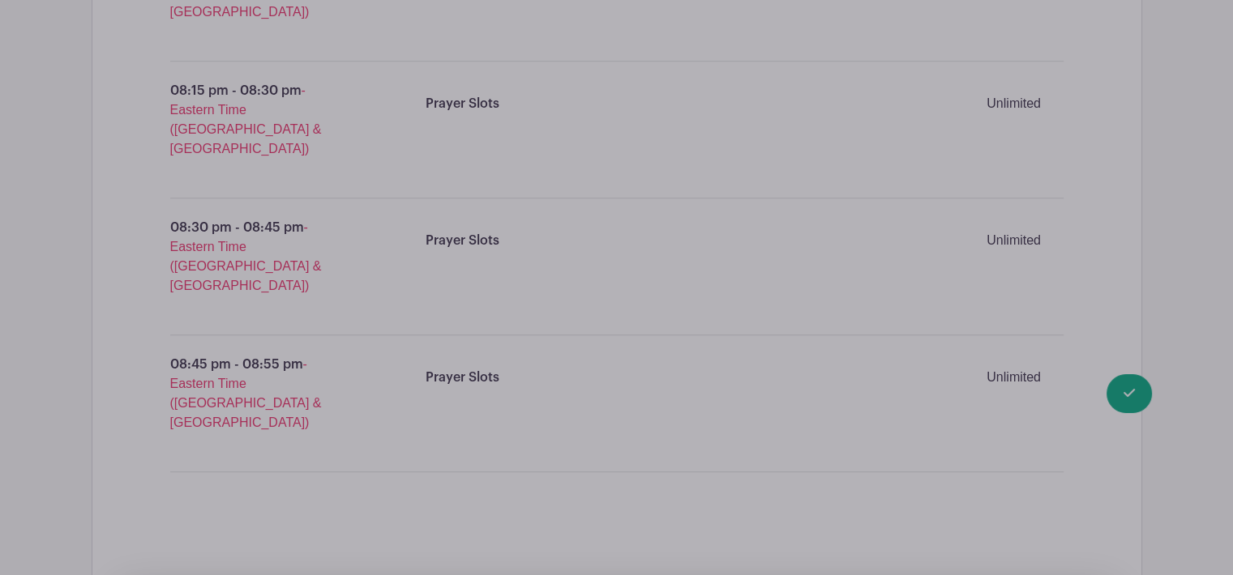
scroll to position [7132, 0]
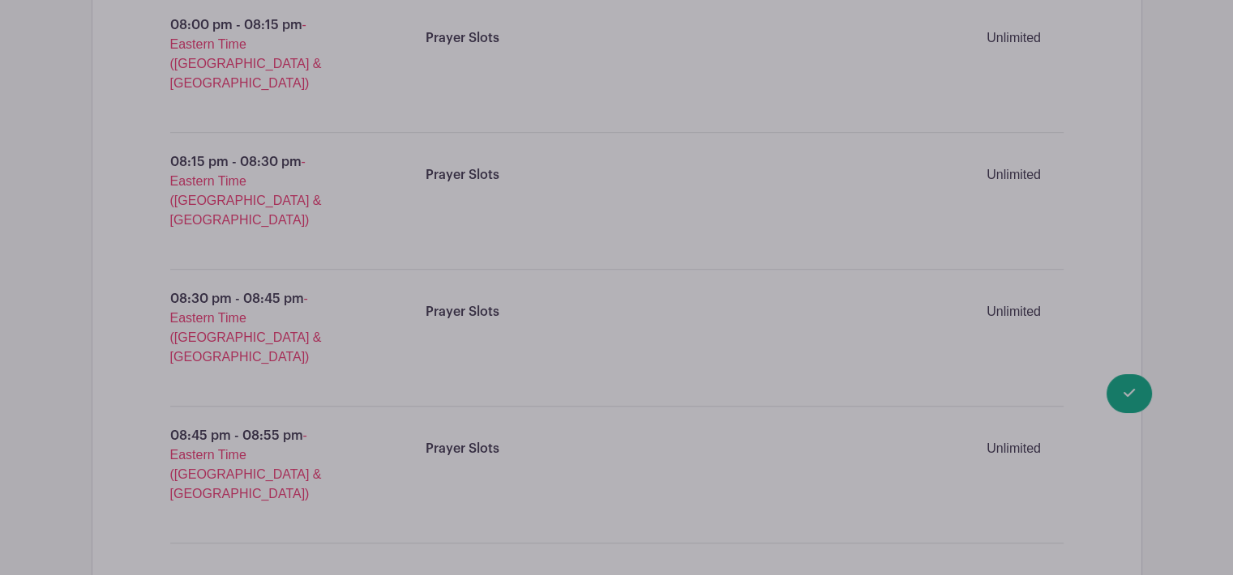
checkbox input "true"
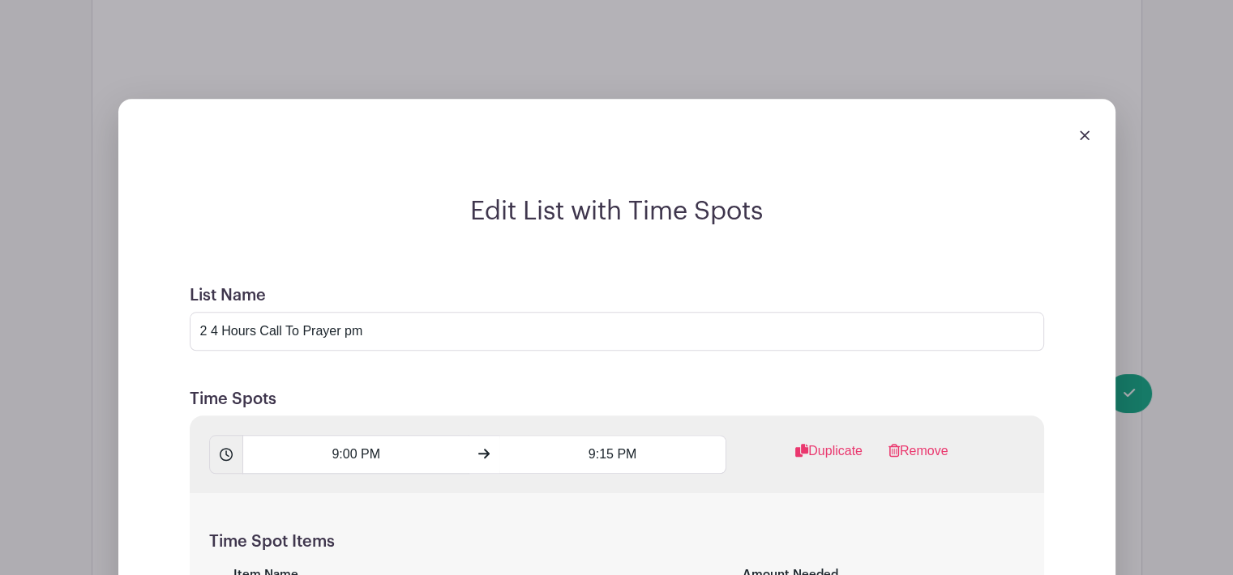
scroll to position [7719, 0]
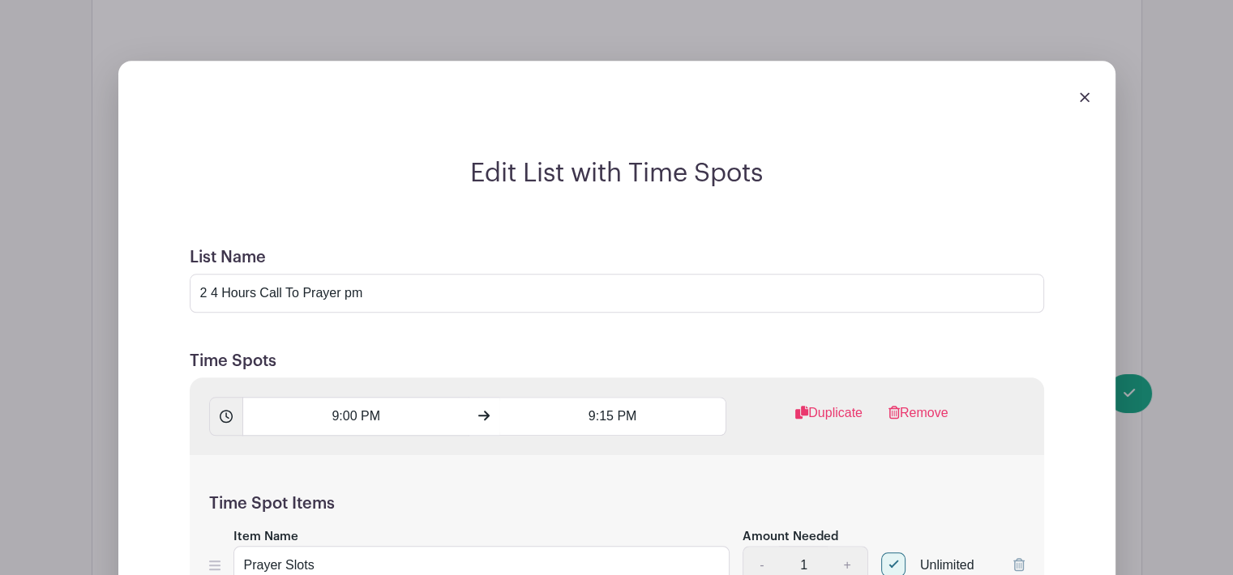
checkbox input "true"
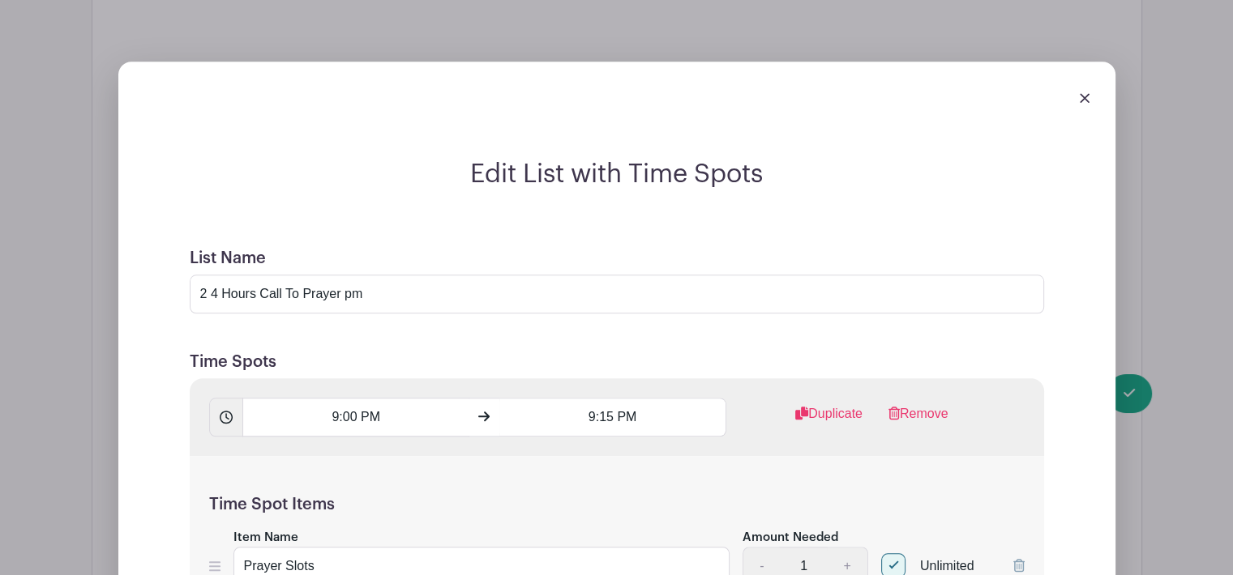
checkbox input "true"
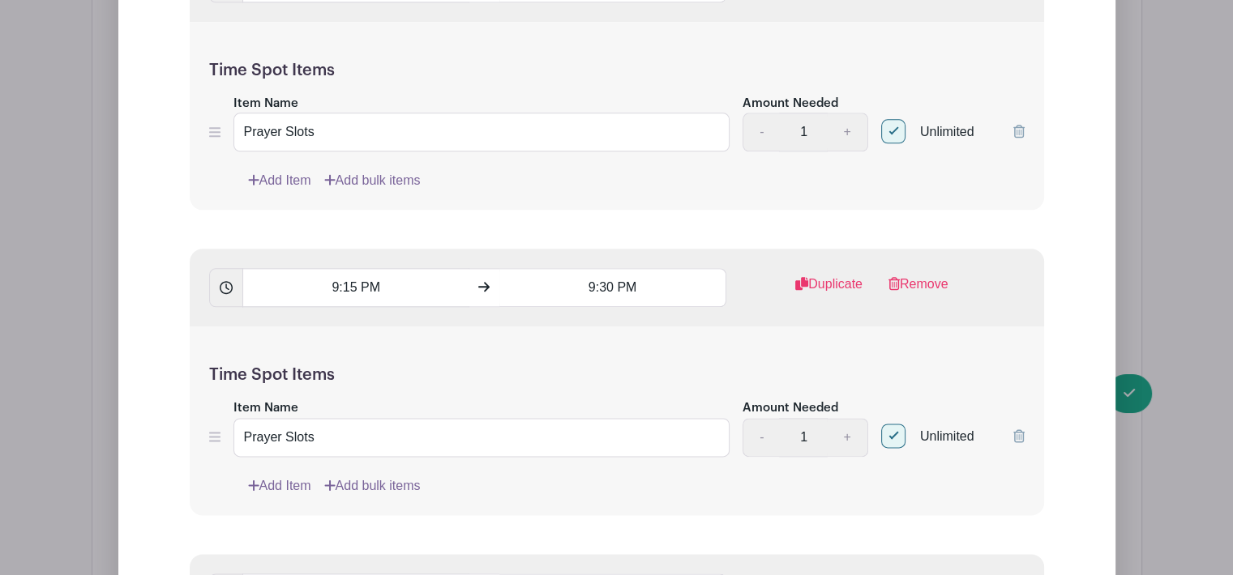
scroll to position [8210, 0]
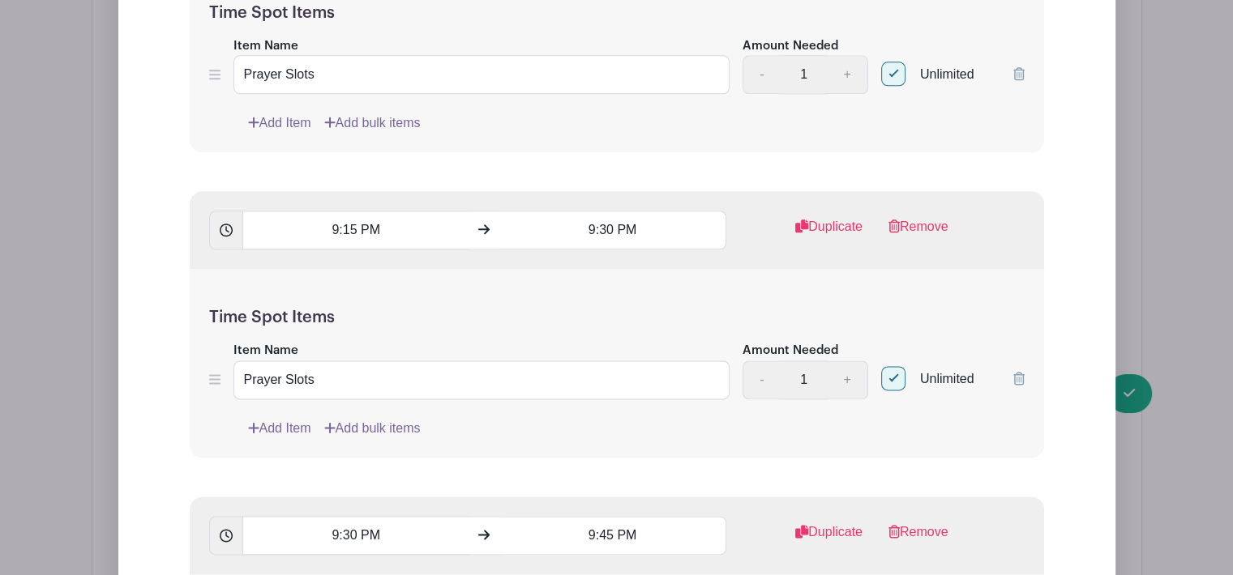
checkbox input "true"
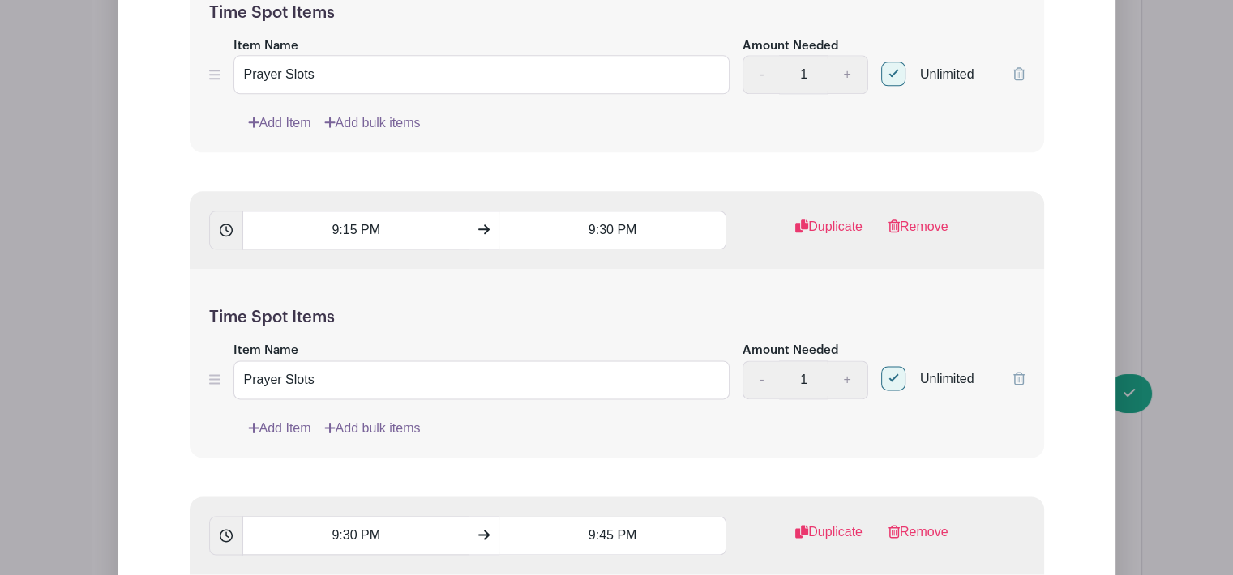
checkbox input "true"
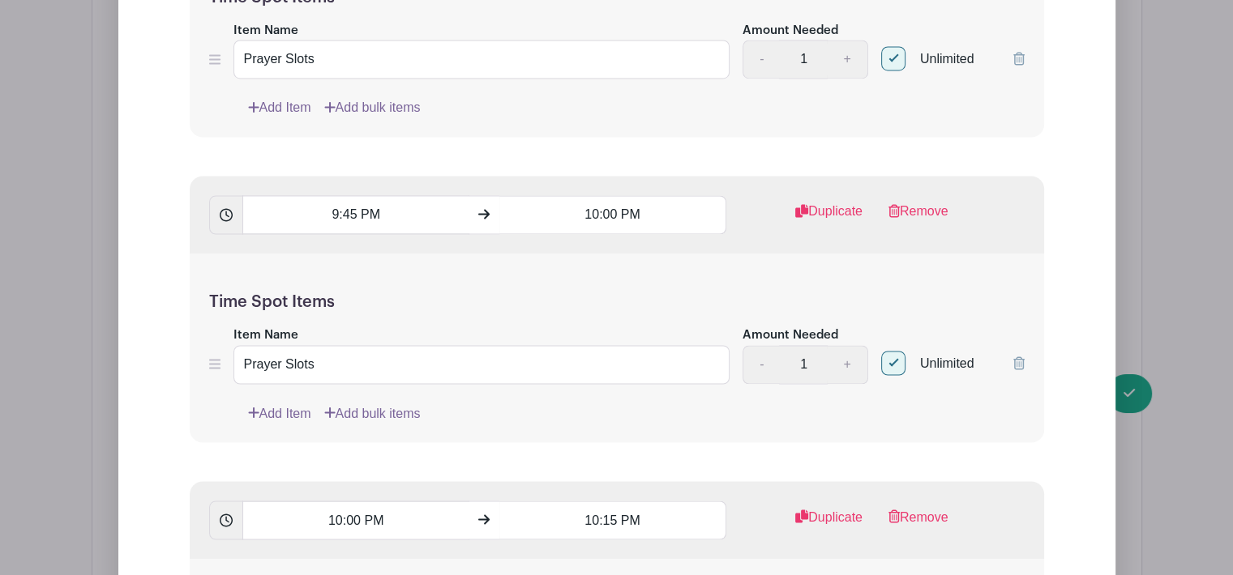
scroll to position [8893, 0]
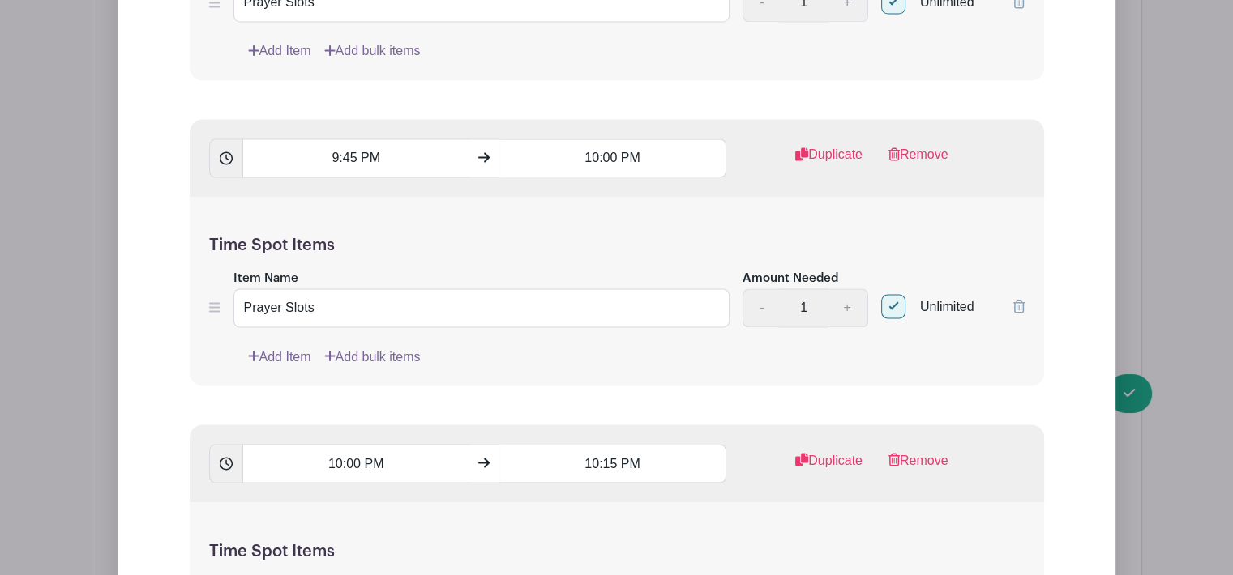
checkbox input "true"
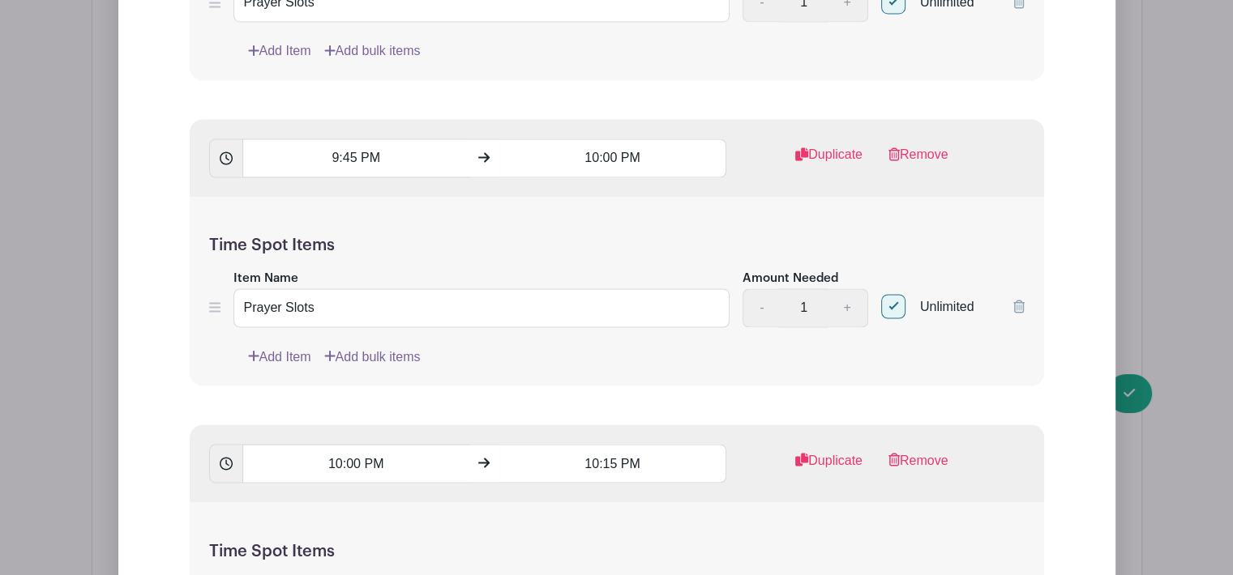
checkbox input "true"
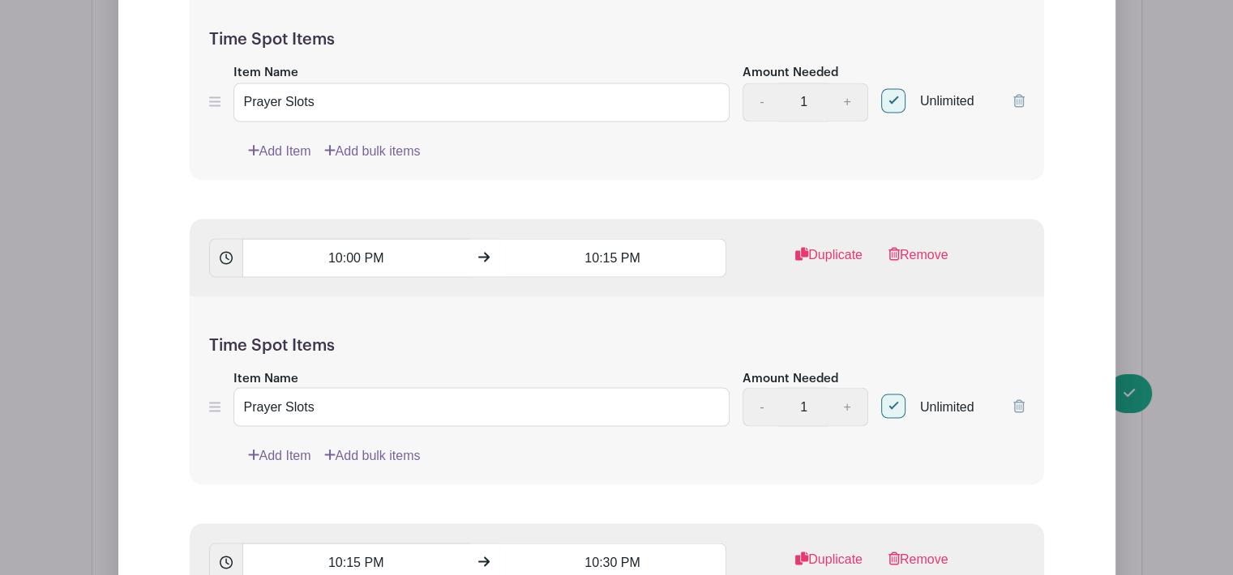
checkbox input "true"
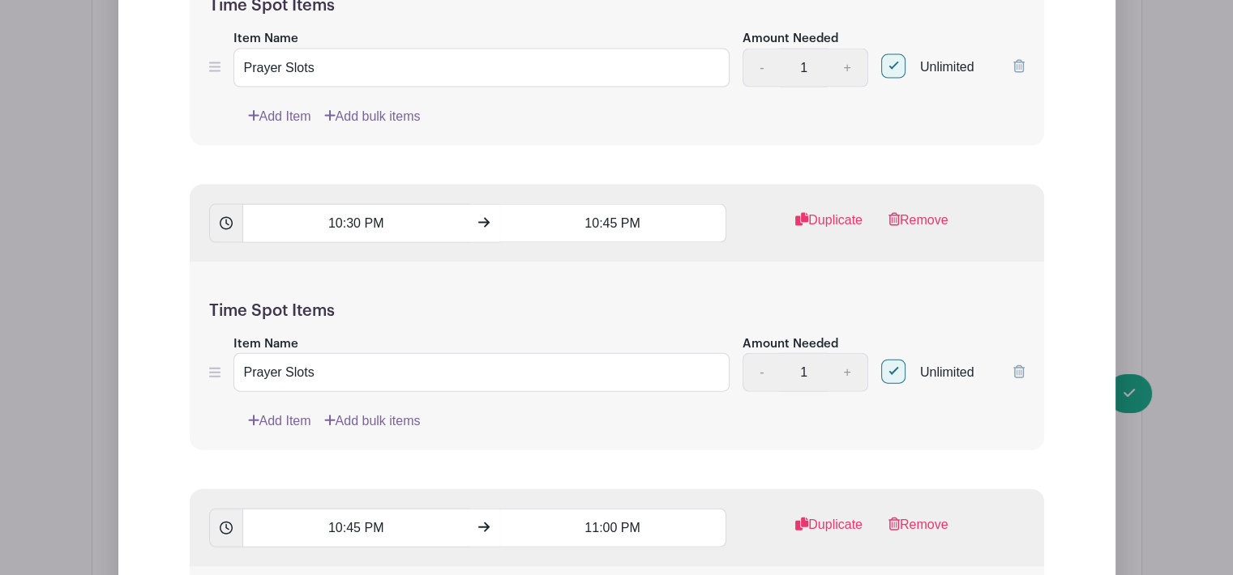
scroll to position [9761, 0]
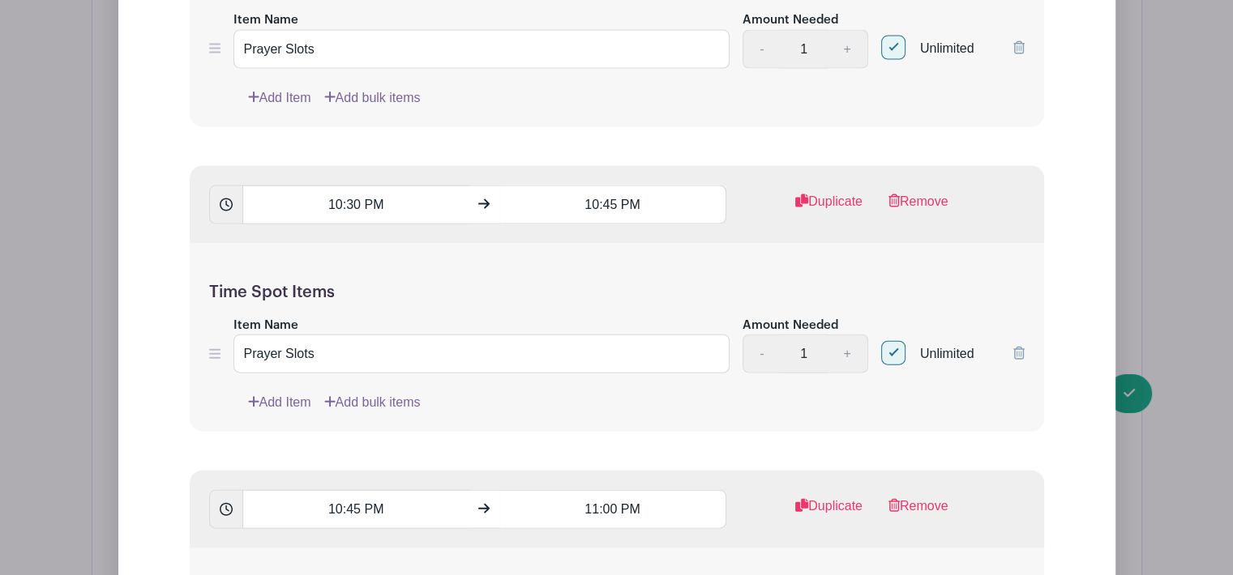
checkbox input "true"
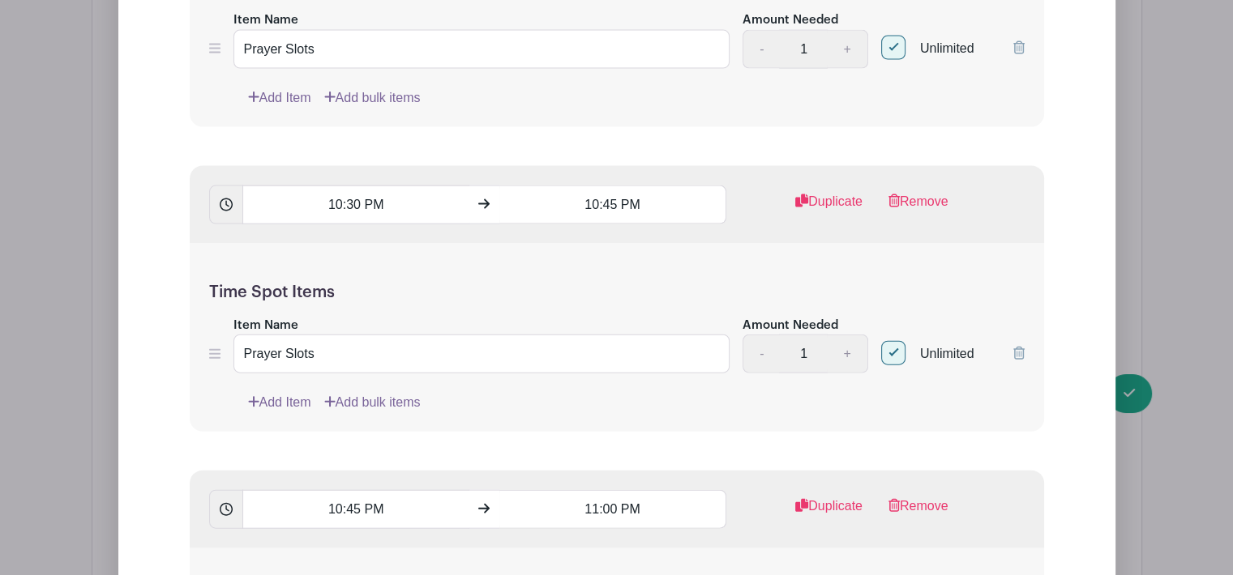
checkbox input "true"
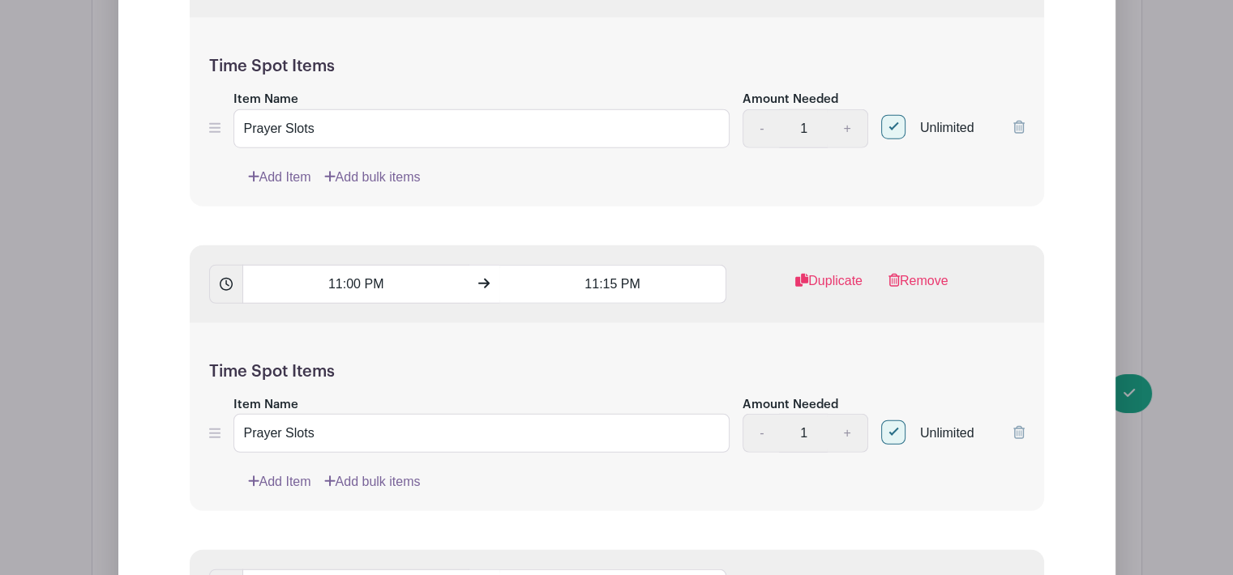
scroll to position [10368, 0]
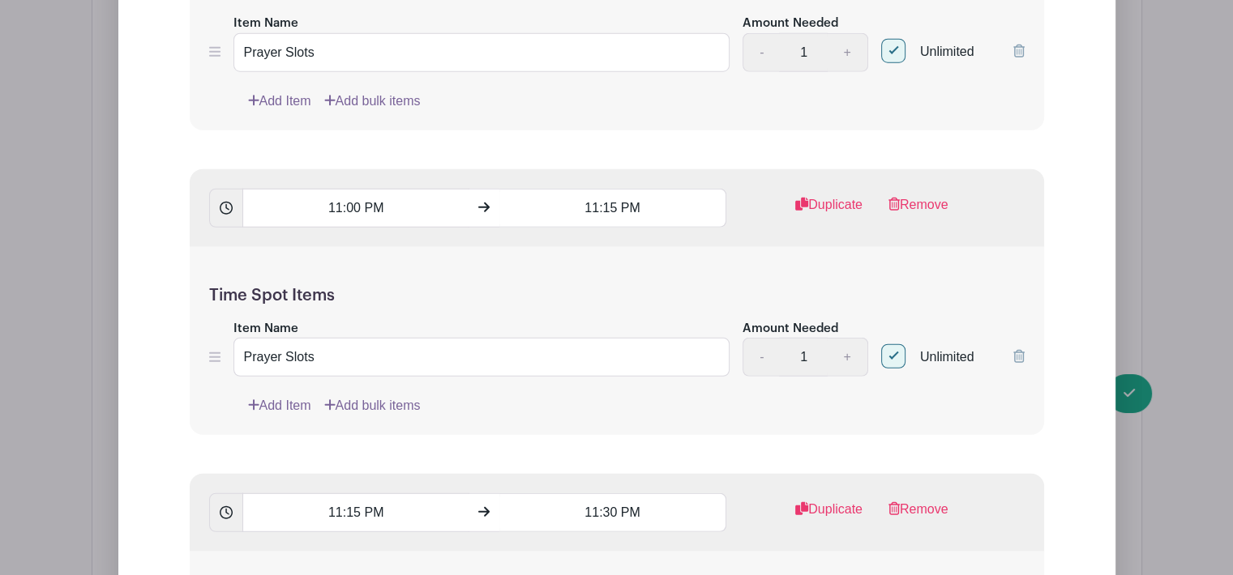
checkbox input "true"
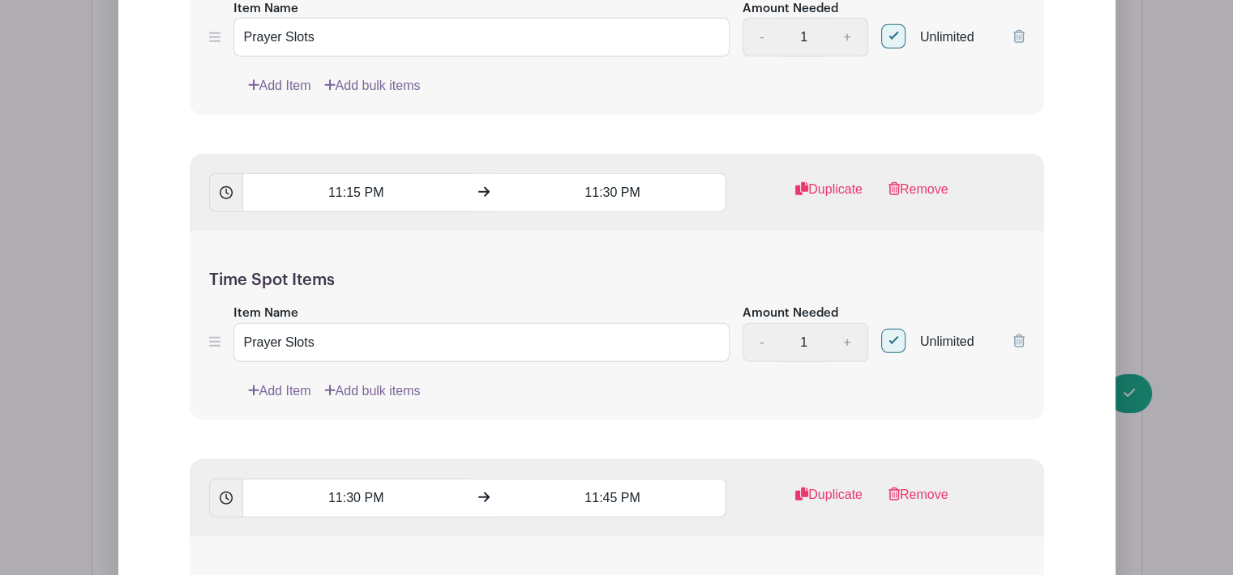
scroll to position [10727, 0]
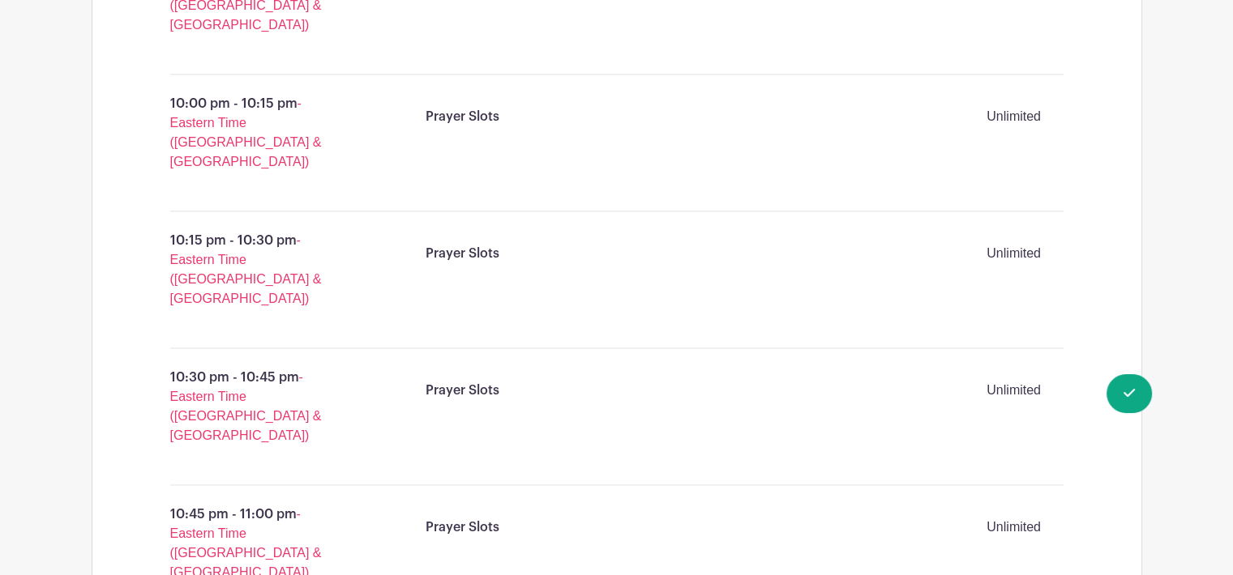
scroll to position [8318, 0]
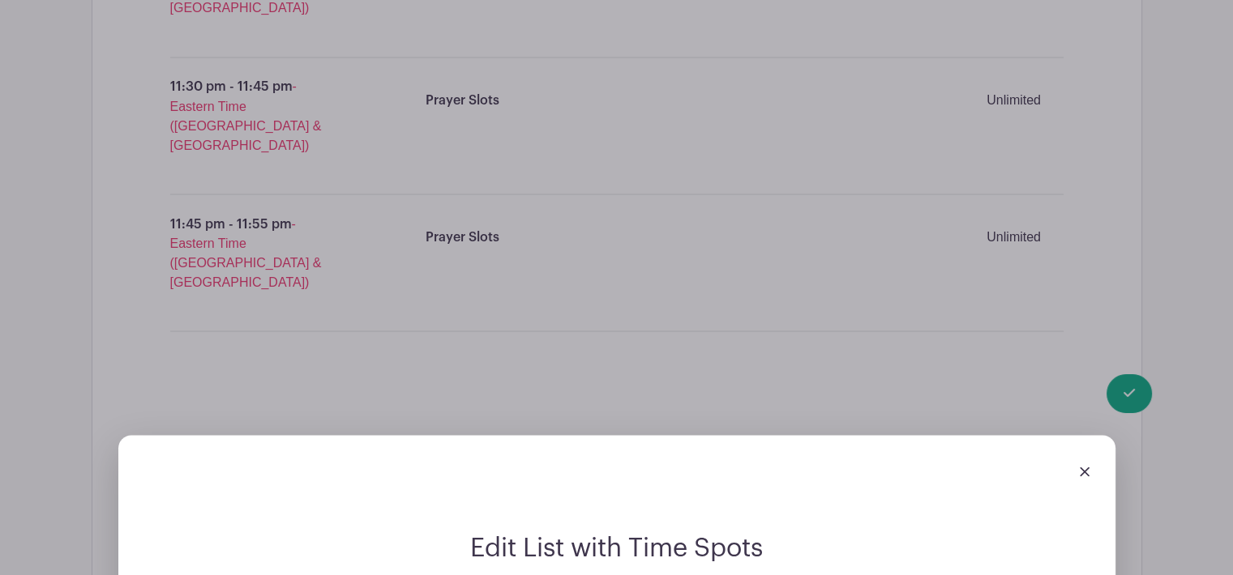
scroll to position [8751, 0]
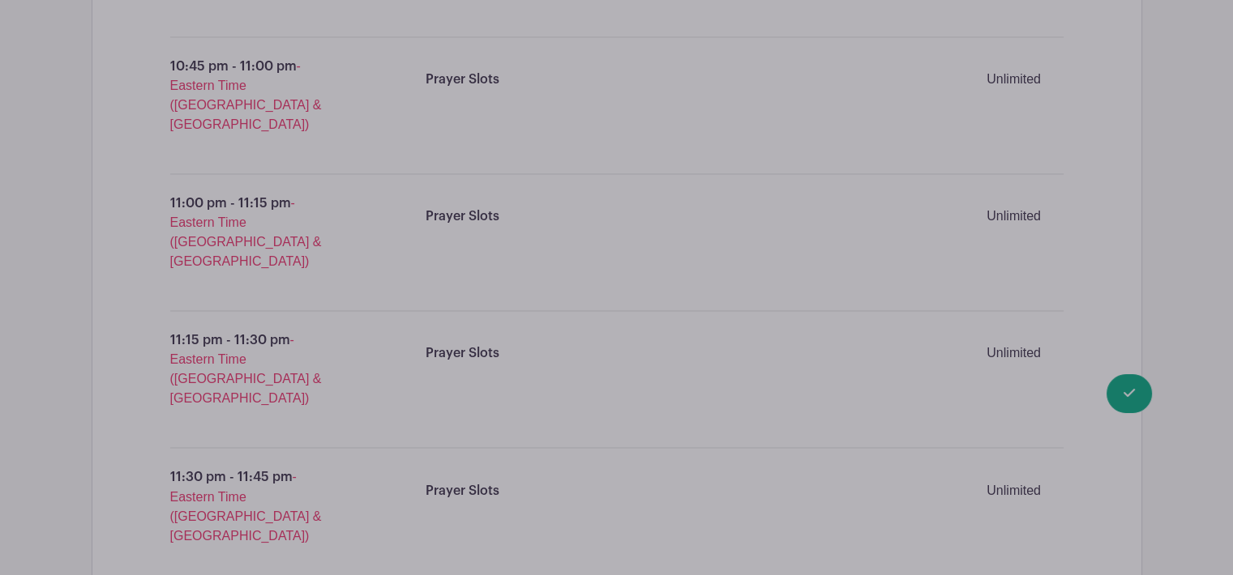
checkbox input "true"
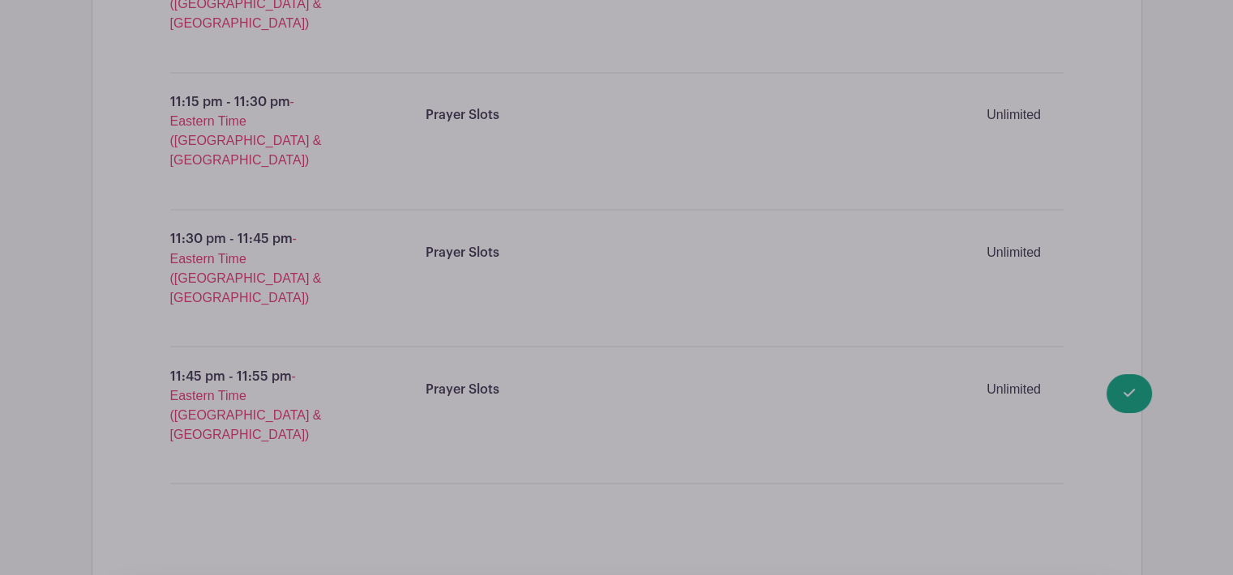
scroll to position [9282, 0]
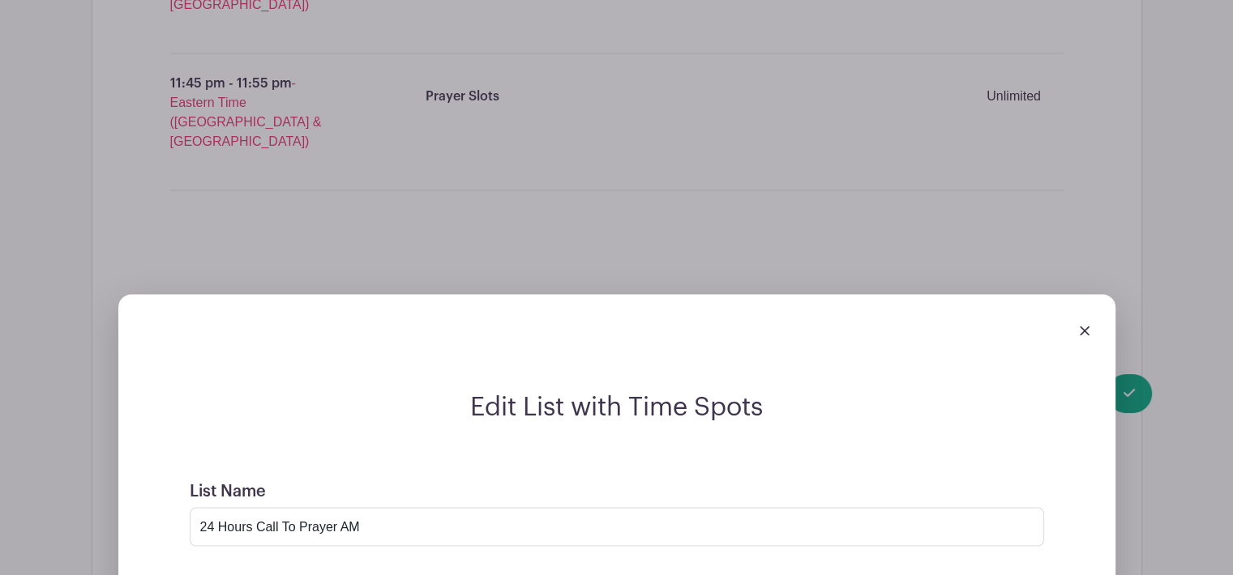
checkbox input "true"
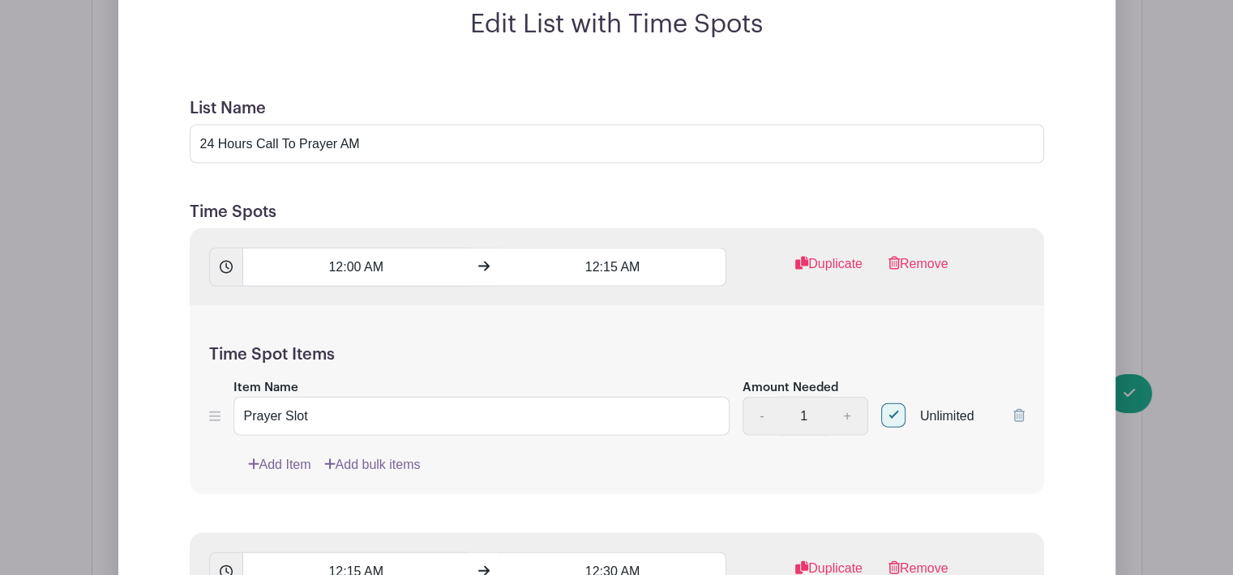
scroll to position [9812, 0]
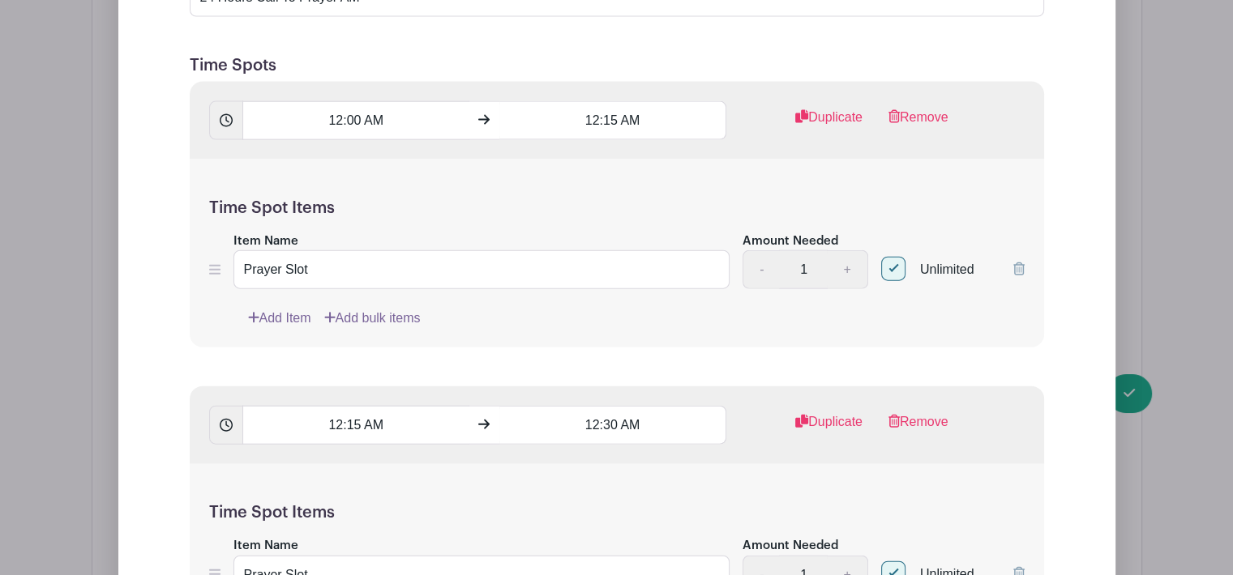
checkbox input "true"
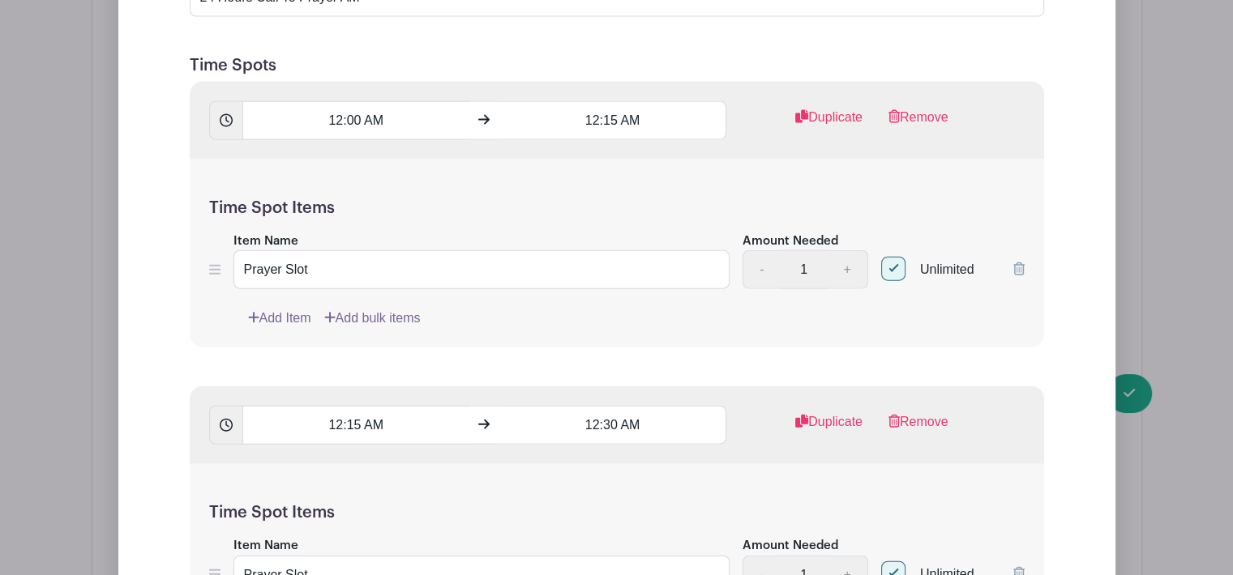
checkbox input "true"
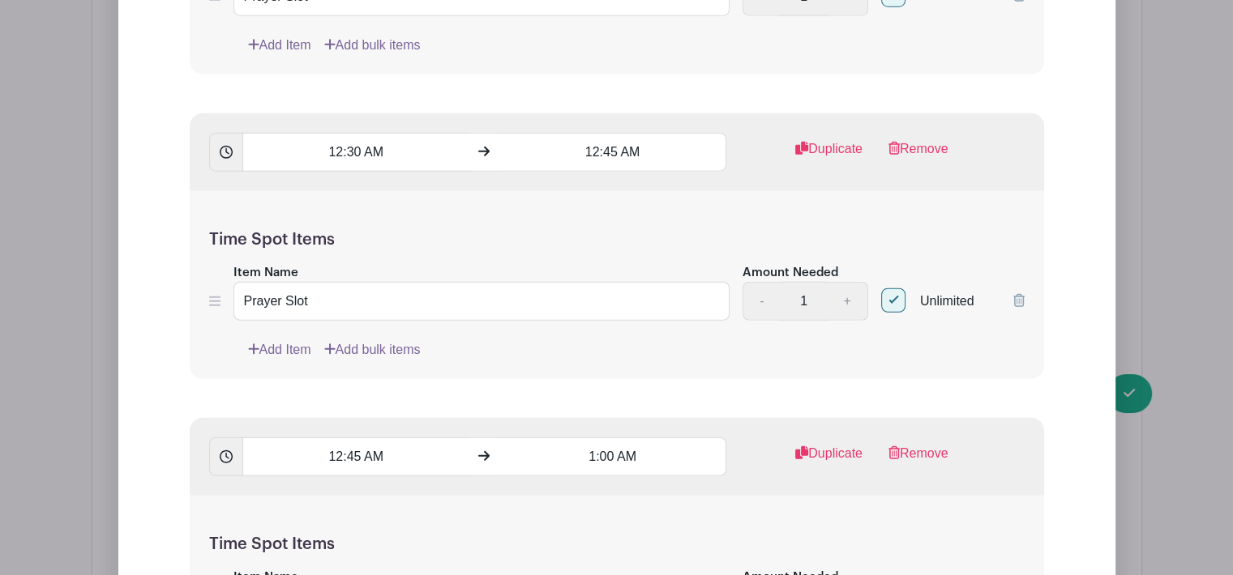
scroll to position [10440, 0]
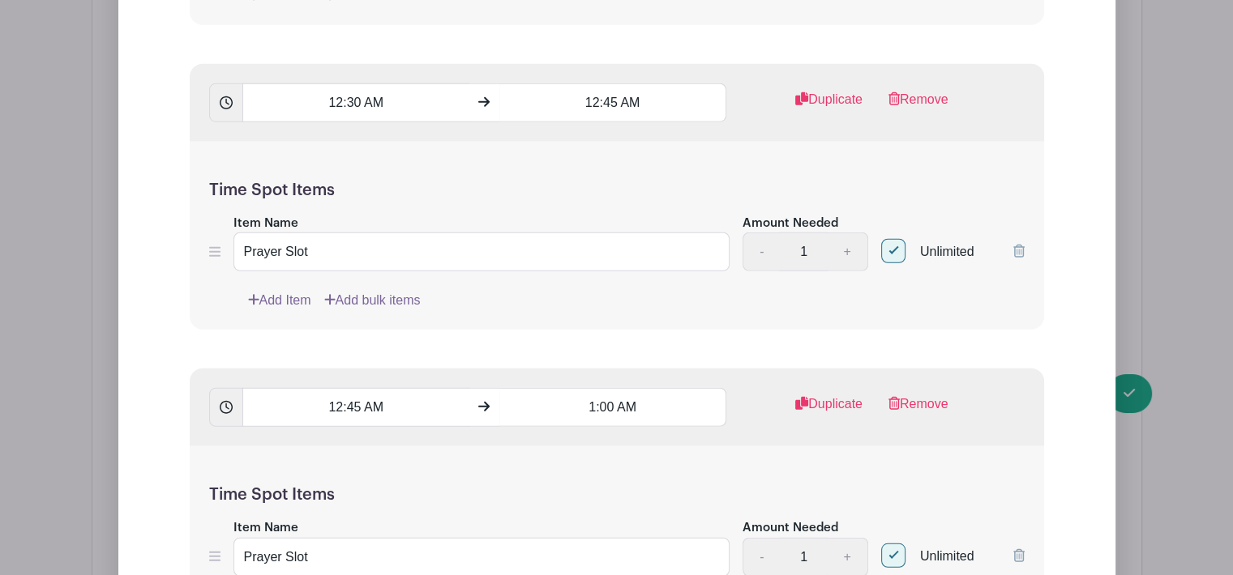
checkbox input "true"
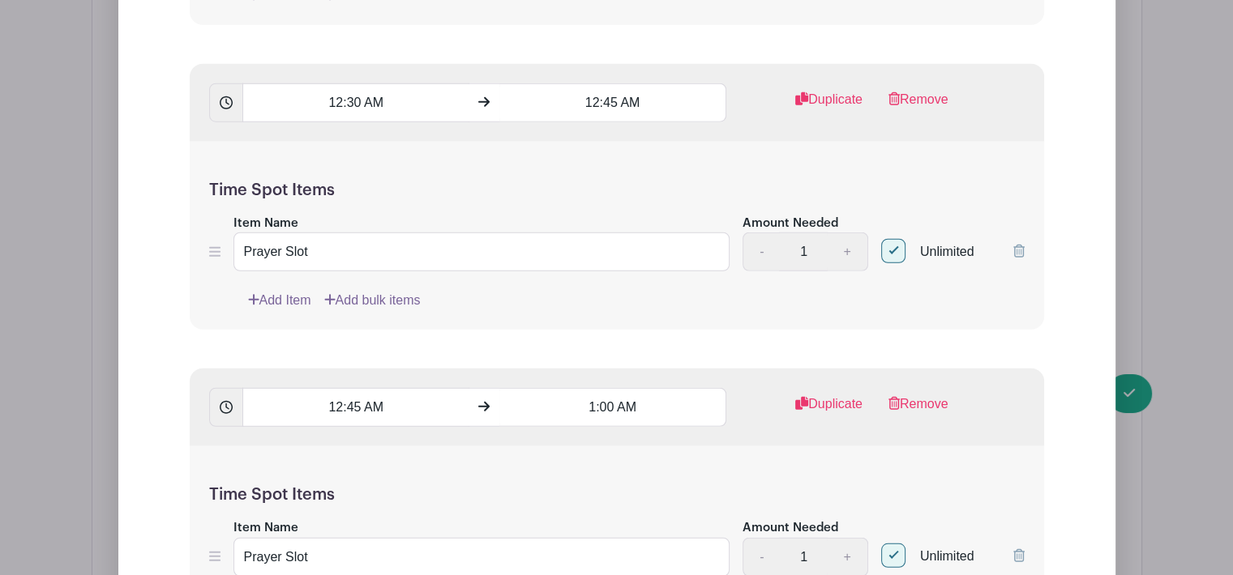
checkbox input "true"
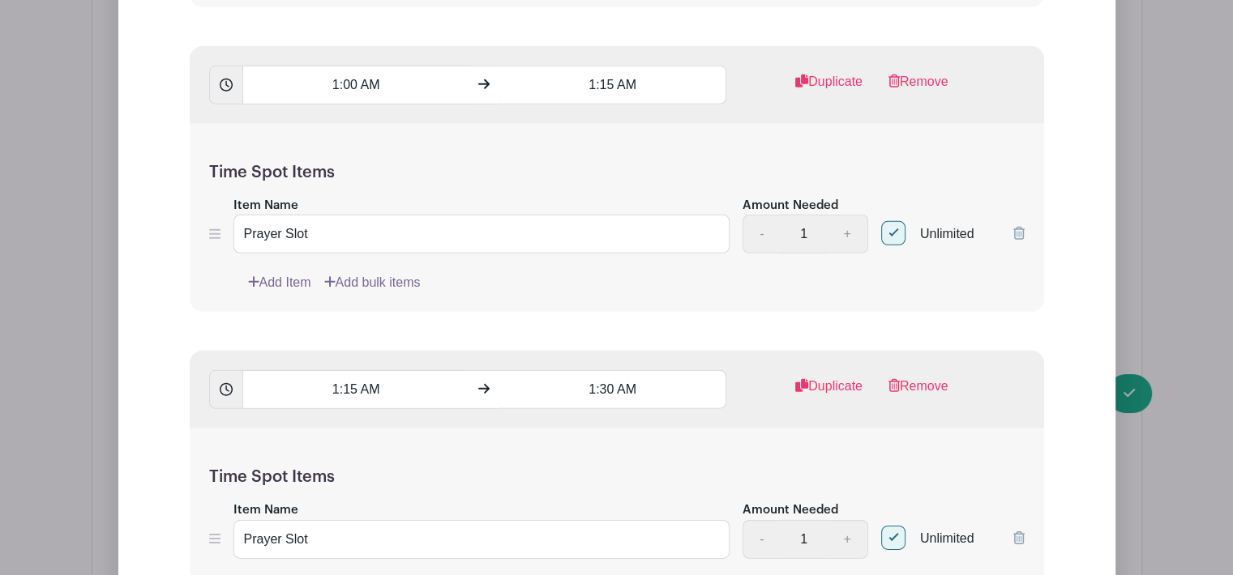
scroll to position [11092, 0]
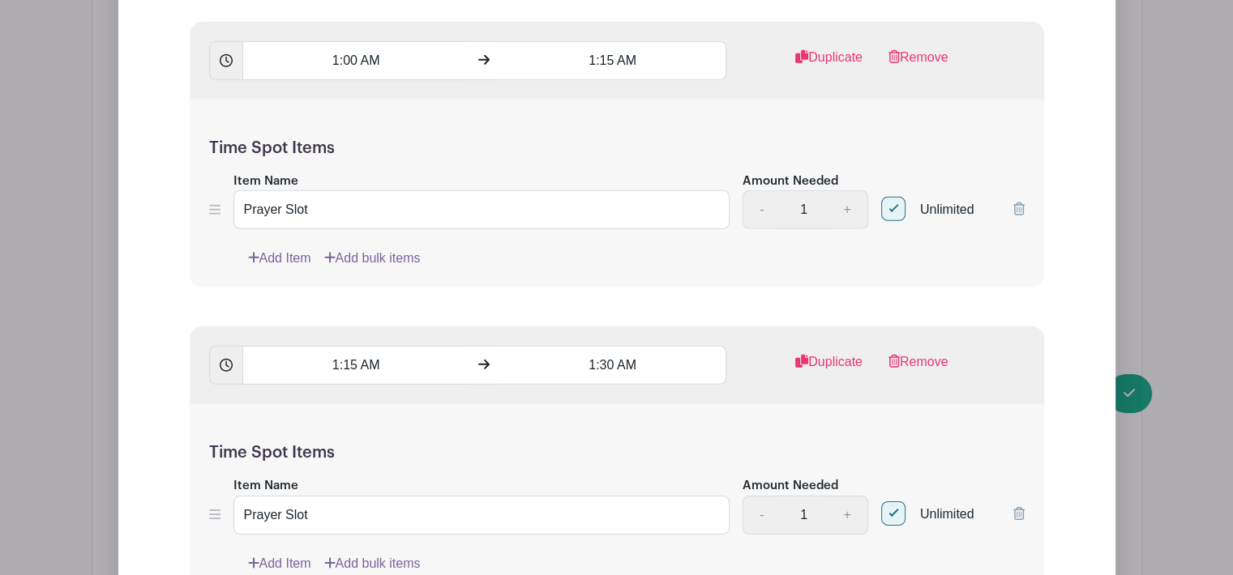
checkbox input "true"
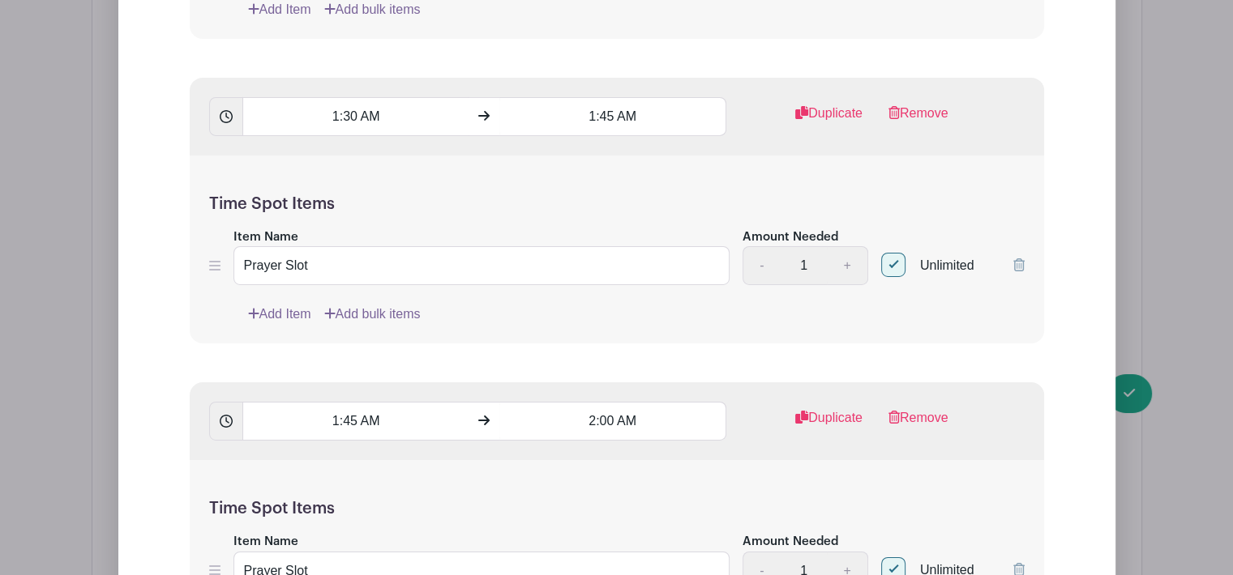
scroll to position [11671, 0]
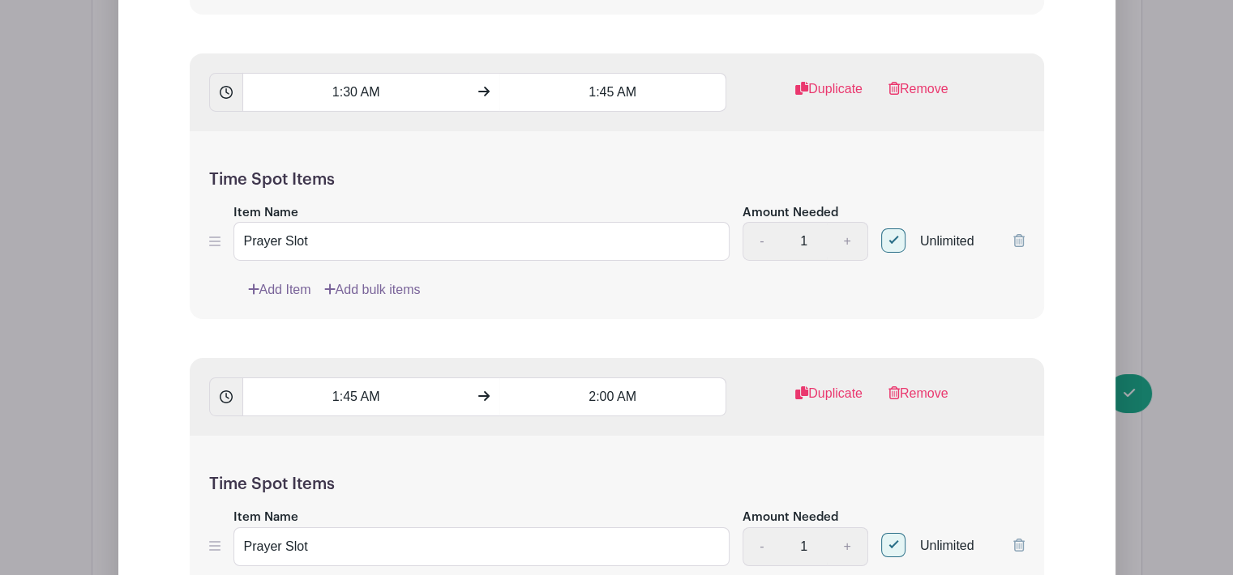
checkbox input "true"
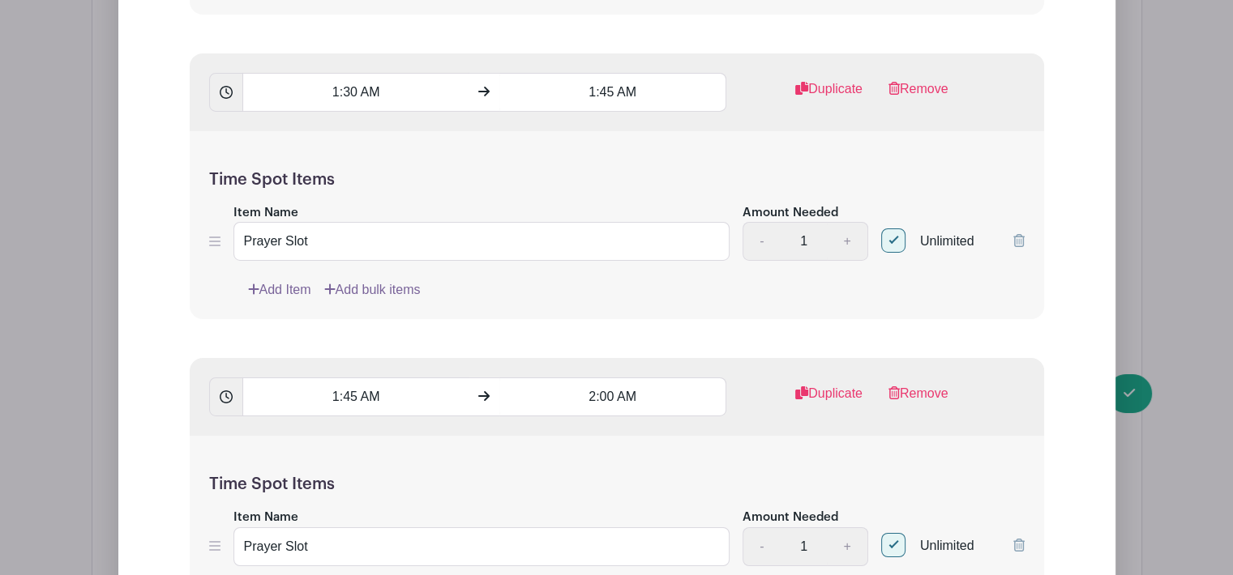
checkbox input "true"
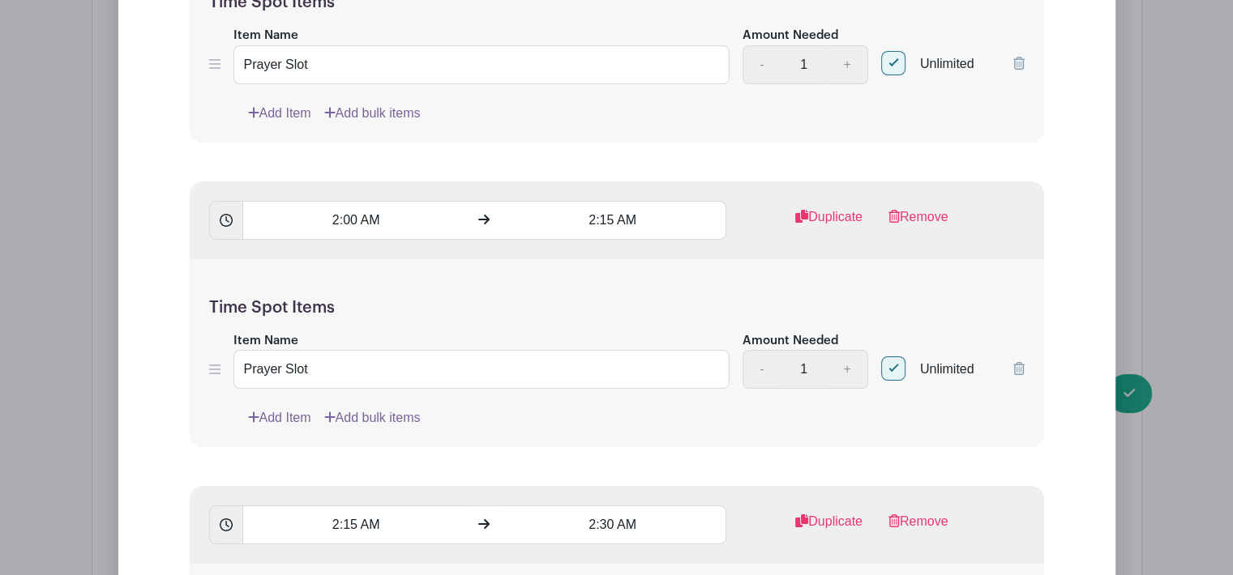
scroll to position [12202, 0]
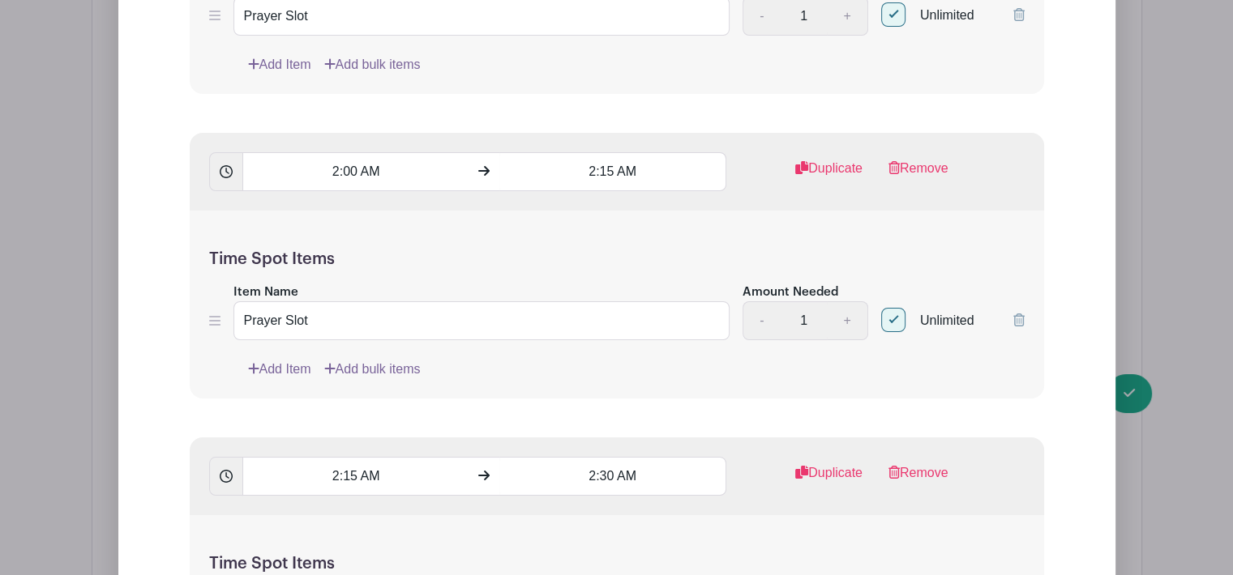
checkbox input "true"
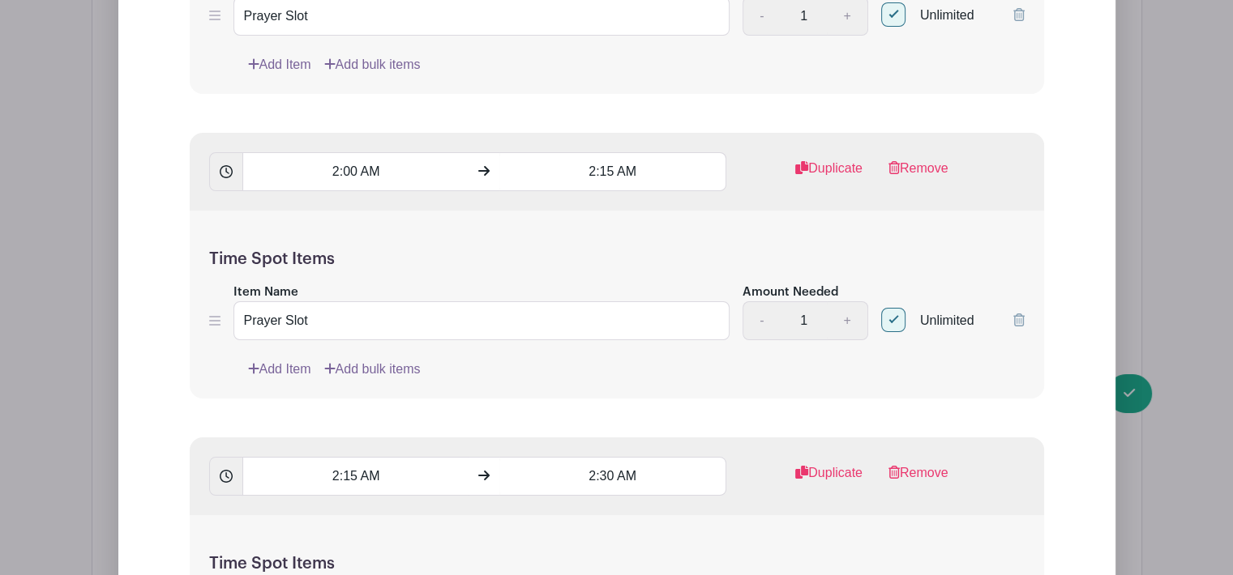
checkbox input "true"
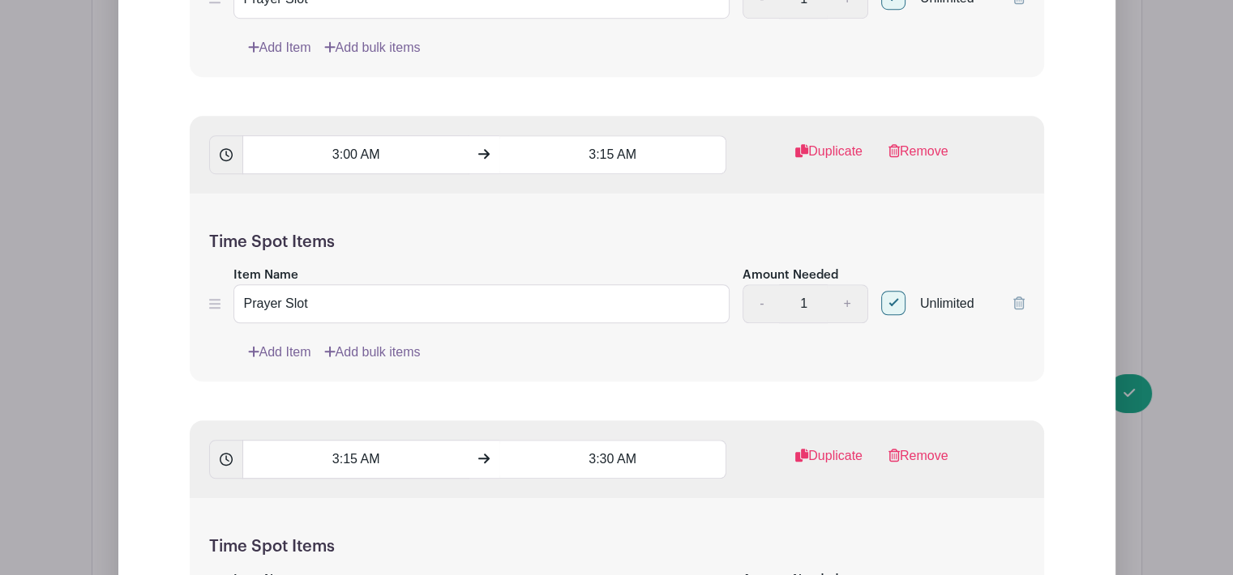
scroll to position [13512, 0]
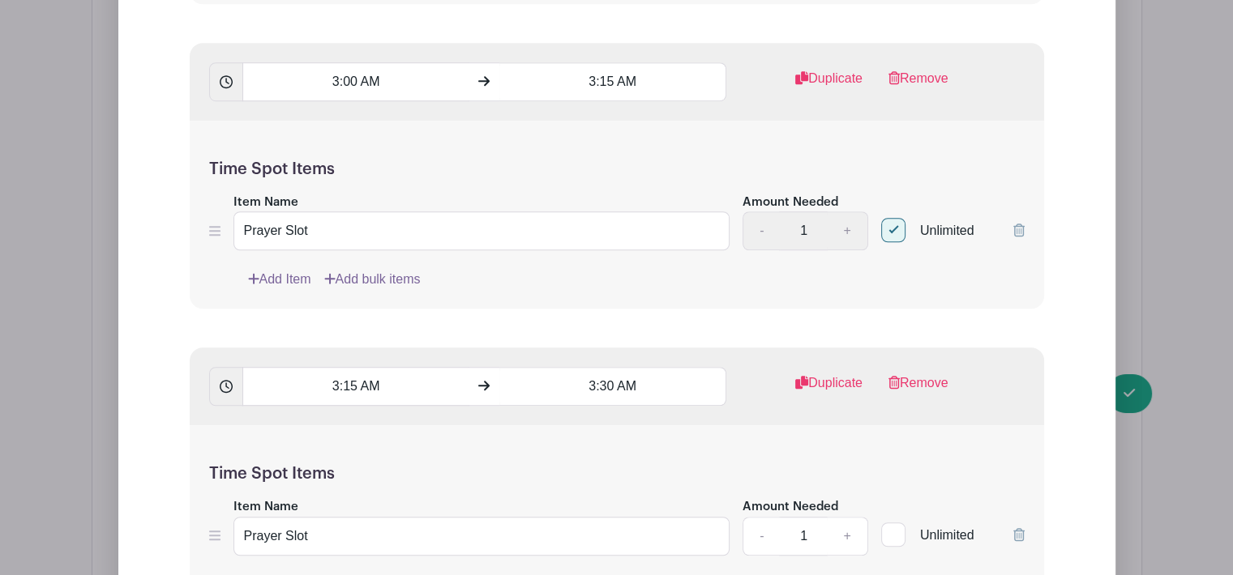
checkbox input "true"
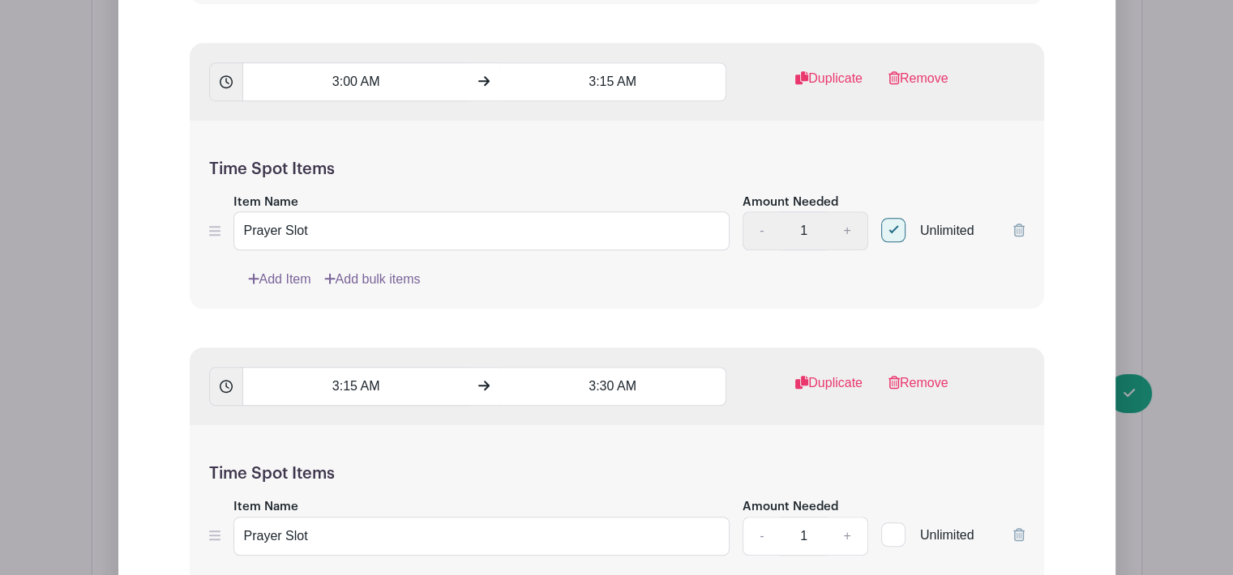
checkbox input "true"
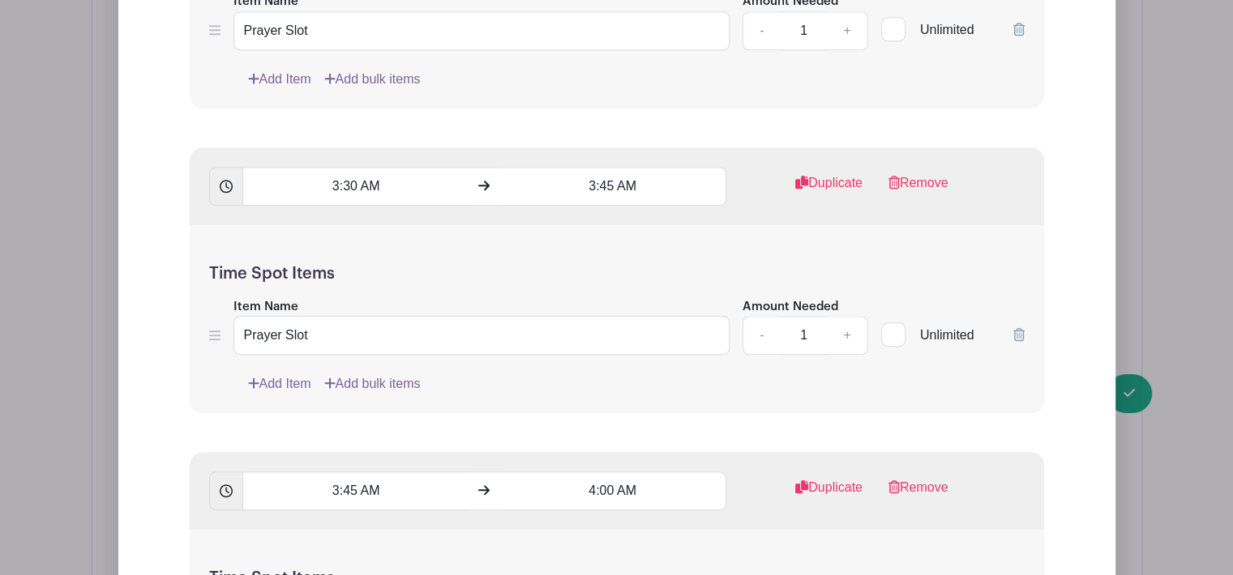
scroll to position [14043, 0]
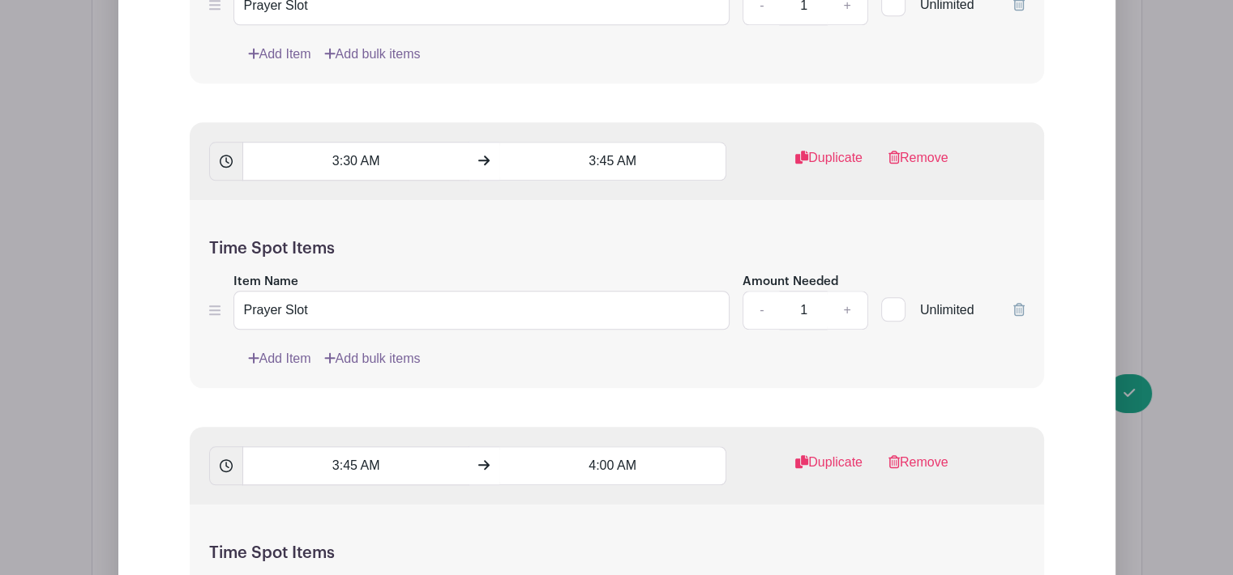
checkbox input "true"
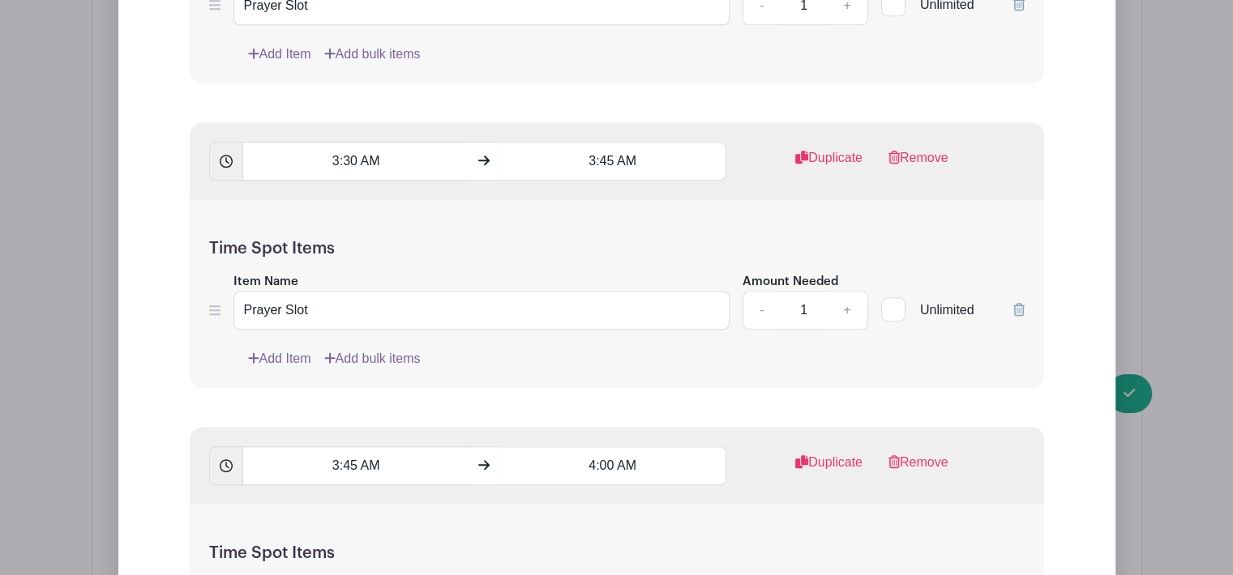
checkbox input "true"
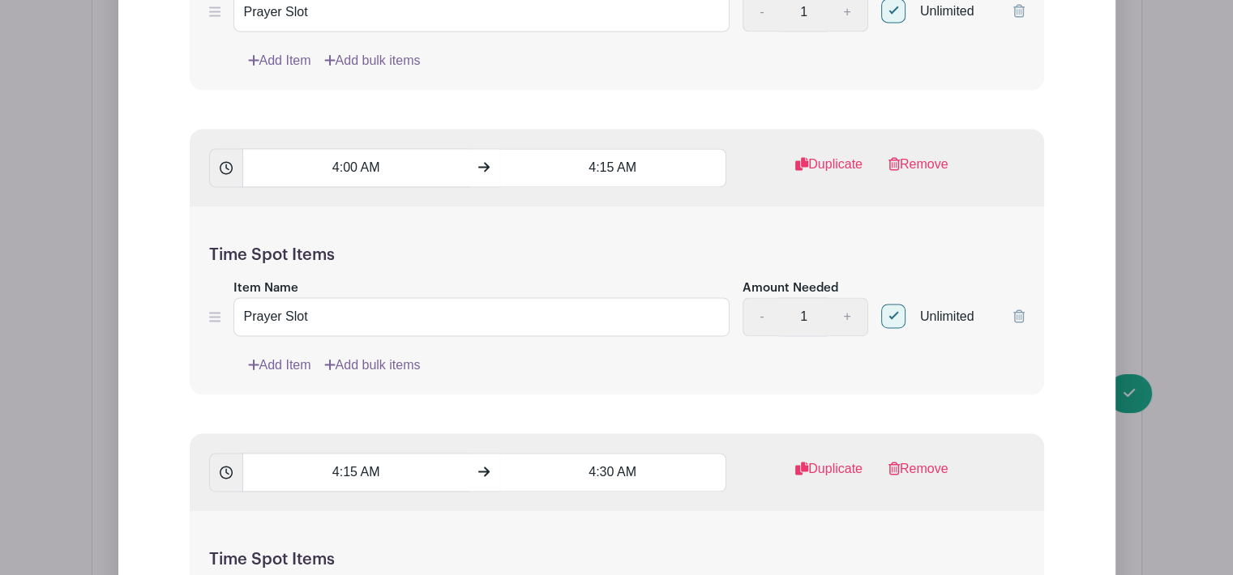
scroll to position [14670, 0]
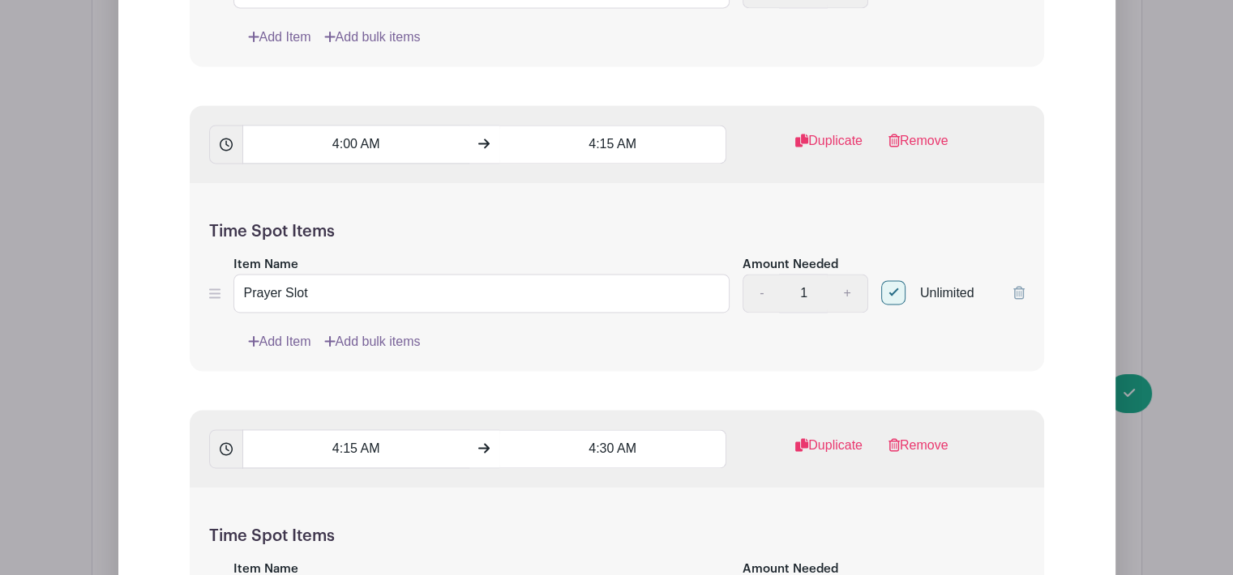
checkbox input "true"
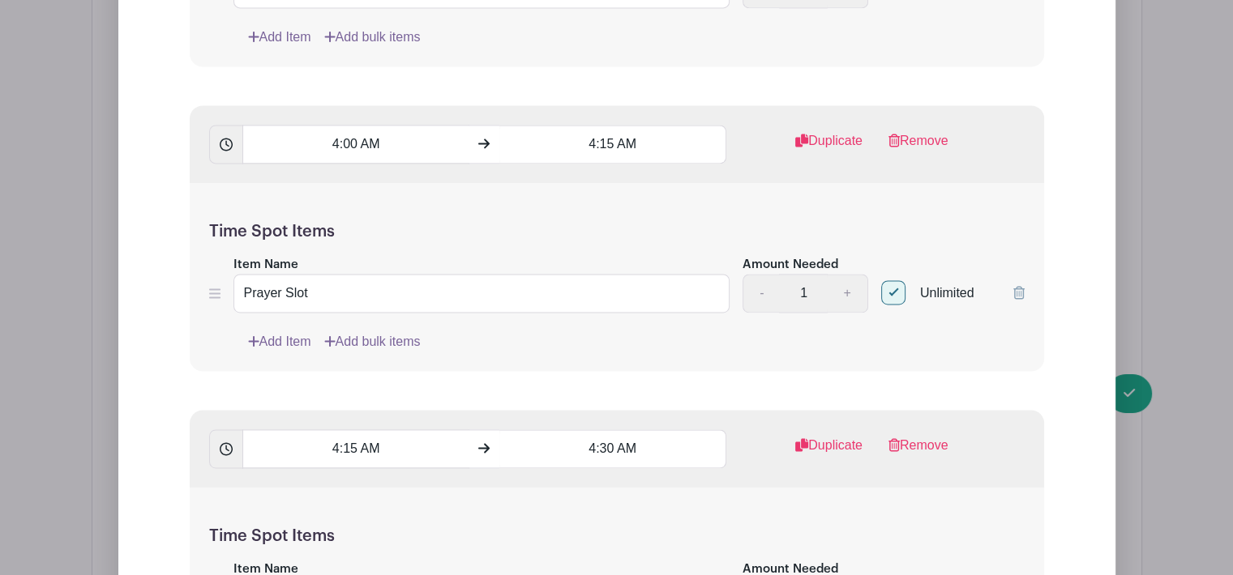
checkbox input "true"
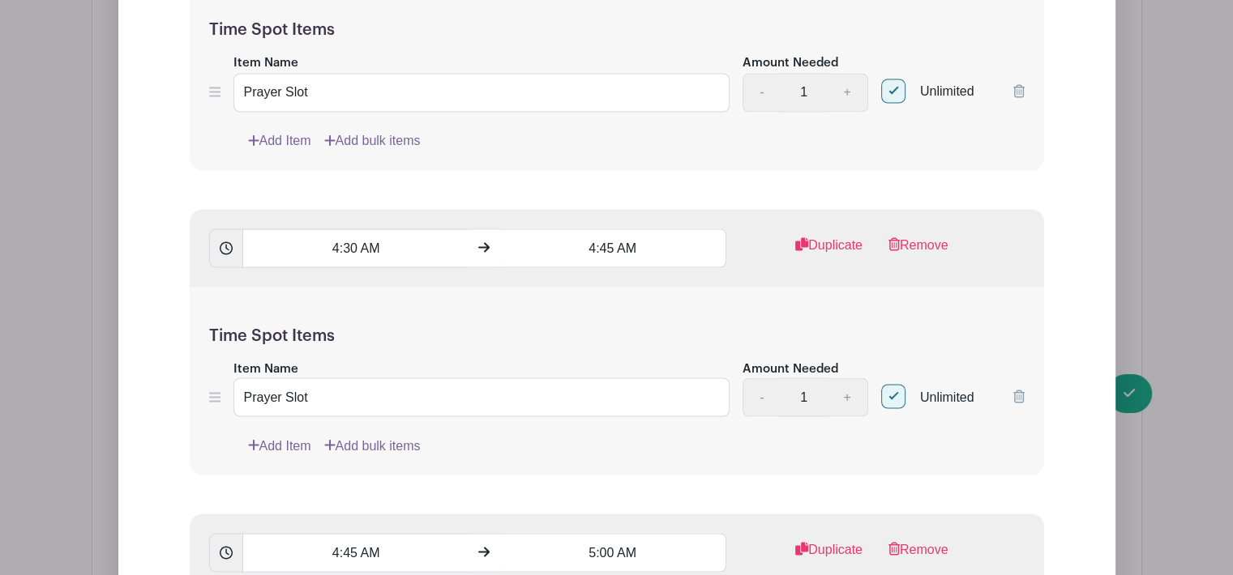
scroll to position [15372, 0]
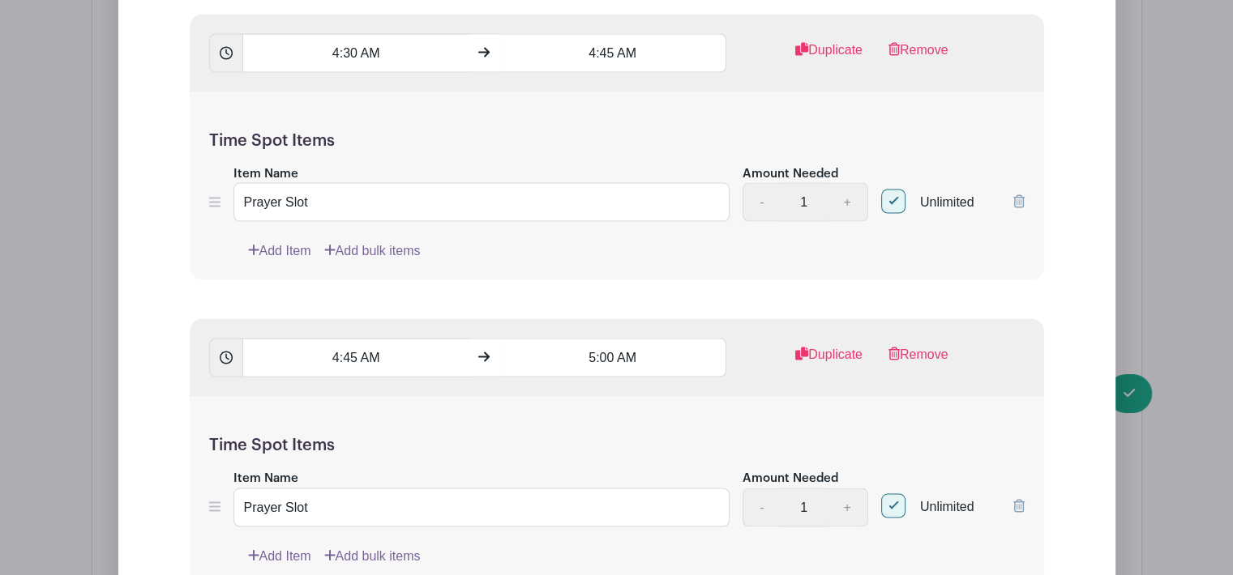
checkbox input "true"
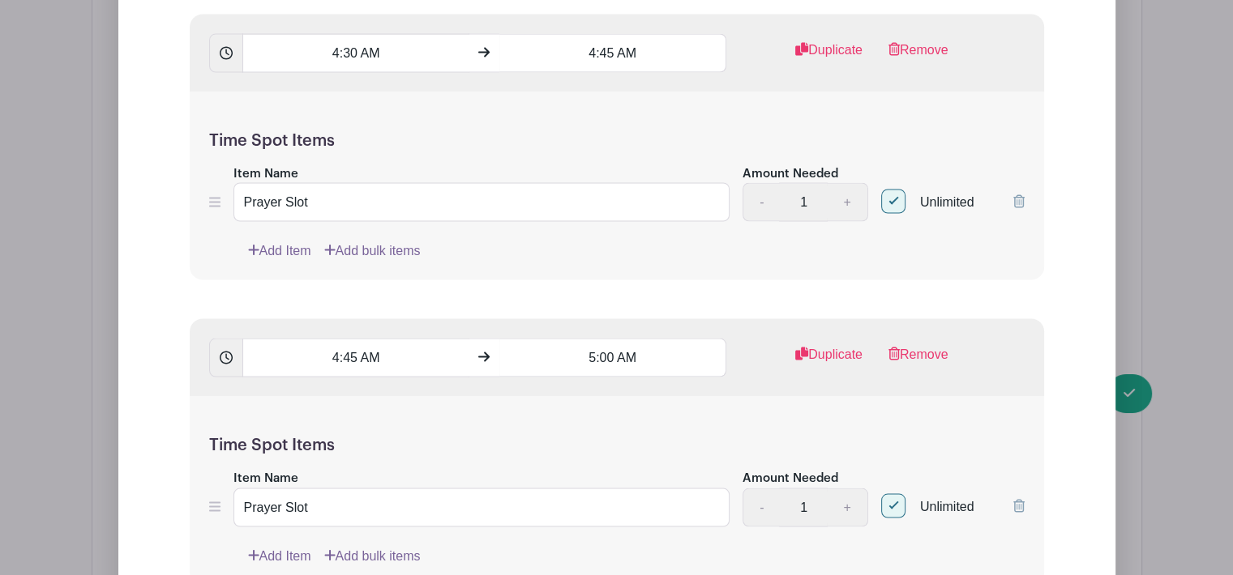
checkbox input "true"
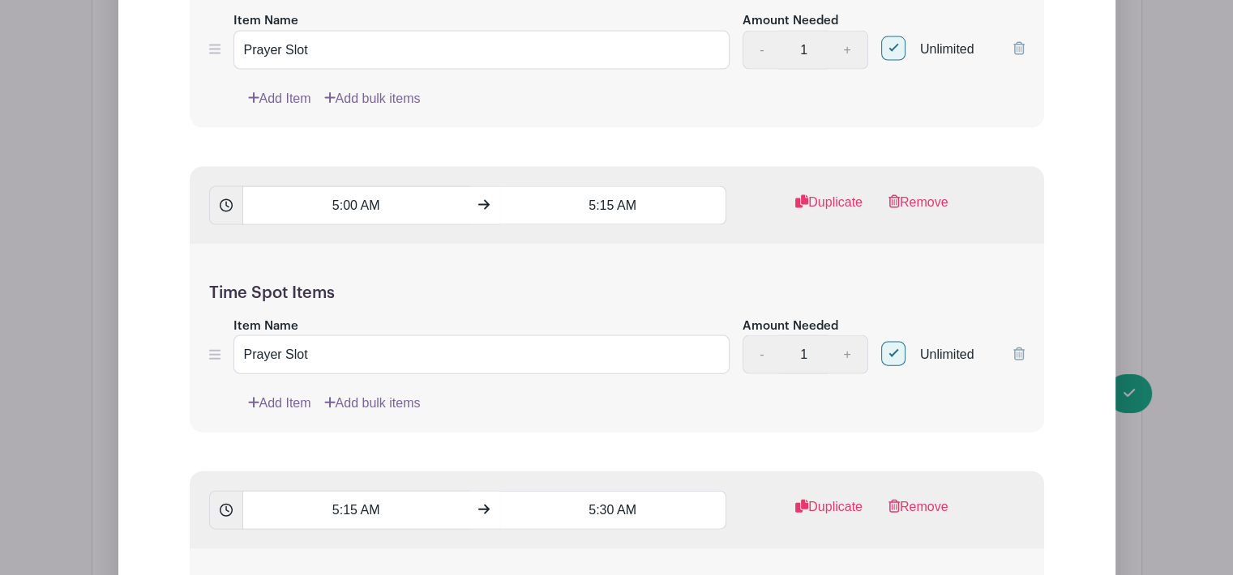
scroll to position [15878, 0]
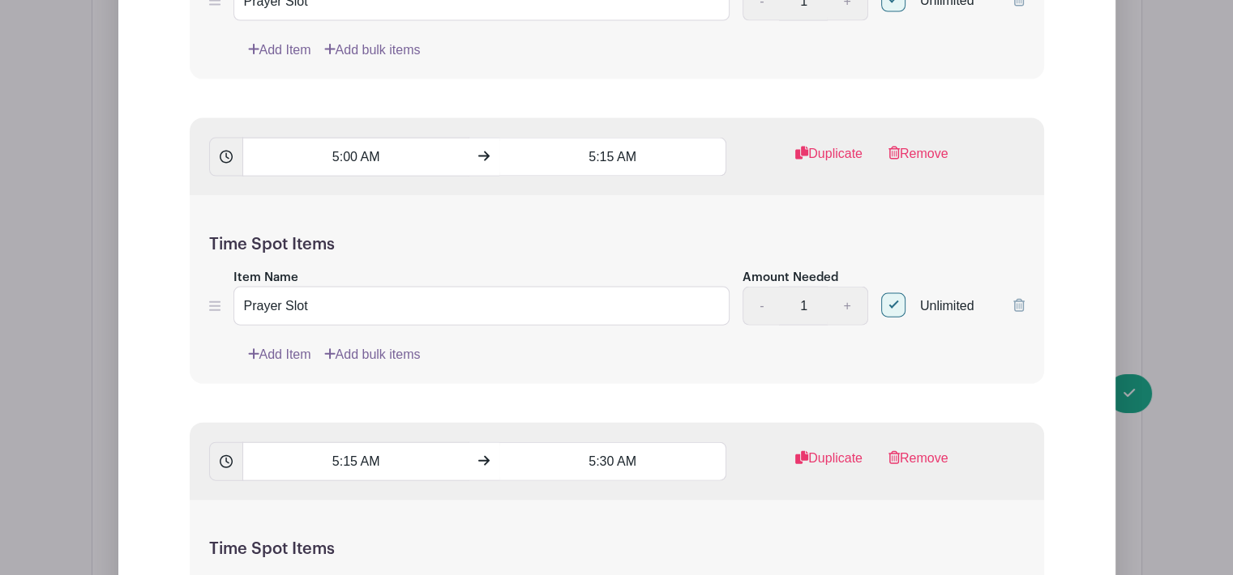
checkbox input "true"
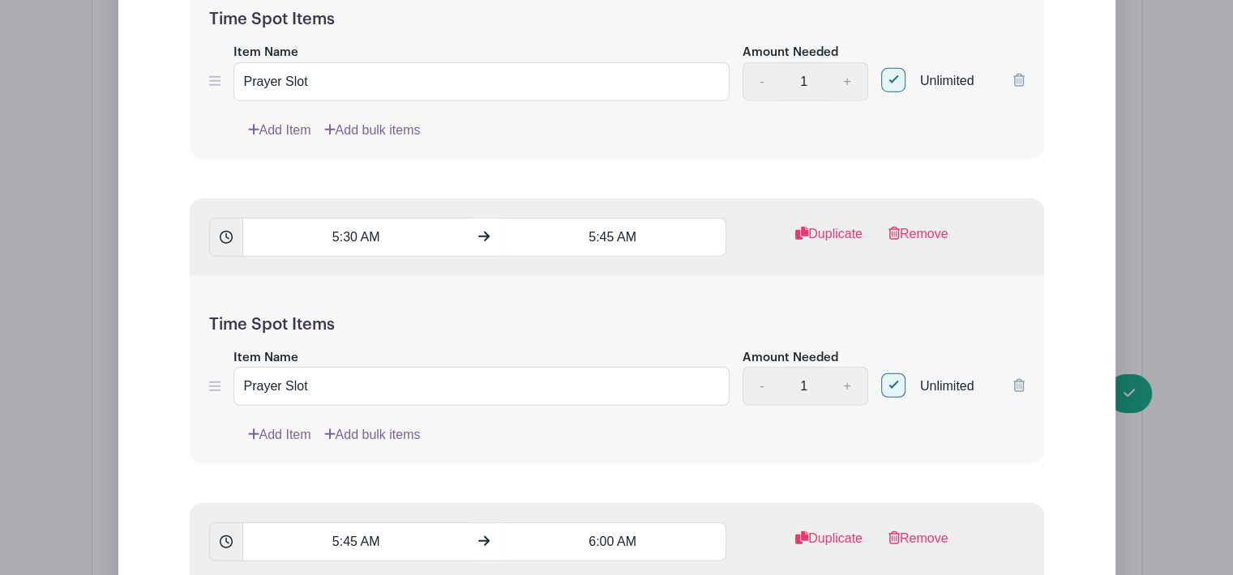
scroll to position [16311, 0]
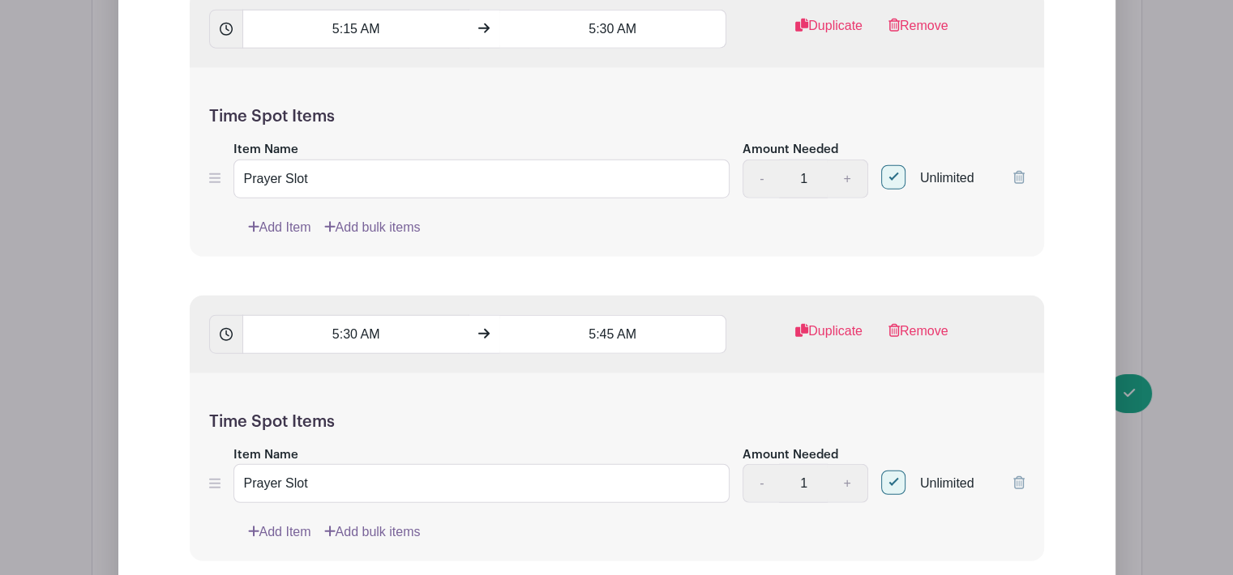
checkbox input "true"
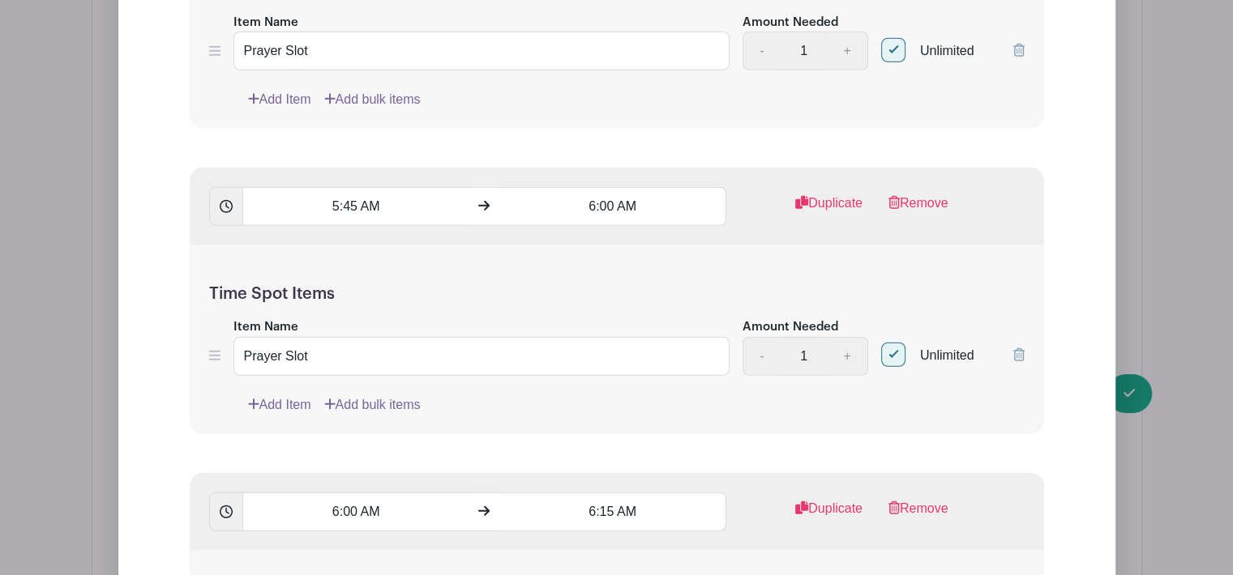
scroll to position [16768, 0]
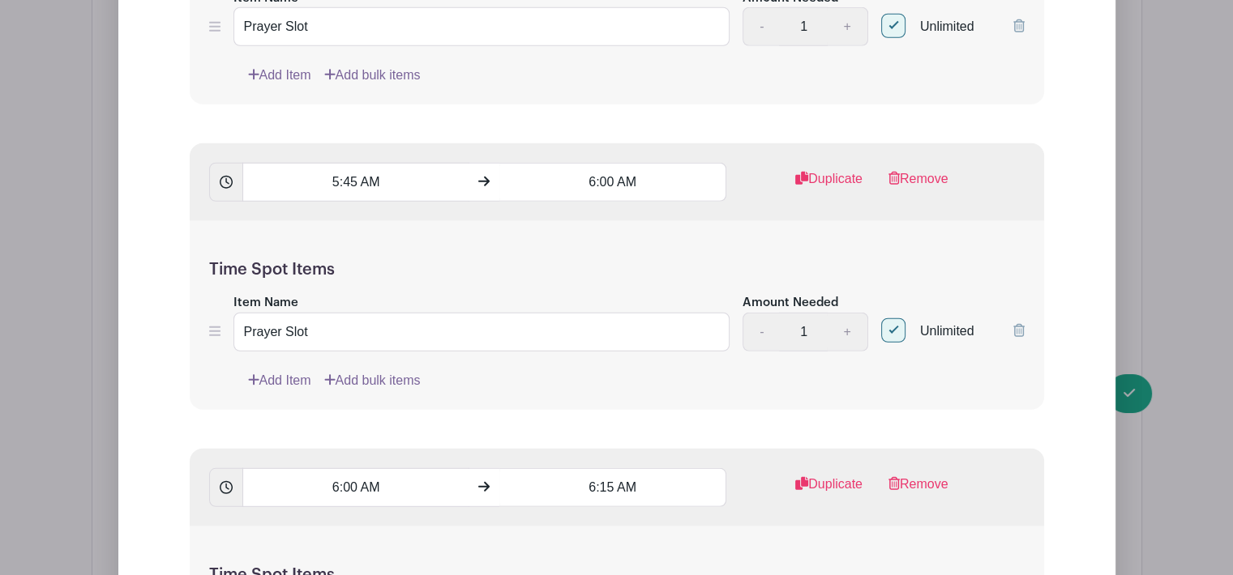
checkbox input "true"
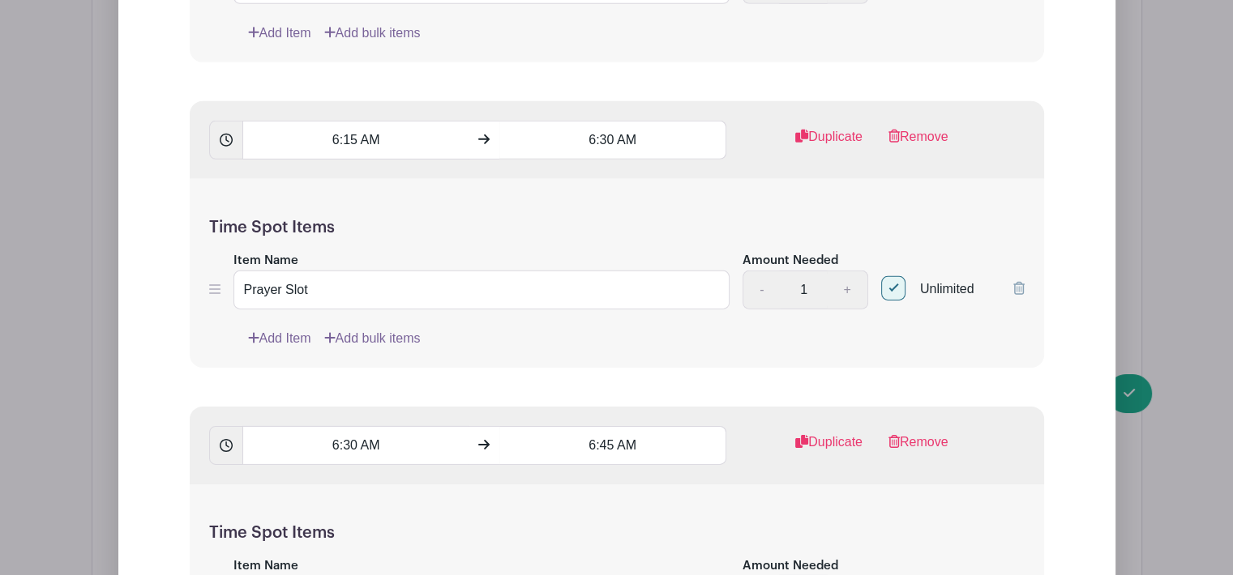
scroll to position [17469, 0]
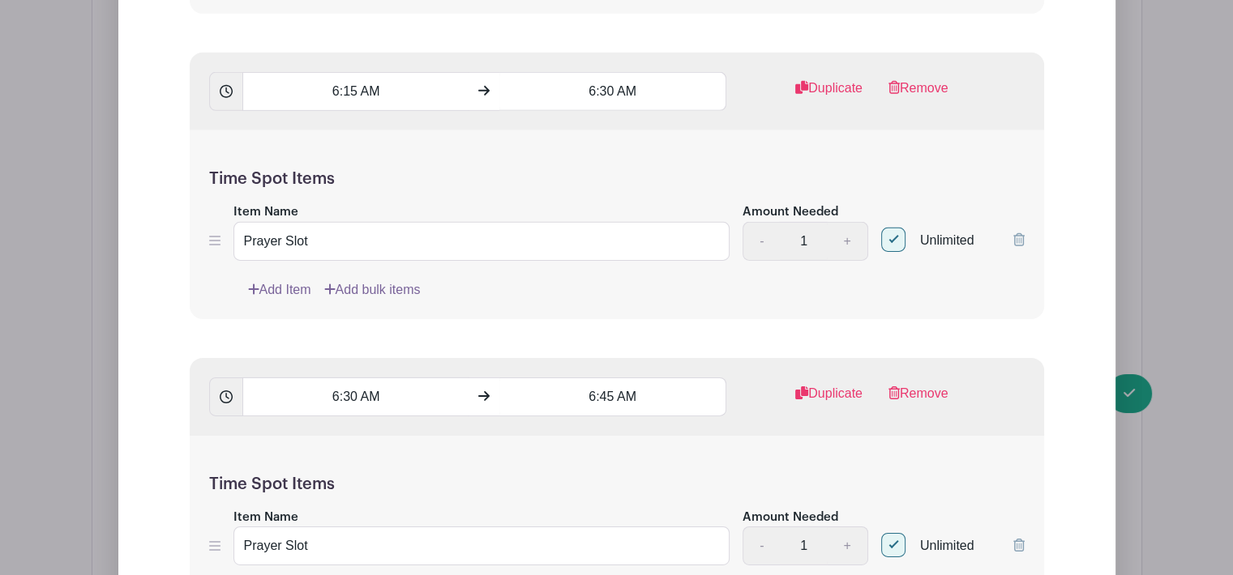
checkbox input "true"
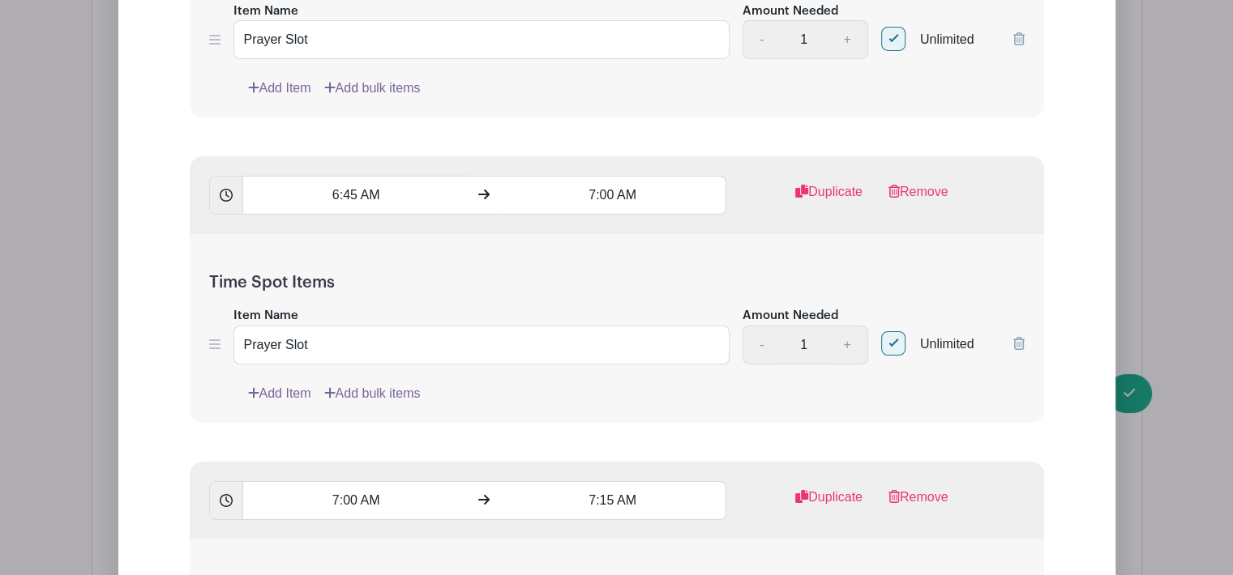
scroll to position [17999, 0]
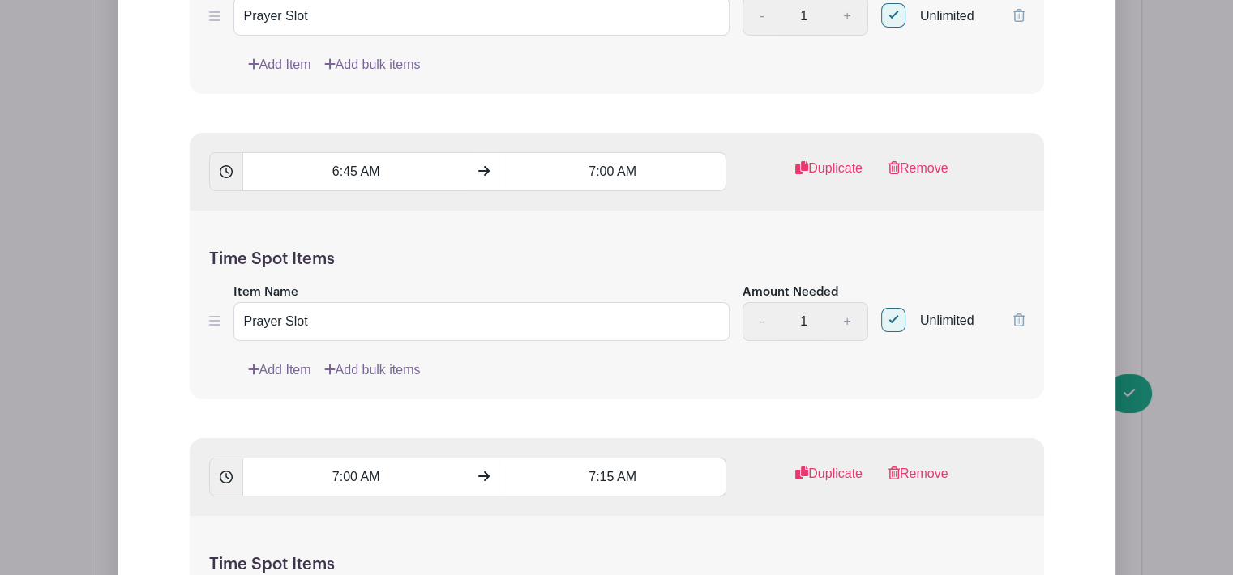
checkbox input "true"
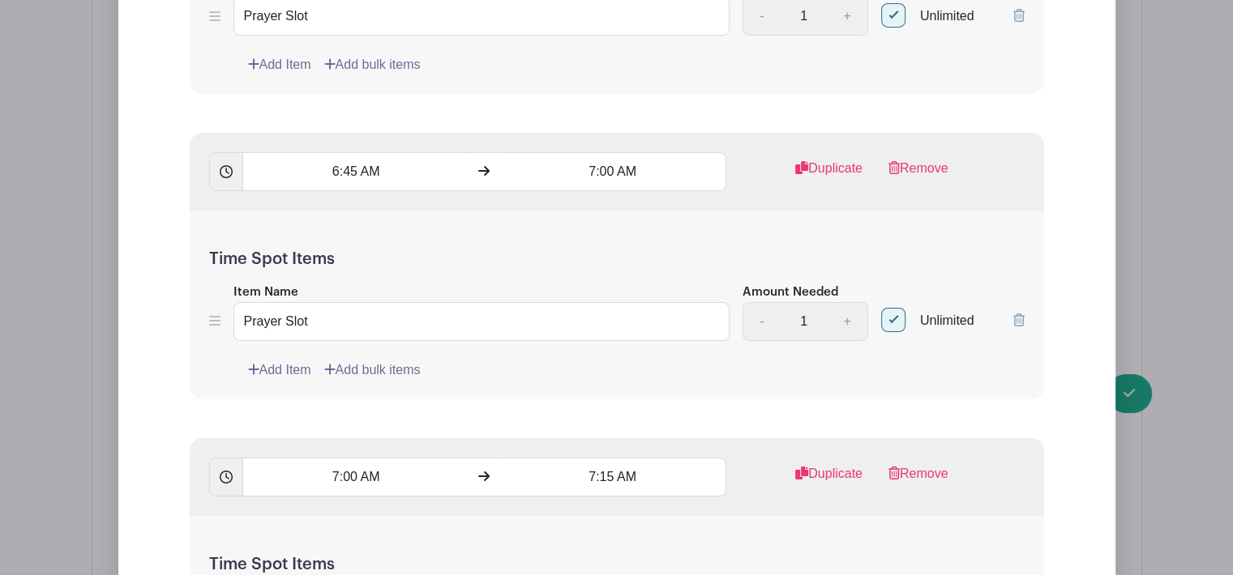
checkbox input "true"
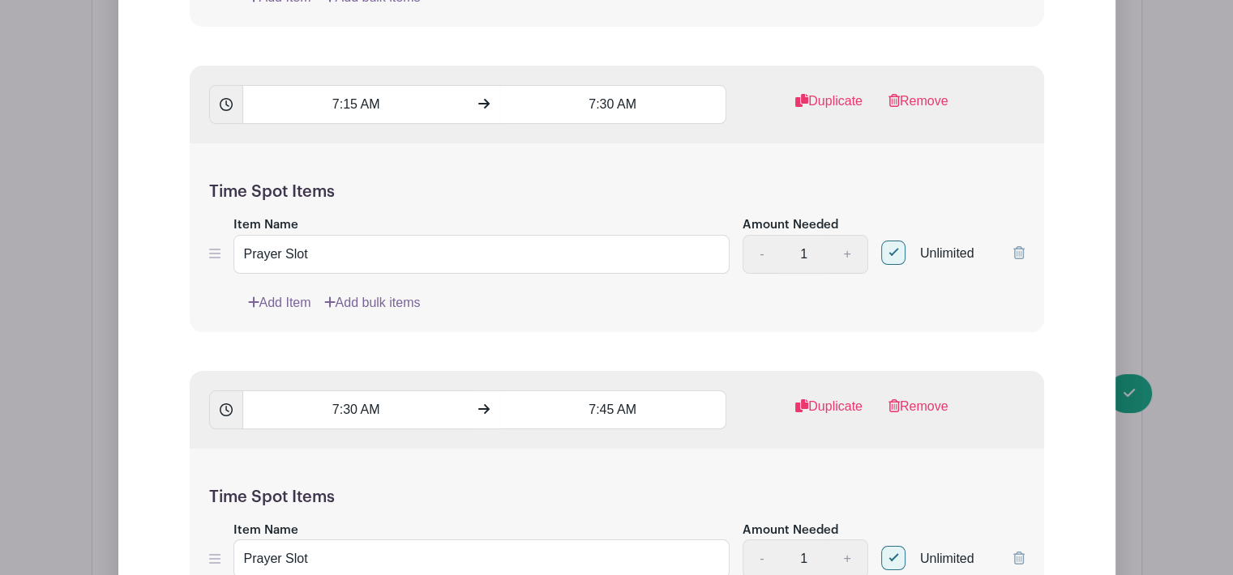
scroll to position [18725, 0]
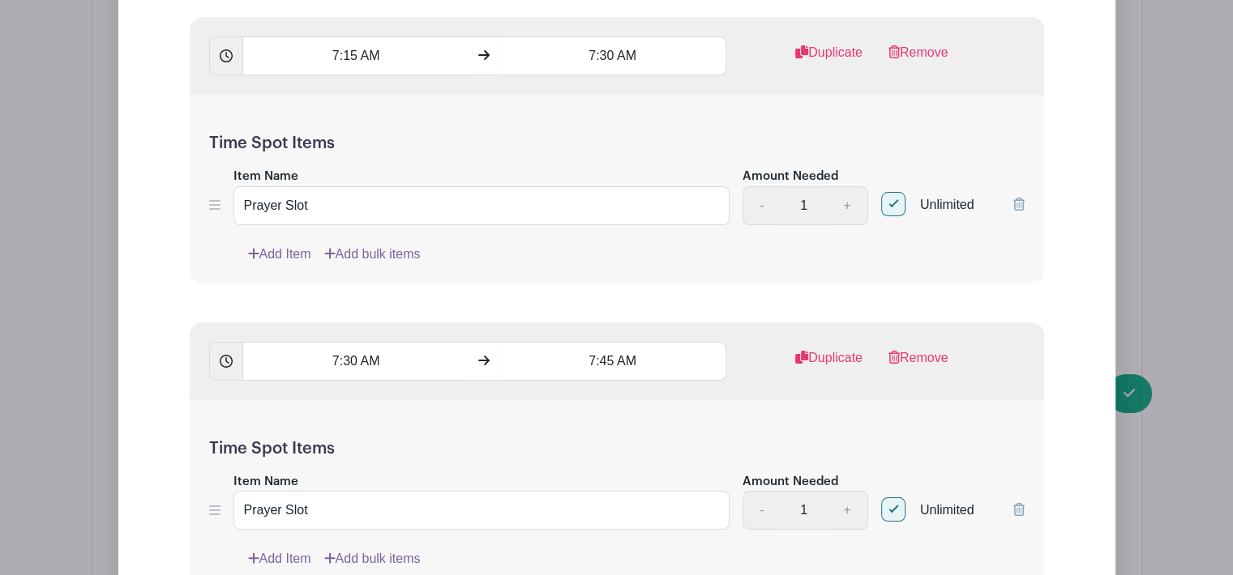
checkbox input "true"
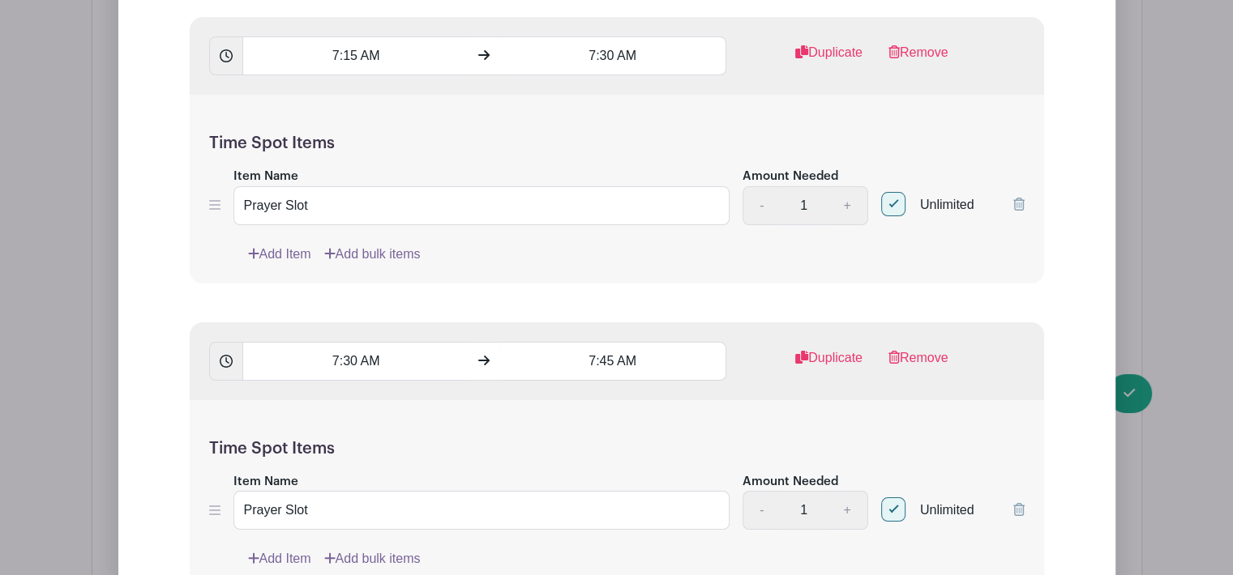
checkbox input "true"
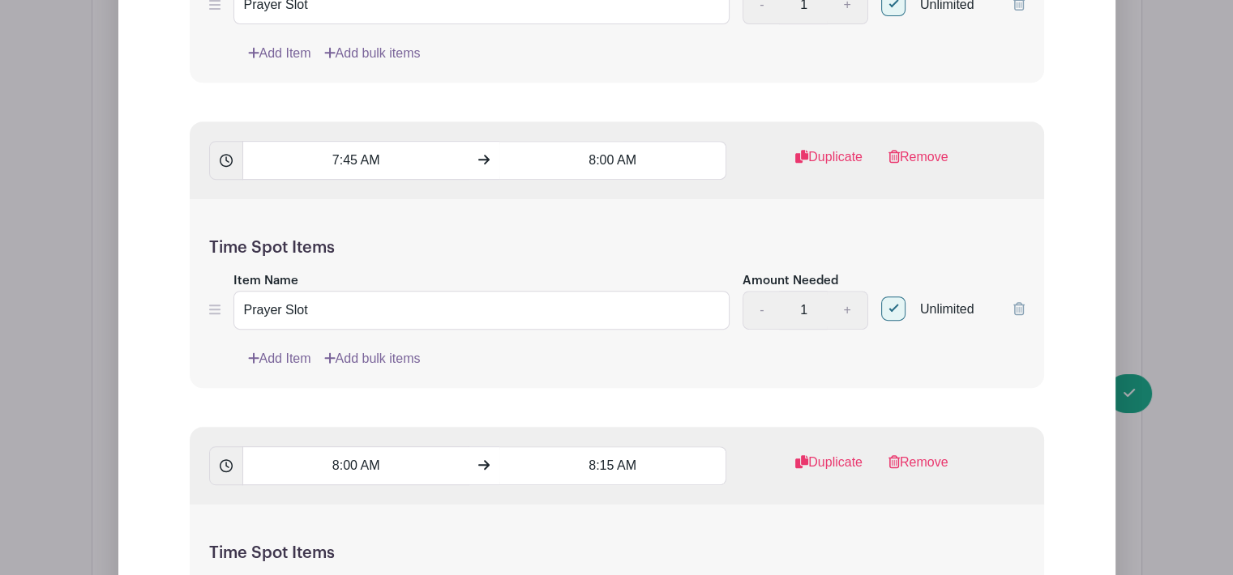
scroll to position [19255, 0]
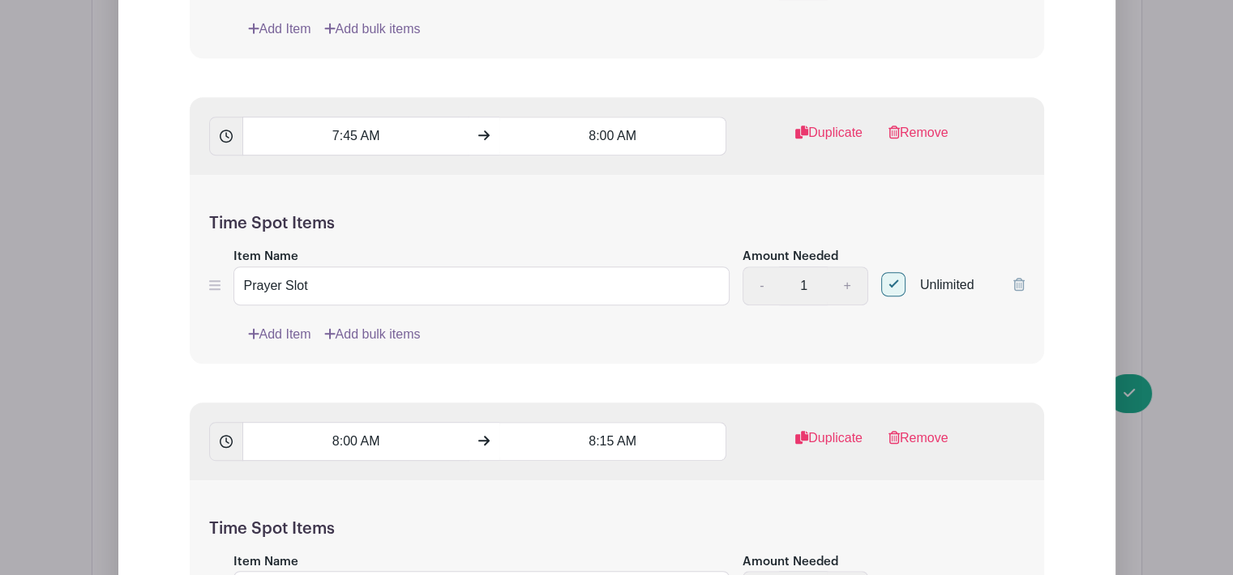
checkbox input "true"
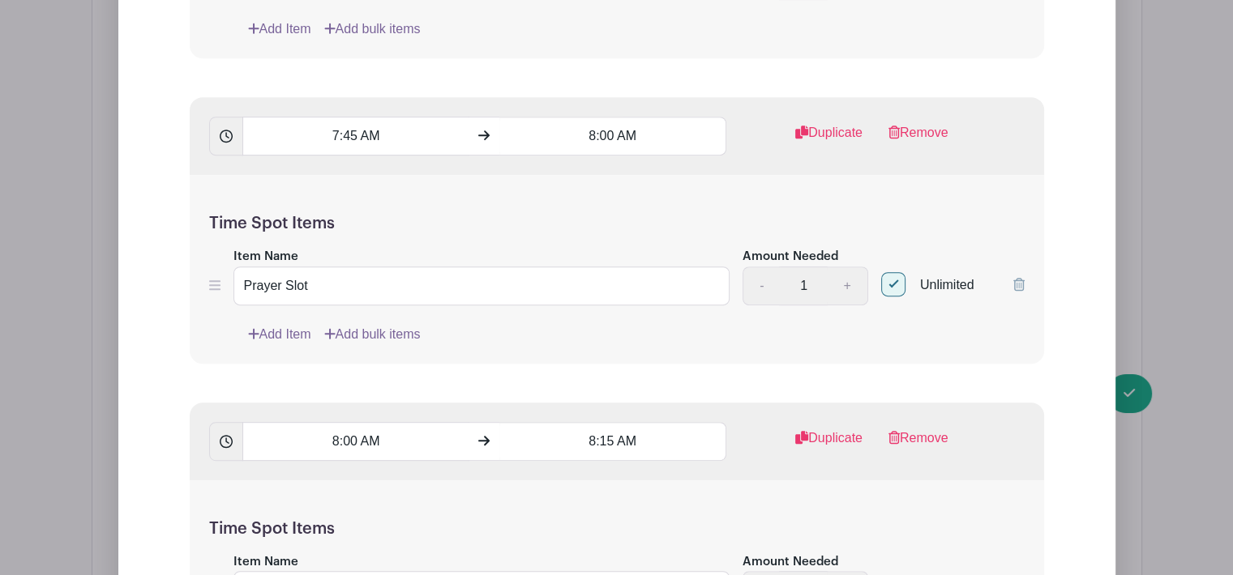
checkbox input "true"
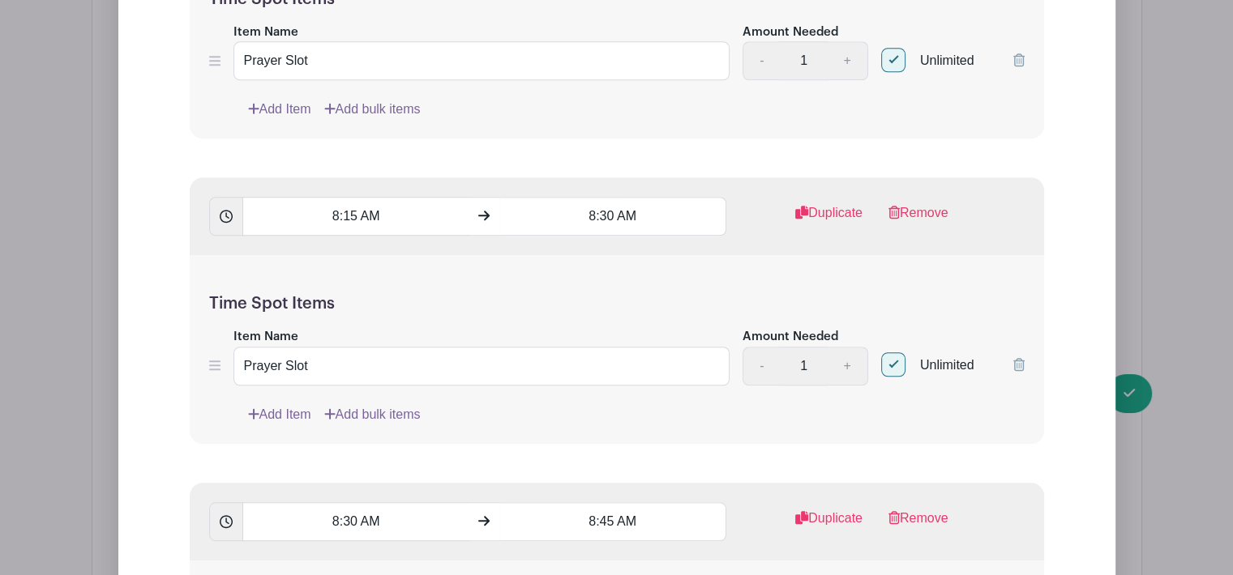
scroll to position [19810, 0]
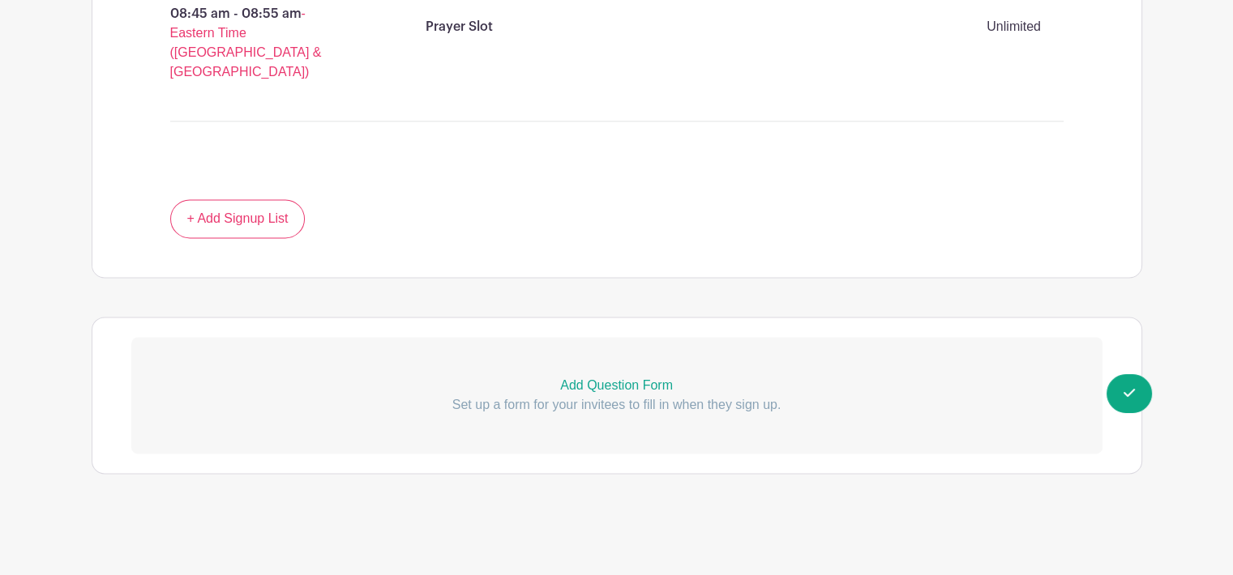
scroll to position [12621, 0]
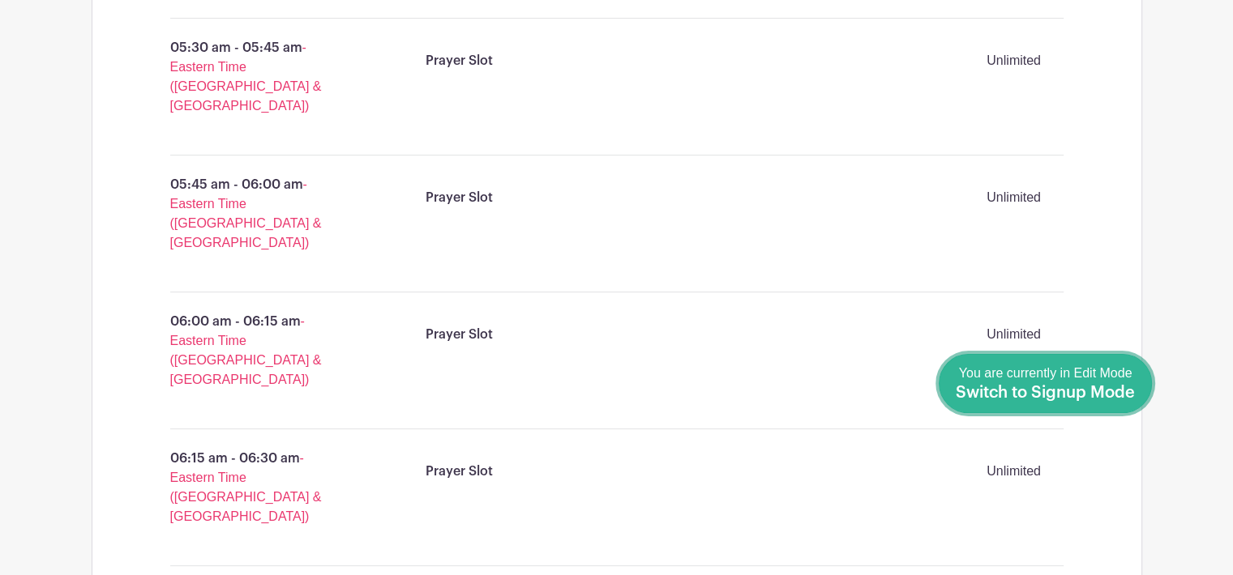
click at [1084, 380] on div "You are currently in Edit Mode Switch to Signup Mode" at bounding box center [1045, 384] width 179 height 40
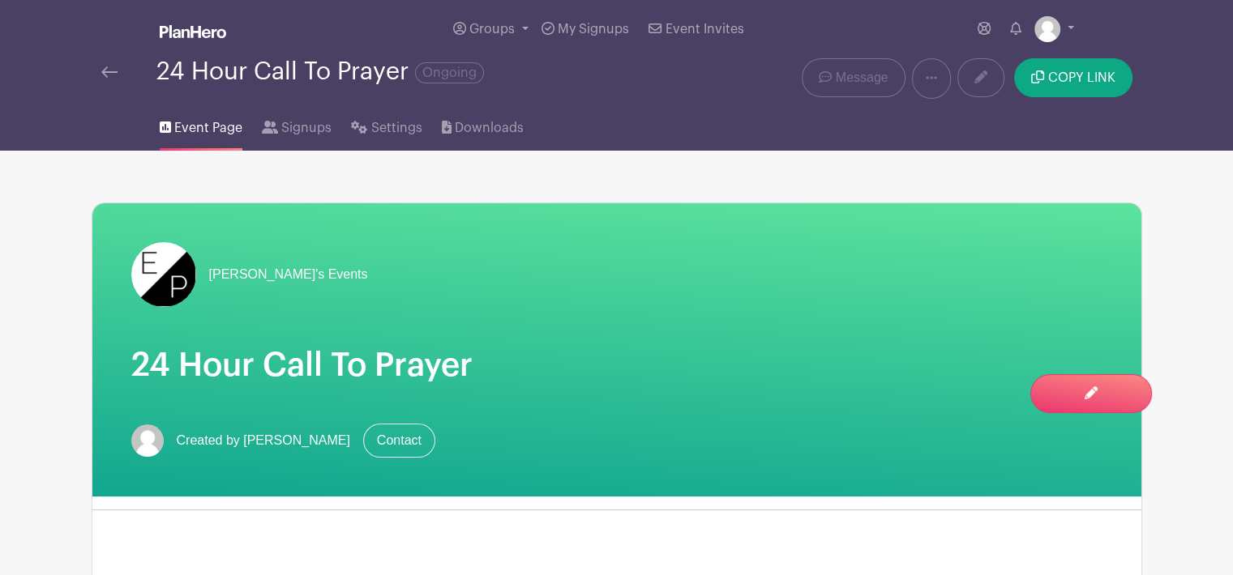
click at [1058, 29] on link at bounding box center [1054, 29] width 40 height 26
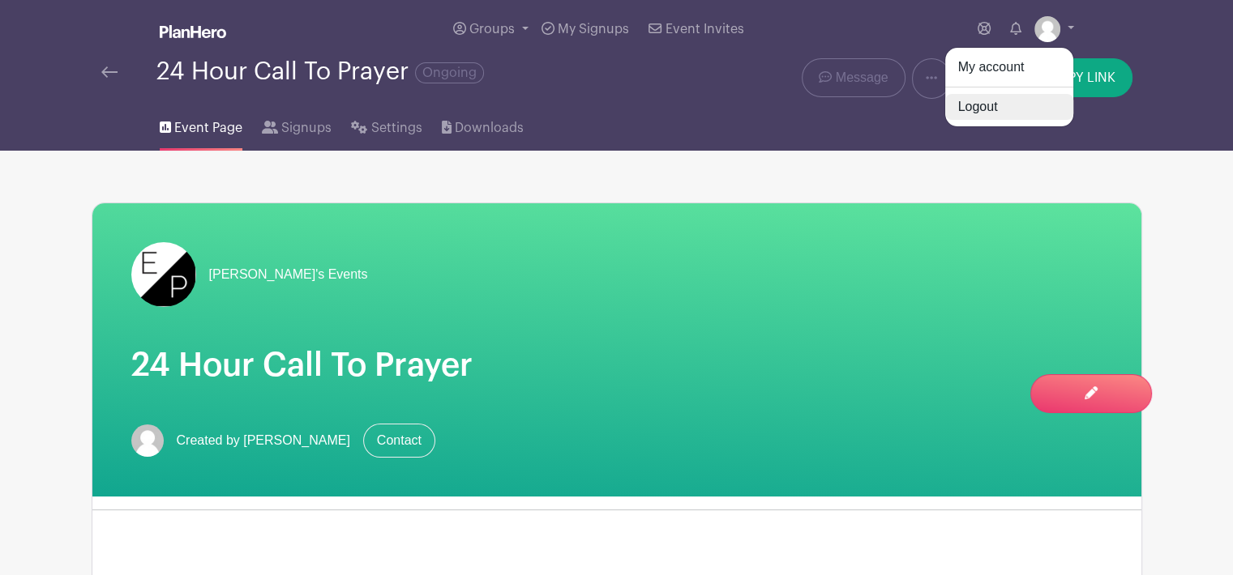
click at [1002, 105] on link "Logout" at bounding box center [1009, 107] width 128 height 26
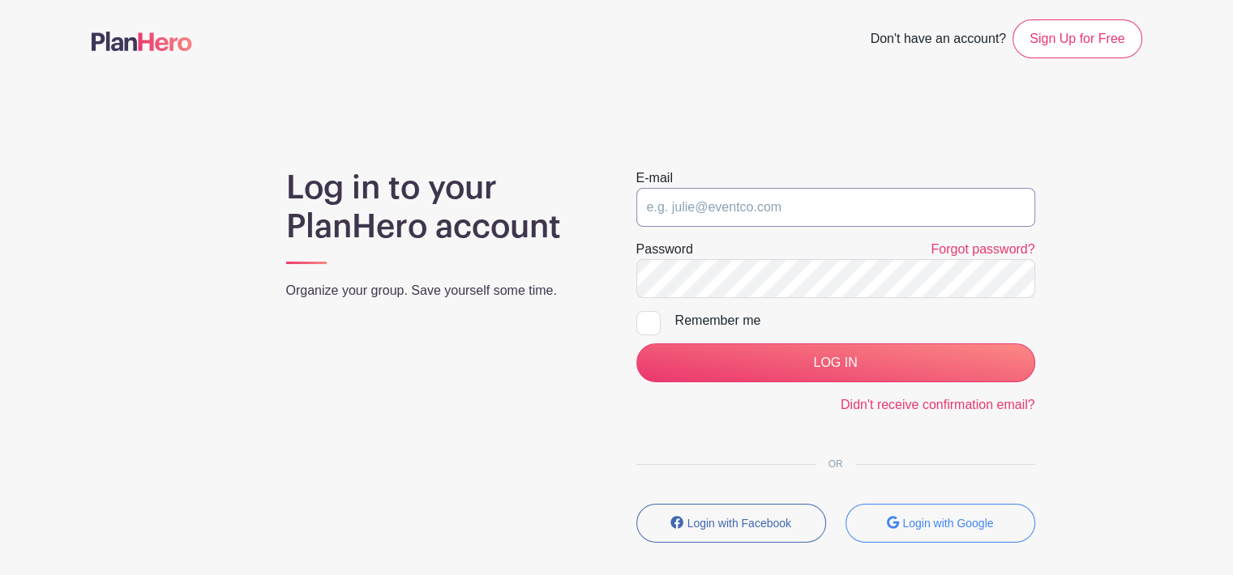
type input "[EMAIL_ADDRESS][DOMAIN_NAME]"
